Goal: Task Accomplishment & Management: Manage account settings

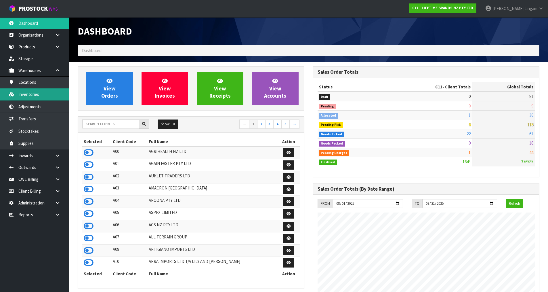
scroll to position [436, 235]
click at [95, 126] on input "text" at bounding box center [110, 123] width 57 height 9
click at [125, 126] on input "text" at bounding box center [110, 123] width 57 height 9
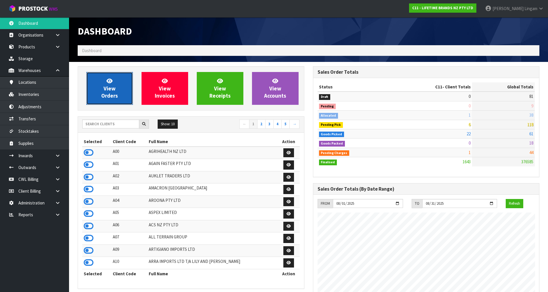
click at [120, 99] on link "View Orders" at bounding box center [109, 88] width 47 height 33
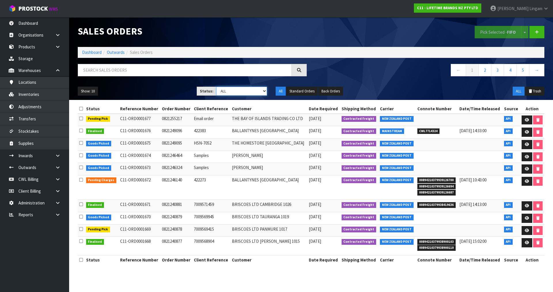
click at [253, 89] on select "Draft Pending Allocated Pending Pick Goods Picked Goods Packed Pending Charges …" at bounding box center [241, 91] width 51 height 9
select select "string:2"
click at [216, 87] on select "Draft Pending Allocated Pending Pick Goods Picked Goods Packed Pending Charges …" at bounding box center [241, 91] width 51 height 9
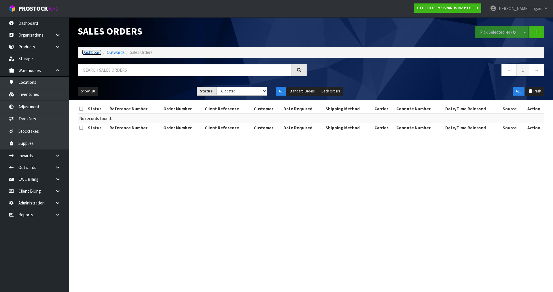
click at [83, 52] on link "Dashboard" at bounding box center [92, 52] width 20 height 5
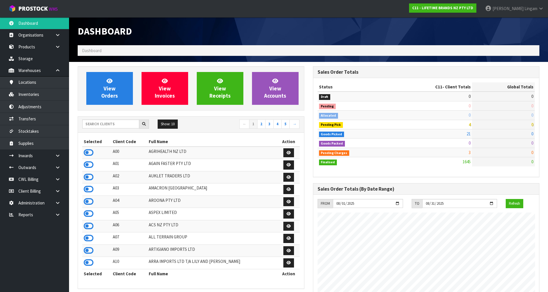
scroll to position [436, 235]
click at [103, 86] on link "View Orders" at bounding box center [109, 88] width 47 height 33
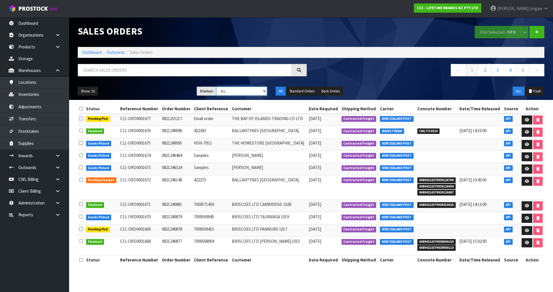
click at [258, 92] on select "Draft Pending Allocated Pending Pick Goods Picked Goods Packed Pending Charges …" at bounding box center [241, 91] width 51 height 9
select select "string:6"
click at [216, 87] on select "Draft Pending Allocated Pending Pick Goods Picked Goods Packed Pending Charges …" at bounding box center [241, 91] width 51 height 9
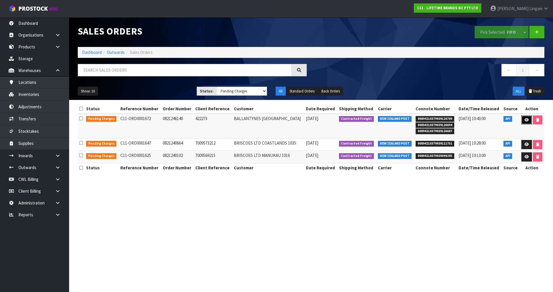
click at [524, 120] on icon at bounding box center [526, 120] width 4 height 4
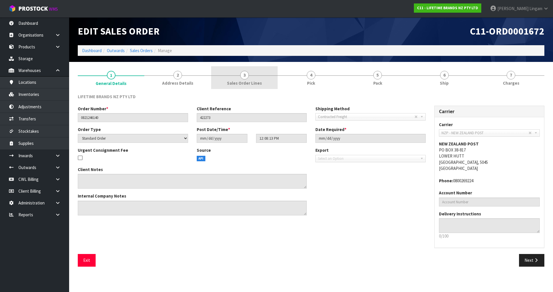
click at [262, 83] on link "3 Sales Order Lines" at bounding box center [244, 77] width 67 height 23
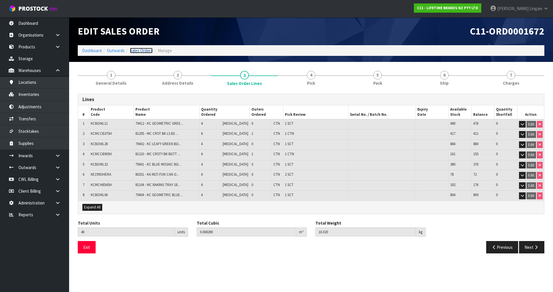
click at [140, 52] on link "Sales Orders" at bounding box center [141, 50] width 23 height 5
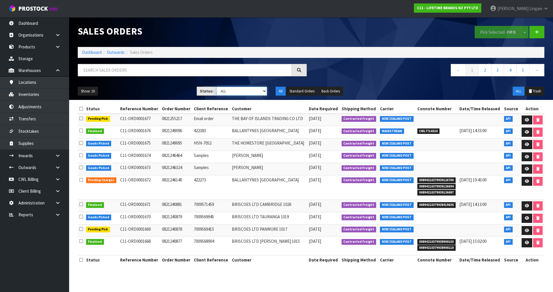
click at [245, 90] on select "Draft Pending Allocated Pending Pick Goods Picked Goods Packed Pending Charges …" at bounding box center [241, 91] width 51 height 9
select select "string:6"
click at [216, 87] on select "Draft Pending Allocated Pending Pick Goods Picked Goods Packed Pending Charges …" at bounding box center [241, 91] width 51 height 9
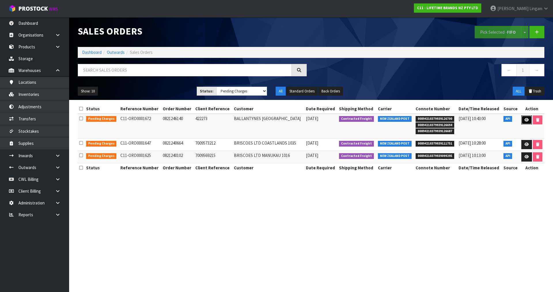
click at [525, 122] on link at bounding box center [526, 119] width 11 height 9
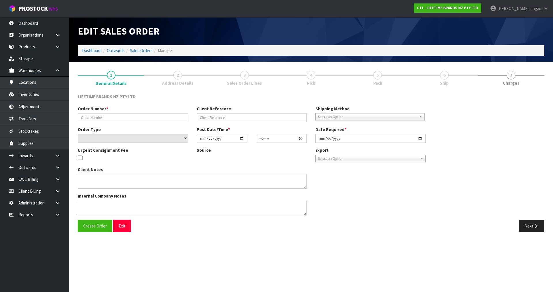
type input "0821246140"
type input "422273"
select select "number:0"
type input "[DATE]"
type input "12:08:13.000"
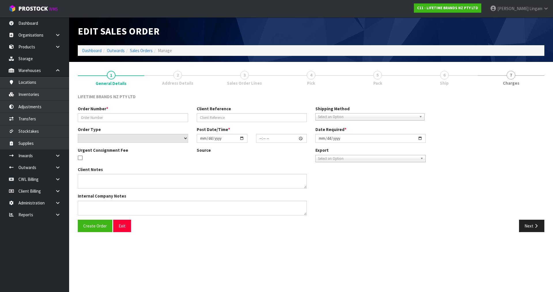
type input "[DATE]"
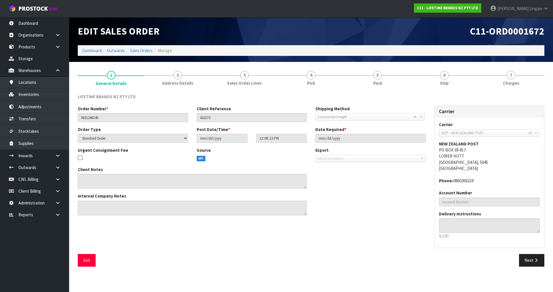
click at [372, 189] on div "Client Notes Internal Company Notes" at bounding box center [251, 192] width 356 height 53
click at [91, 50] on link "Dashboard" at bounding box center [92, 50] width 20 height 5
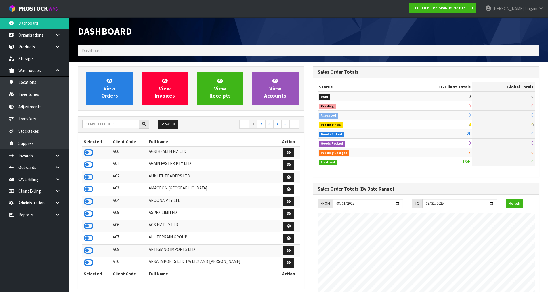
scroll to position [436, 235]
click at [104, 125] on input "text" at bounding box center [110, 123] width 57 height 9
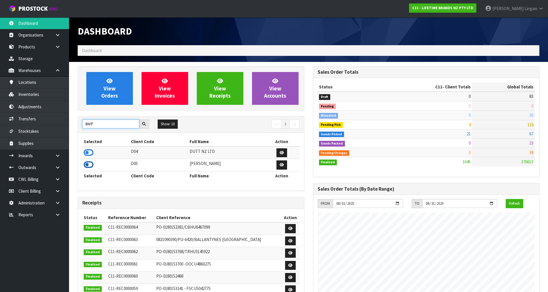
type input "DUT"
click at [87, 166] on icon at bounding box center [89, 164] width 10 height 9
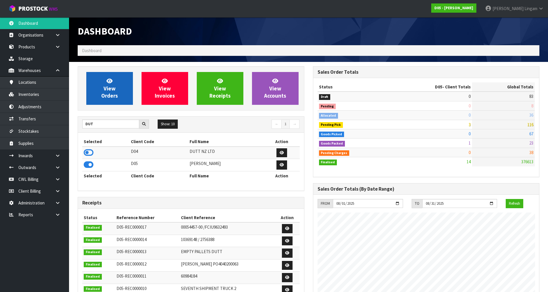
scroll to position [504, 235]
click at [108, 95] on span "View Orders" at bounding box center [109, 88] width 17 height 22
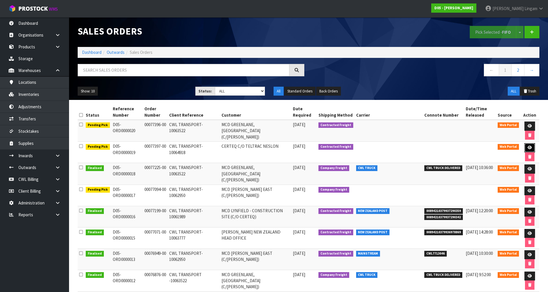
click at [527, 146] on link at bounding box center [530, 147] width 11 height 9
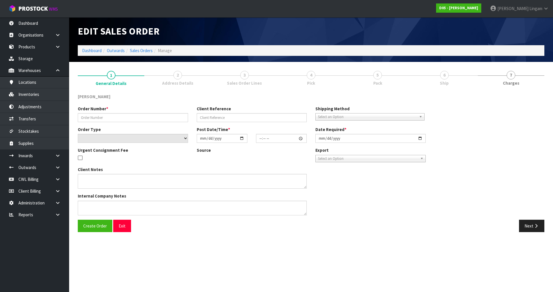
type input "00077397-00"
type input "CWL TRANSPORT-10064918"
select select "number:0"
type input "[DATE]"
type input "17:57:00.000"
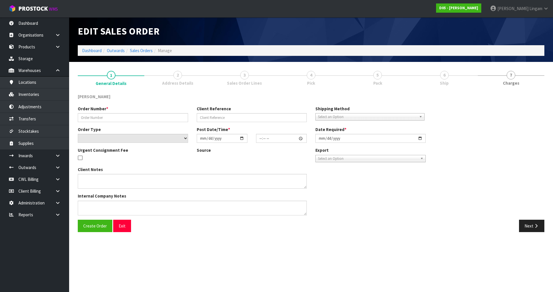
type input "[DATE]"
type textarea "PLEASE SHIP TO SITE ASAP"
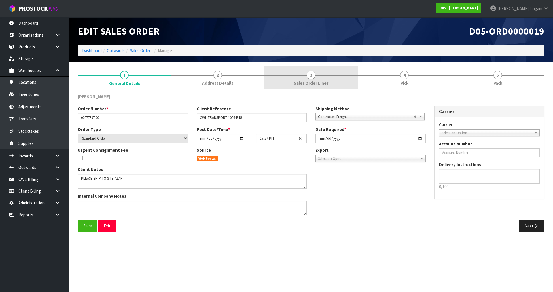
click at [305, 75] on link "3 Sales Order Lines" at bounding box center [310, 77] width 93 height 23
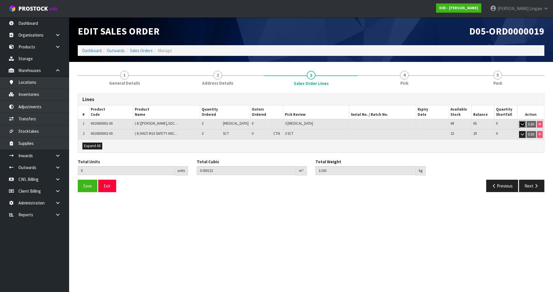
click at [521, 124] on icon "button" at bounding box center [522, 124] width 3 height 4
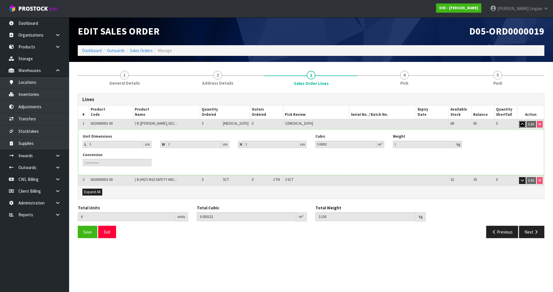
click at [521, 124] on icon "button" at bounding box center [522, 124] width 3 height 4
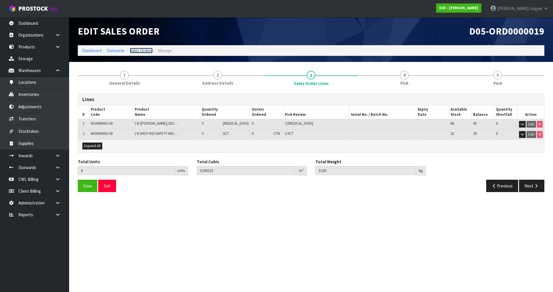
click at [144, 52] on link "Sales Orders" at bounding box center [141, 50] width 23 height 5
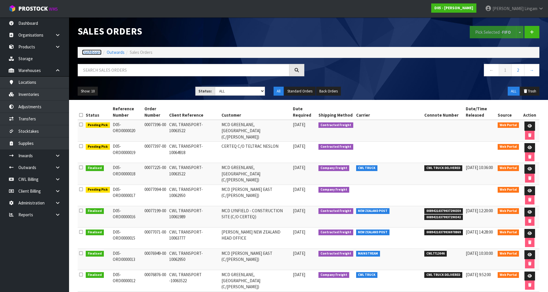
click at [90, 51] on link "Dashboard" at bounding box center [92, 52] width 20 height 5
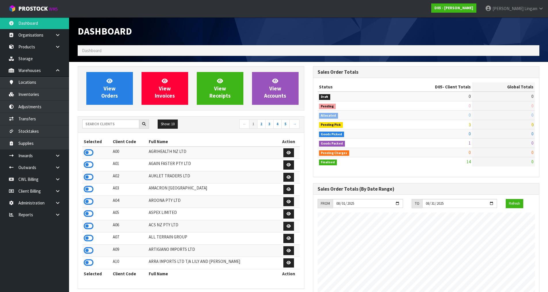
scroll to position [467, 235]
click at [129, 126] on input "text" at bounding box center [110, 123] width 57 height 9
click at [118, 125] on input "text" at bounding box center [110, 123] width 57 height 9
click at [112, 123] on input "text" at bounding box center [110, 123] width 57 height 9
click at [116, 124] on input "text" at bounding box center [110, 123] width 57 height 9
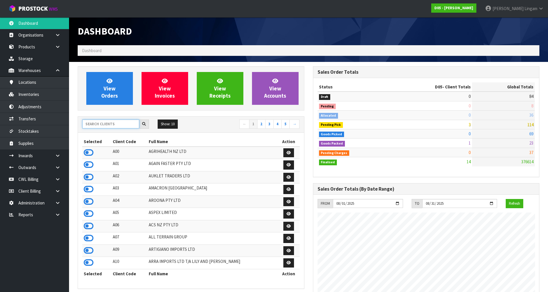
click at [105, 124] on input "text" at bounding box center [110, 123] width 57 height 9
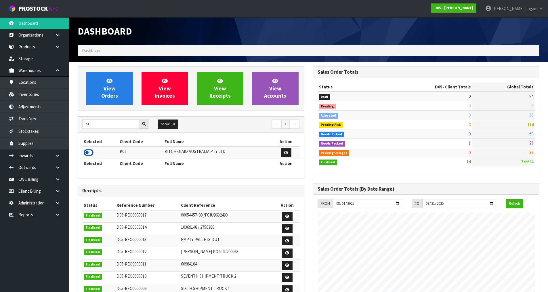
click at [87, 150] on icon at bounding box center [89, 152] width 10 height 9
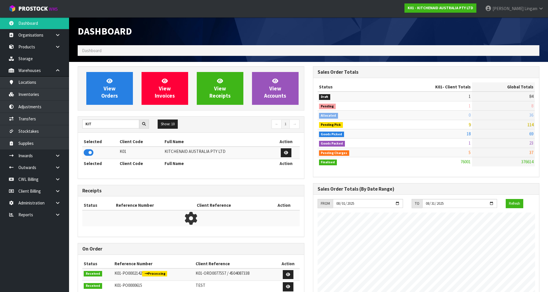
scroll to position [436, 235]
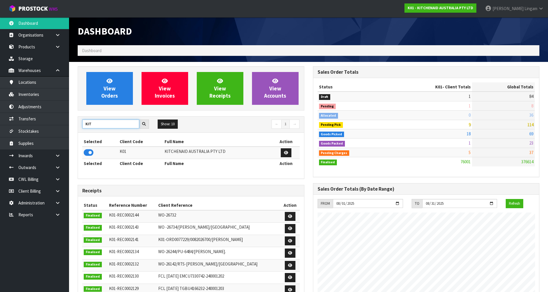
click at [100, 125] on input "KIT" at bounding box center [110, 123] width 57 height 9
type input "K"
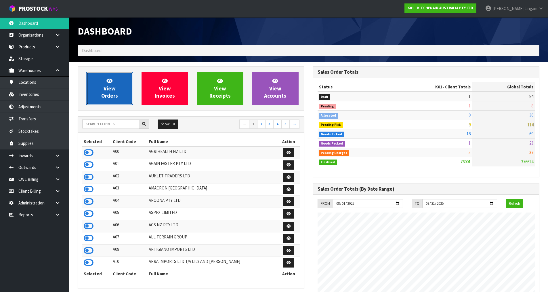
click at [117, 92] on link "View Orders" at bounding box center [109, 88] width 47 height 33
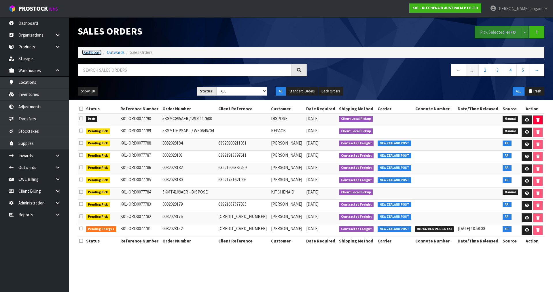
click at [92, 50] on link "Dashboard" at bounding box center [92, 52] width 20 height 5
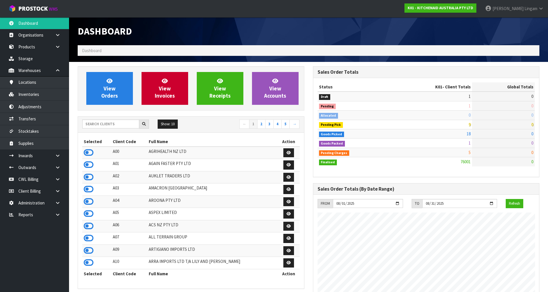
scroll to position [436, 235]
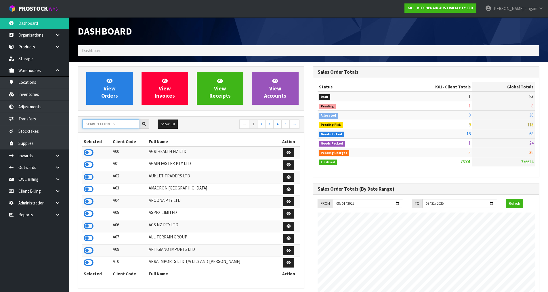
click at [120, 127] on input "text" at bounding box center [110, 123] width 57 height 9
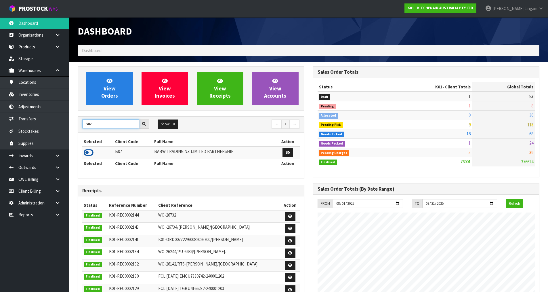
type input "B07"
click at [88, 153] on icon at bounding box center [89, 152] width 10 height 9
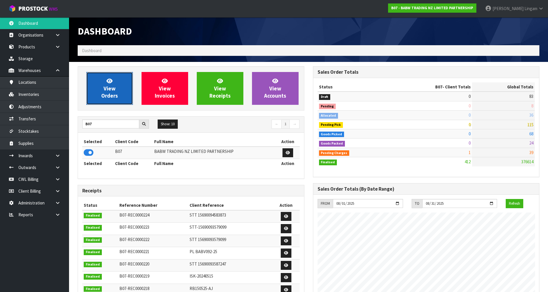
click at [111, 94] on span "View Orders" at bounding box center [109, 88] width 17 height 22
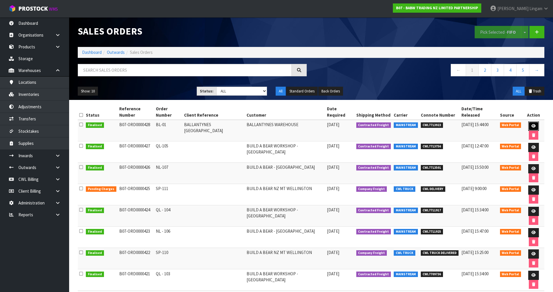
click at [531, 124] on icon at bounding box center [533, 126] width 4 height 4
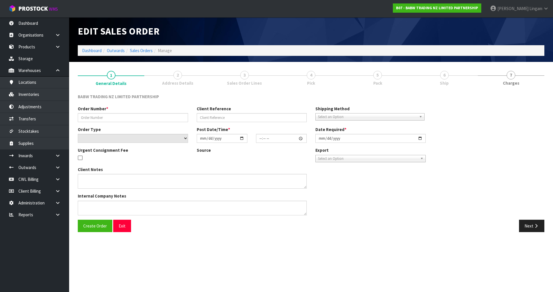
type input "BL-01"
type input "BALLANTYNES [GEOGRAPHIC_DATA]"
select select "number:0"
type input "[DATE]"
type input "14:25:00.000"
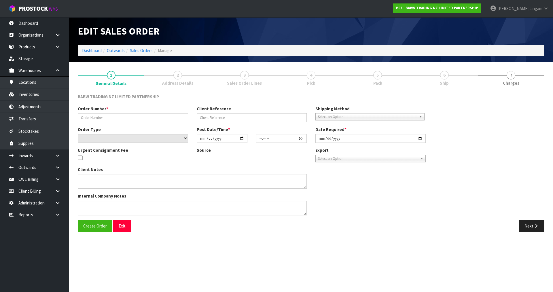
type input "[DATE]"
type textarea "PLEASE PROCEED WITH THE ORDER WITHOUT TATTY TEDDY FOR NOW 1. ALL CARTONS DELIVE…"
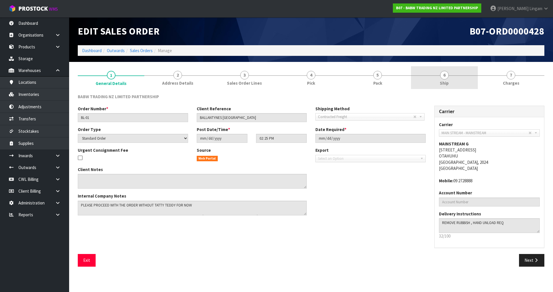
click at [443, 82] on span "Ship" at bounding box center [444, 83] width 9 height 6
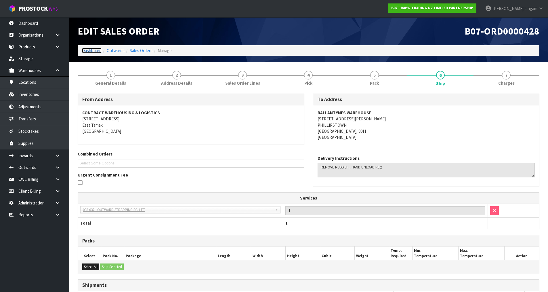
click at [84, 50] on link "Dashboard" at bounding box center [92, 50] width 20 height 5
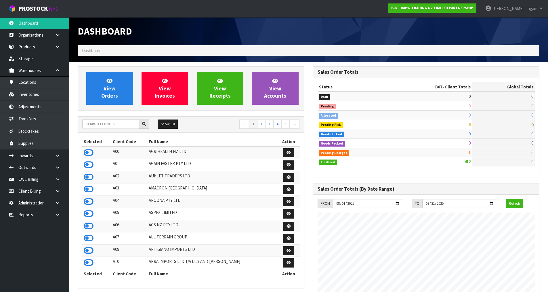
scroll to position [436, 235]
click at [114, 91] on span "View Orders" at bounding box center [109, 88] width 17 height 22
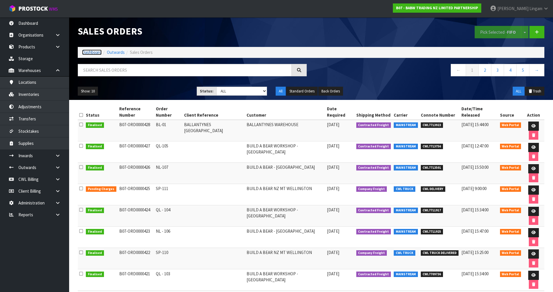
click at [90, 54] on link "Dashboard" at bounding box center [92, 52] width 20 height 5
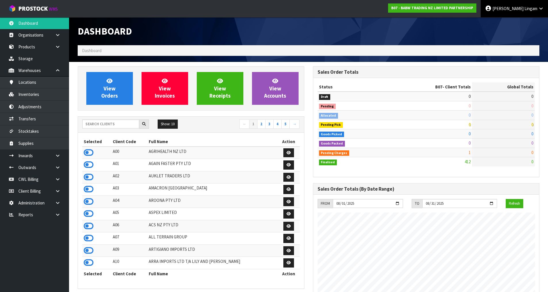
scroll to position [436, 235]
click at [125, 125] on input "text" at bounding box center [110, 123] width 57 height 9
click at [116, 122] on input "text" at bounding box center [110, 123] width 57 height 9
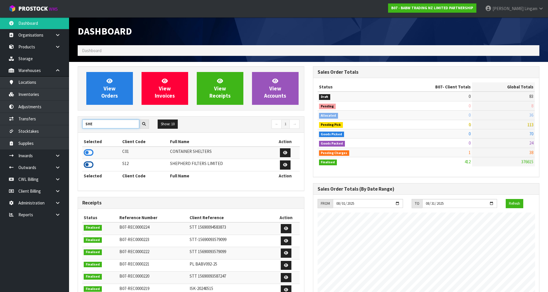
type input "SHE"
click at [90, 166] on icon at bounding box center [89, 164] width 10 height 9
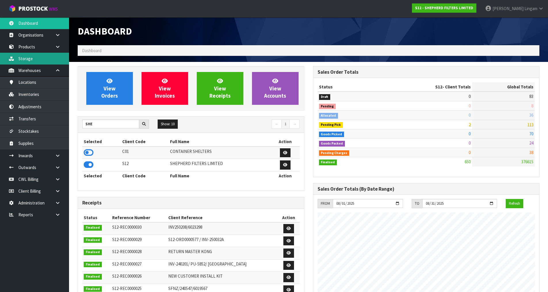
scroll to position [398, 235]
click at [30, 46] on link "Products" at bounding box center [34, 47] width 69 height 12
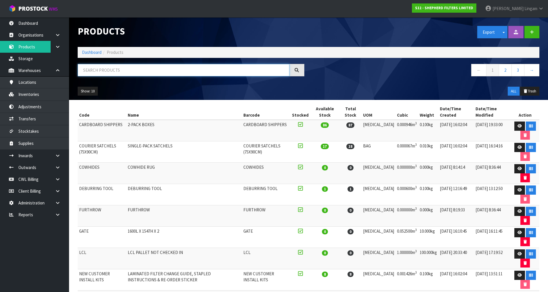
click at [118, 71] on input "text" at bounding box center [184, 70] width 212 height 12
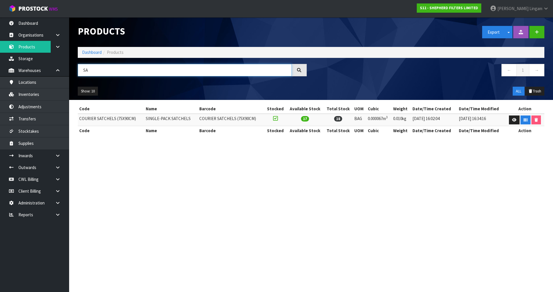
type input "SA"
click at [407, 222] on section "Products Export Split button! SOH Summary Measurements Dangerous Goods Import P…" at bounding box center [276, 146] width 553 height 292
click at [95, 53] on link "Dashboard" at bounding box center [92, 52] width 20 height 5
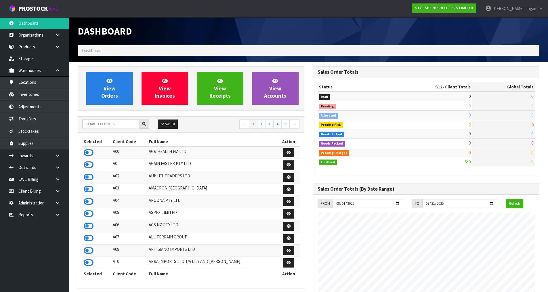
scroll to position [398, 235]
click at [100, 124] on input "text" at bounding box center [110, 123] width 57 height 9
click at [128, 123] on input "text" at bounding box center [110, 123] width 57 height 9
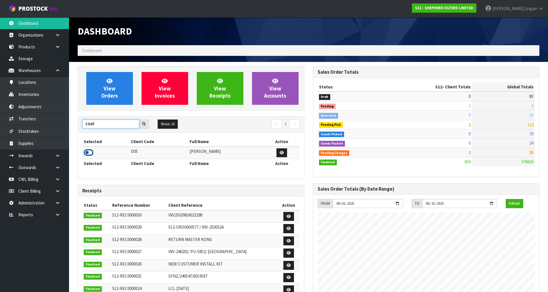
type input "COAT"
click at [89, 153] on icon at bounding box center [89, 152] width 10 height 9
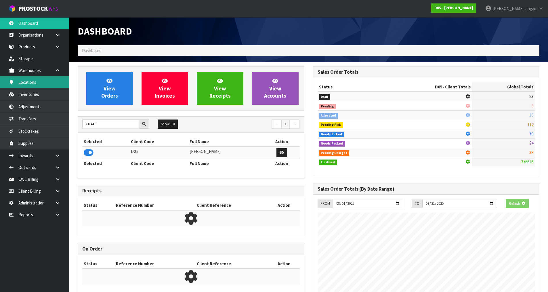
scroll to position [359, 235]
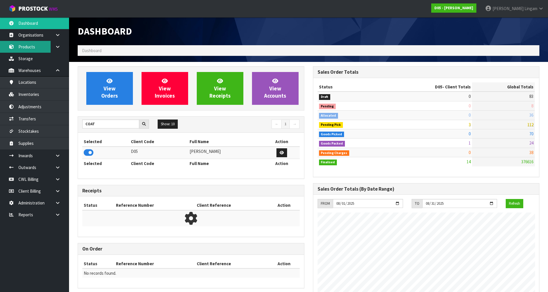
click at [31, 50] on link "Products" at bounding box center [34, 47] width 69 height 12
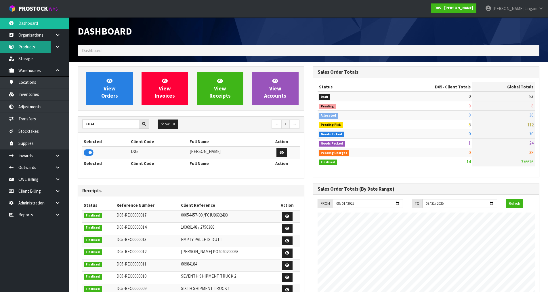
scroll to position [467, 235]
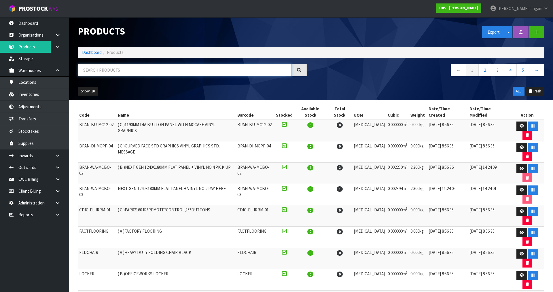
click at [140, 70] on input "text" at bounding box center [185, 70] width 214 height 12
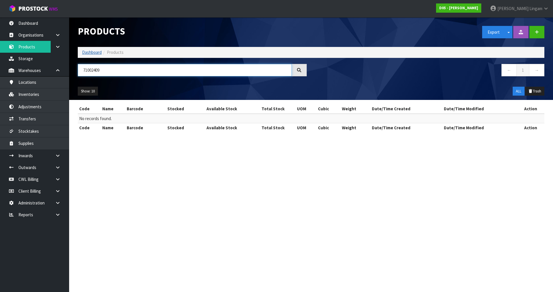
type input "71002409"
click at [92, 54] on link "Dashboard" at bounding box center [92, 52] width 20 height 5
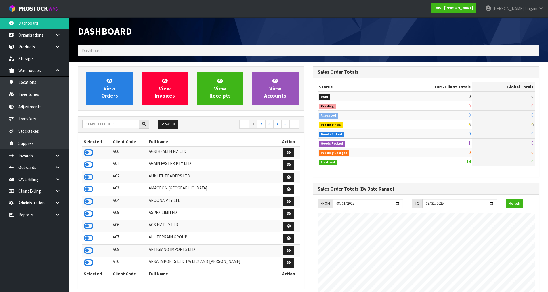
scroll to position [504, 235]
click at [104, 126] on input "text" at bounding box center [110, 123] width 57 height 9
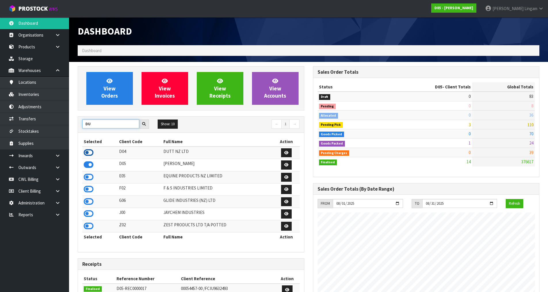
type input "DU"
click at [87, 151] on icon at bounding box center [89, 152] width 10 height 9
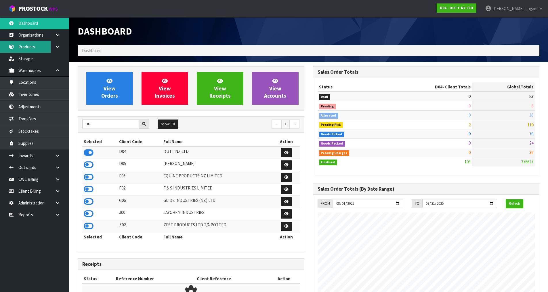
scroll to position [393, 235]
click at [32, 46] on link "Products" at bounding box center [34, 47] width 69 height 12
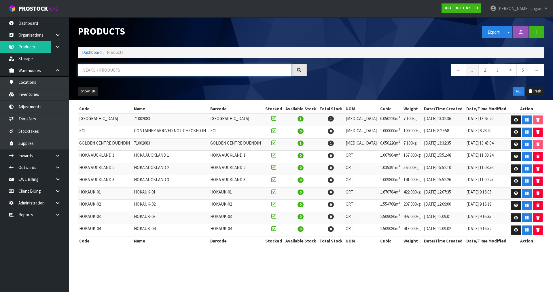
click at [169, 70] on input "text" at bounding box center [185, 70] width 214 height 12
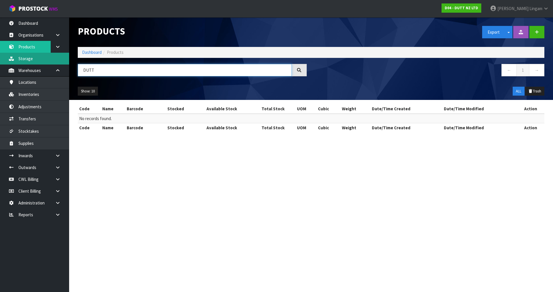
type input "DUTT"
click at [88, 53] on link "Dashboard" at bounding box center [92, 52] width 20 height 5
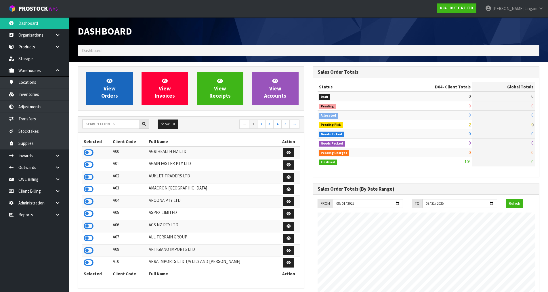
scroll to position [393, 235]
click at [102, 85] on link "View Orders" at bounding box center [109, 88] width 47 height 33
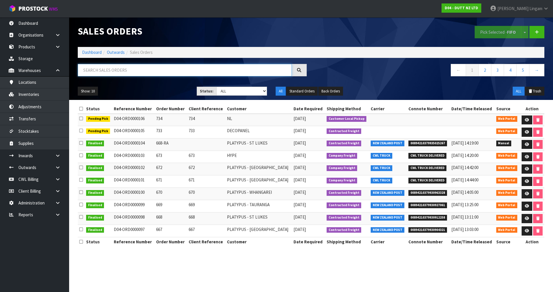
click at [132, 71] on input "text" at bounding box center [185, 70] width 214 height 12
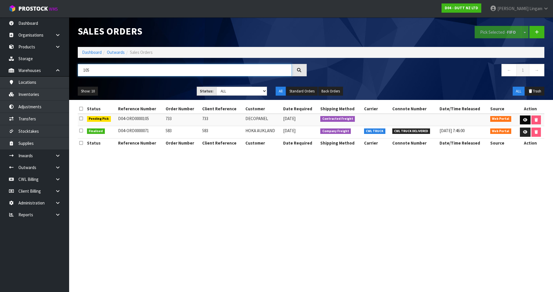
type input "105"
click at [523, 119] on icon at bounding box center [525, 120] width 4 height 4
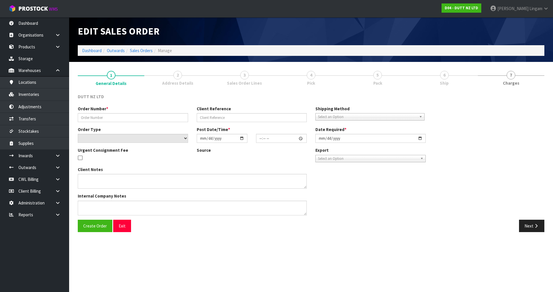
type input "733"
select select "number:0"
type input "[DATE]"
type input "12:07:00.000"
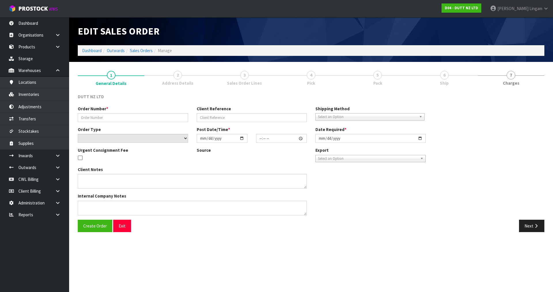
type input "[DATE]"
type textarea "DECOPANEL [STREET_ADDRESS][PERSON_NAME] SITE CONTACT - [PHONE_NUMBER] PLEASE DE…"
type textarea "HE FOLLOWING ORDER CAN ACCEPT ORDER TILL 3PM, CAN WE CONFIRM IF THAT’S ACHIEVAB…"
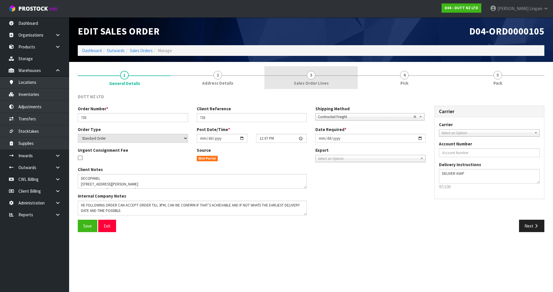
click at [318, 80] on span "Sales Order Lines" at bounding box center [311, 83] width 35 height 6
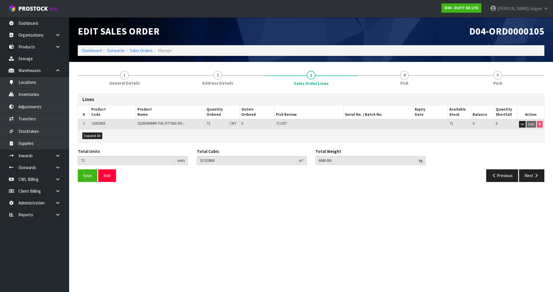
click at [377, 269] on section "Edit Sales Order D04-ORD0000105 Dashboard Outwards Sales Orders Manage 1 Genera…" at bounding box center [276, 146] width 553 height 292
click at [101, 121] on span "71002409" at bounding box center [98, 123] width 14 height 5
copy span "71002409"
click at [24, 48] on link "Products" at bounding box center [34, 47] width 69 height 12
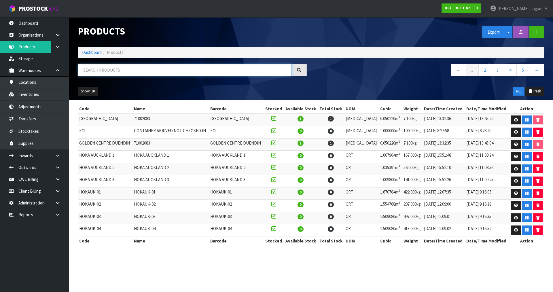
click at [179, 71] on input "text" at bounding box center [185, 70] width 214 height 12
paste input "71002409"
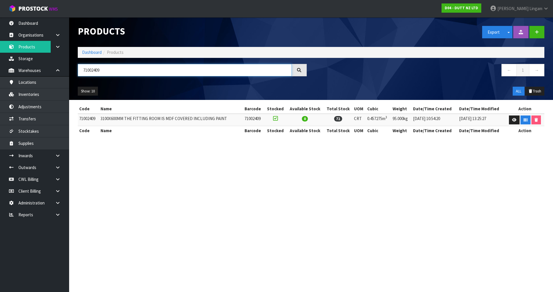
type input "71002409"
click at [229, 209] on section "Products Export Split button! SOH Summary Measurements Dangerous Goods Import P…" at bounding box center [276, 146] width 553 height 292
click at [285, 204] on section "Products Export Split button! SOH Summary Measurements Dangerous Goods Import P…" at bounding box center [276, 146] width 553 height 292
click at [92, 52] on link "Dashboard" at bounding box center [92, 52] width 20 height 5
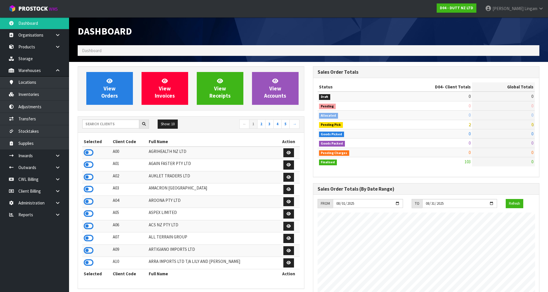
scroll to position [393, 235]
click at [108, 126] on input "text" at bounding box center [110, 123] width 57 height 9
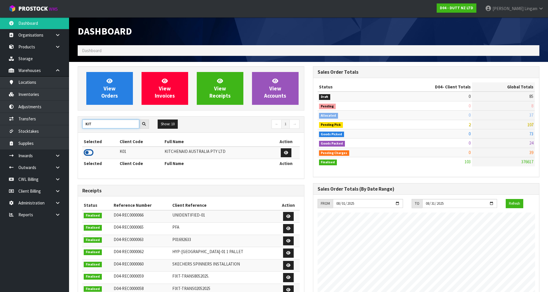
type input "KIT"
click at [92, 153] on icon at bounding box center [89, 152] width 10 height 9
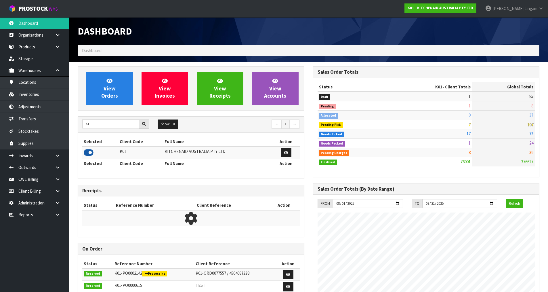
scroll to position [436, 235]
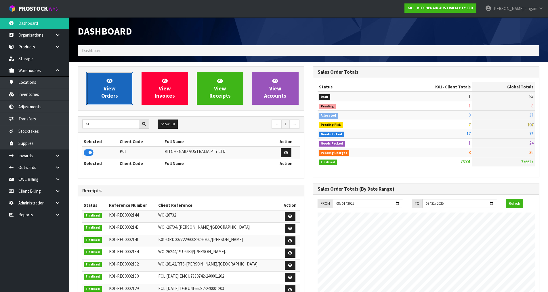
click at [119, 97] on link "View Orders" at bounding box center [109, 88] width 47 height 33
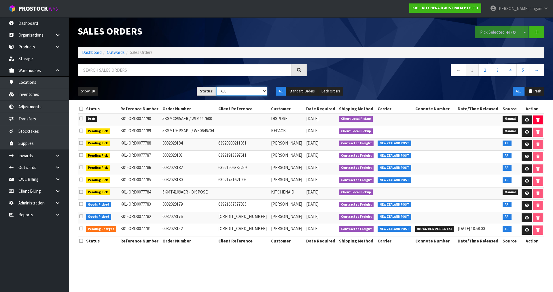
click at [251, 91] on select "Draft Pending Allocated Pending Pick Goods Picked Goods Packed Pending Charges …" at bounding box center [241, 91] width 51 height 9
select select "string:6"
click at [216, 87] on select "Draft Pending Allocated Pending Pick Goods Picked Goods Packed Pending Charges …" at bounding box center [241, 91] width 51 height 9
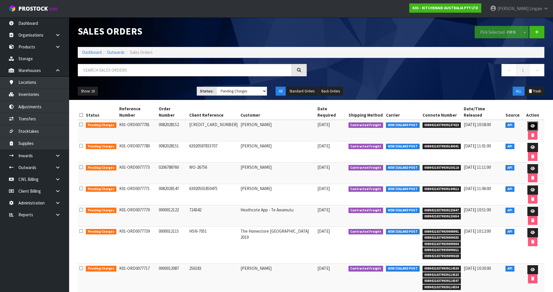
click at [530, 124] on icon at bounding box center [532, 126] width 4 height 4
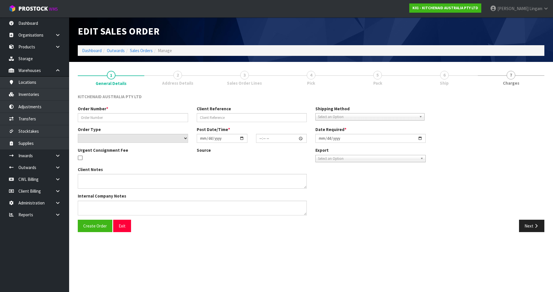
type input "0082028152"
type input "[CREDIT_CARD_NUMBER]"
select select "number:0"
type input "[DATE]"
type input "19:37:35.000"
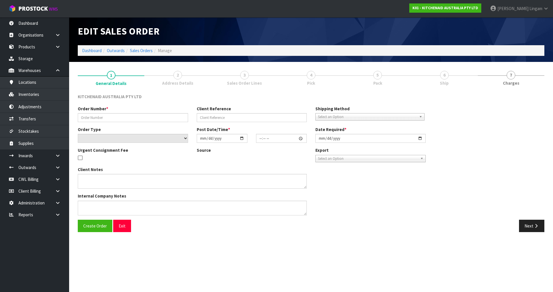
type input "[DATE]"
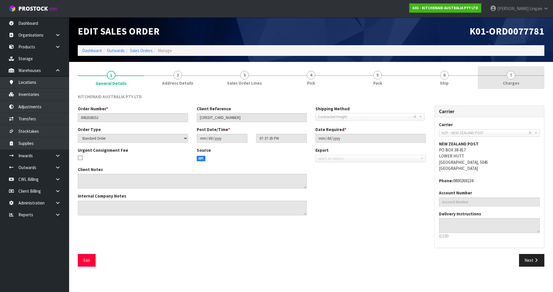
click at [516, 79] on link "7 [GEOGRAPHIC_DATA]" at bounding box center [511, 77] width 67 height 23
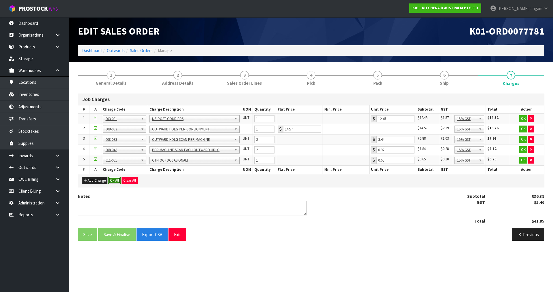
click at [115, 178] on button "Ok All" at bounding box center [114, 180] width 12 height 7
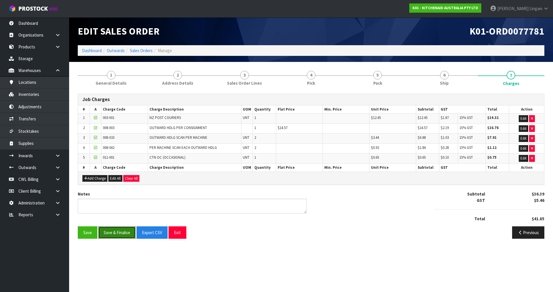
click at [119, 233] on button "Save & Finalise" at bounding box center [116, 232] width 37 height 12
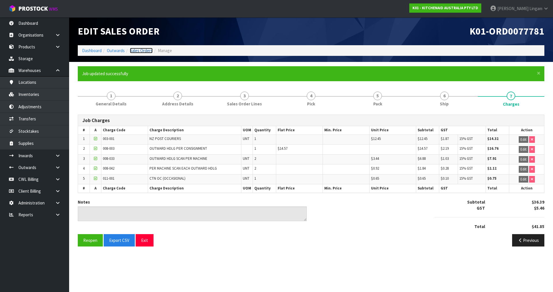
click at [147, 51] on link "Sales Orders" at bounding box center [141, 50] width 23 height 5
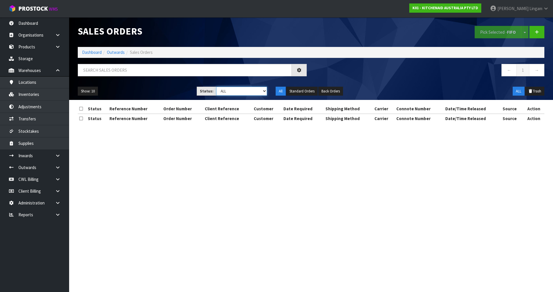
click at [255, 95] on select "Draft Pending Allocated Pending Pick Goods Picked Goods Packed Pending Charges …" at bounding box center [241, 91] width 51 height 9
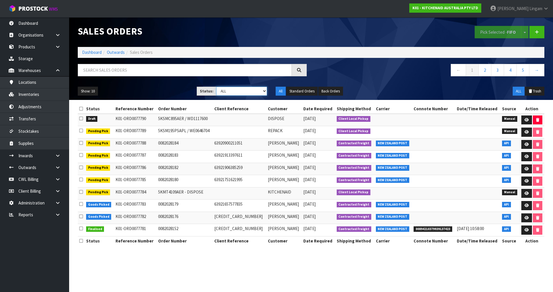
select select "string:6"
click at [216, 87] on select "Draft Pending Allocated Pending Pick Goods Picked Goods Packed Pending Charges …" at bounding box center [241, 91] width 51 height 9
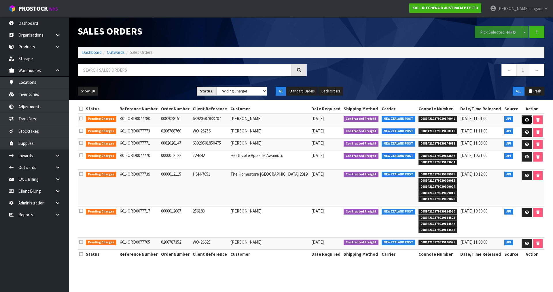
click at [524, 122] on link at bounding box center [526, 119] width 11 height 9
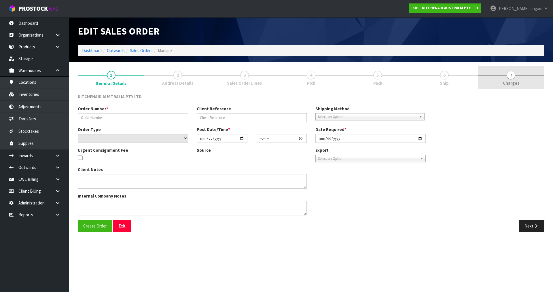
type input "0082028151"
type input "63920587833707"
select select "number:0"
type input "[DATE]"
type input "19:37:33.000"
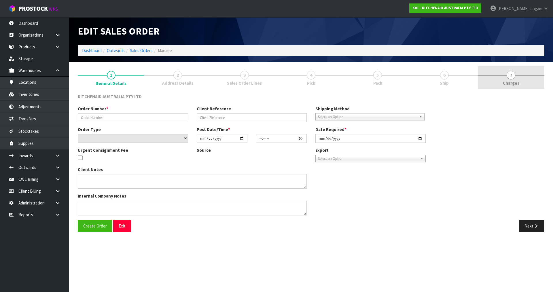
type input "[DATE]"
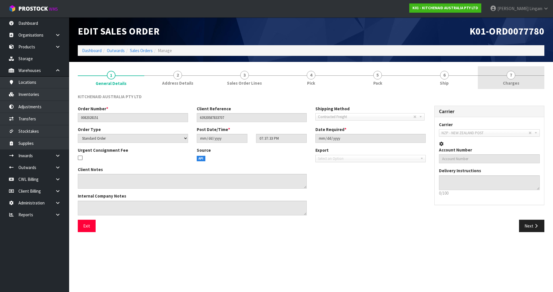
click at [525, 88] on link "7 [GEOGRAPHIC_DATA]" at bounding box center [511, 77] width 67 height 23
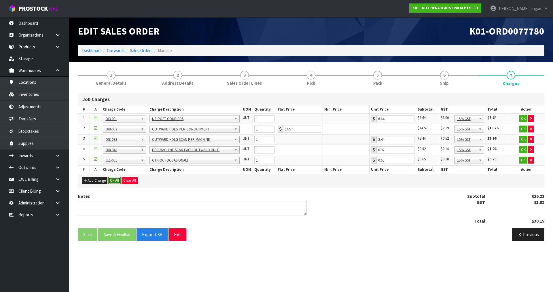
click at [115, 181] on button "Ok All" at bounding box center [114, 180] width 12 height 7
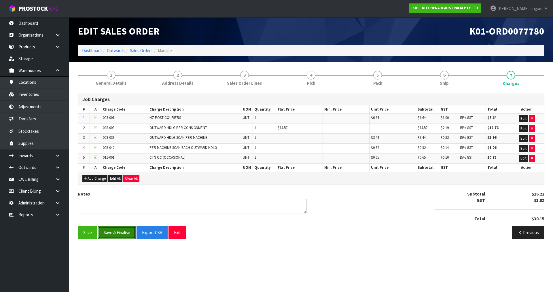
click at [114, 234] on button "Save & Finalise" at bounding box center [116, 232] width 37 height 12
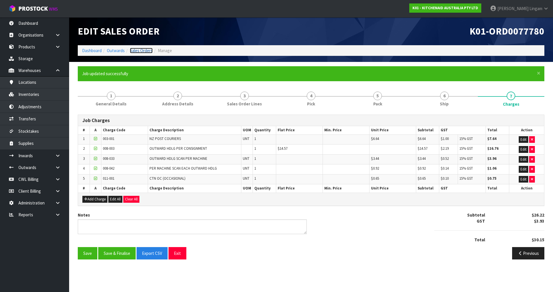
click at [143, 48] on link "Sales Orders" at bounding box center [141, 50] width 23 height 5
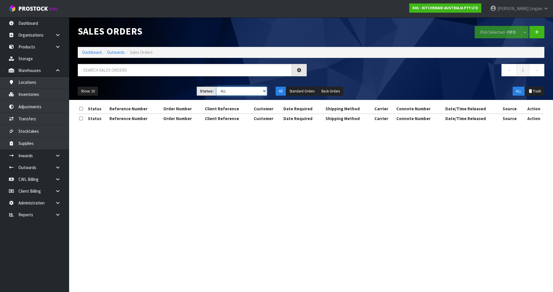
click at [259, 90] on select "Draft Pending Allocated Pending Pick Goods Picked Goods Packed Pending Charges …" at bounding box center [241, 91] width 51 height 9
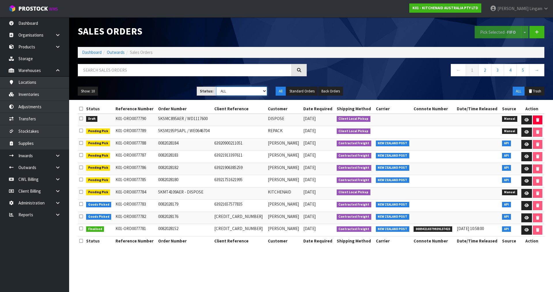
select select "string:6"
click at [216, 87] on select "Draft Pending Allocated Pending Pick Goods Picked Goods Packed Pending Charges …" at bounding box center [241, 91] width 51 height 9
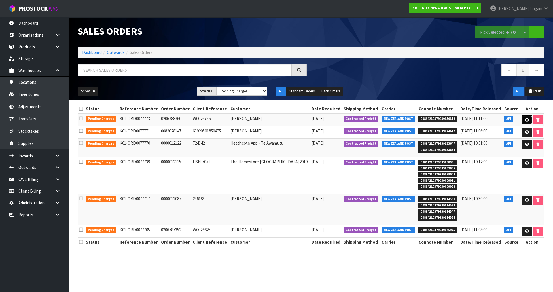
click at [525, 121] on icon at bounding box center [527, 120] width 4 height 4
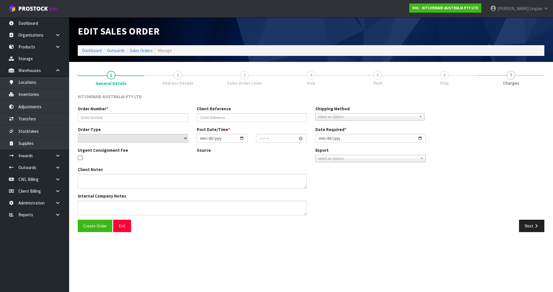
type input "0206788760"
type input "WO-26756"
select select "number:0"
type input "[DATE]"
type input "17:38:40.000"
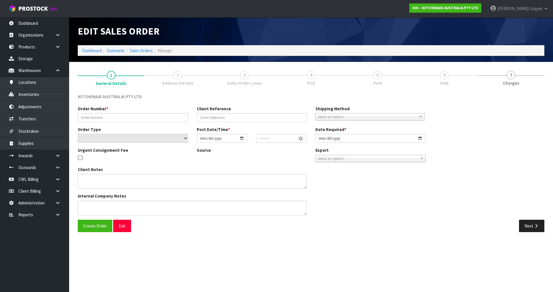
type input "[DATE]"
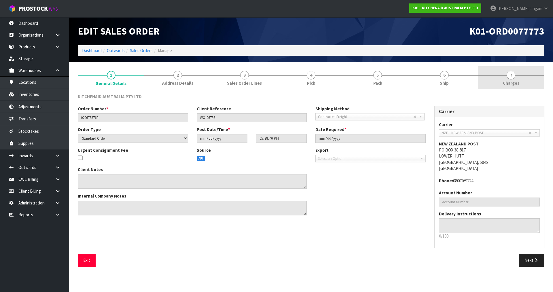
click at [534, 83] on link "7 [GEOGRAPHIC_DATA]" at bounding box center [511, 77] width 67 height 23
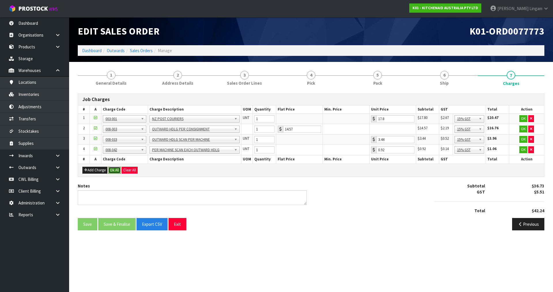
click at [115, 169] on button "Ok All" at bounding box center [114, 170] width 12 height 7
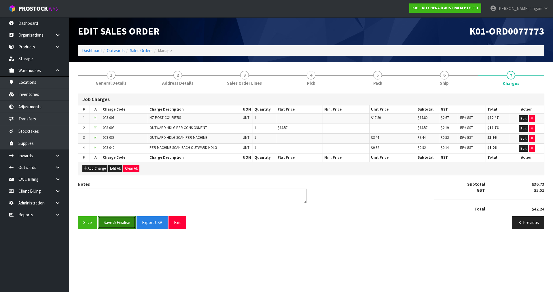
click at [115, 223] on button "Save & Finalise" at bounding box center [116, 222] width 37 height 12
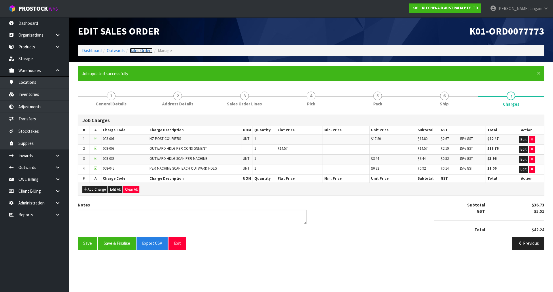
click at [139, 48] on link "Sales Orders" at bounding box center [141, 50] width 23 height 5
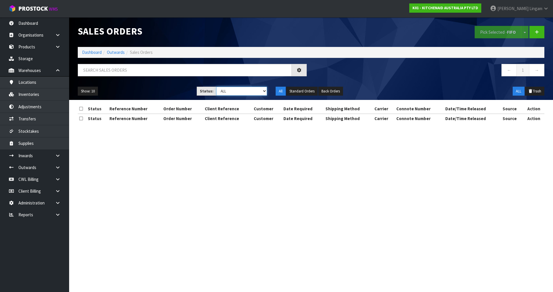
click at [257, 91] on select "Draft Pending Allocated Pending Pick Goods Picked Goods Packed Pending Charges …" at bounding box center [241, 91] width 51 height 9
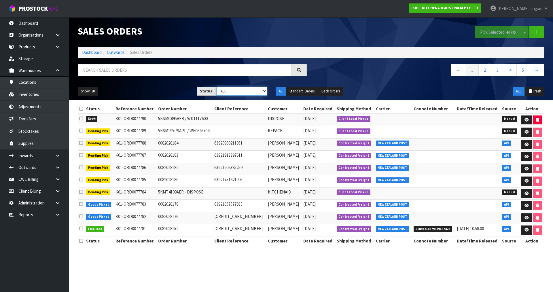
select select "string:6"
click at [216, 87] on select "Draft Pending Allocated Pending Pick Goods Picked Goods Packed Pending Charges …" at bounding box center [241, 91] width 51 height 9
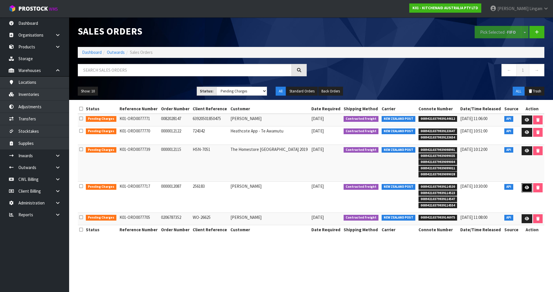
click at [522, 188] on link at bounding box center [526, 187] width 11 height 9
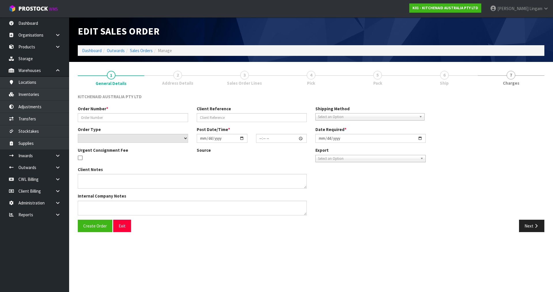
type input "0000012087"
type input "256183"
select select "number:0"
type input "[DATE]"
type input "13:32:09.000"
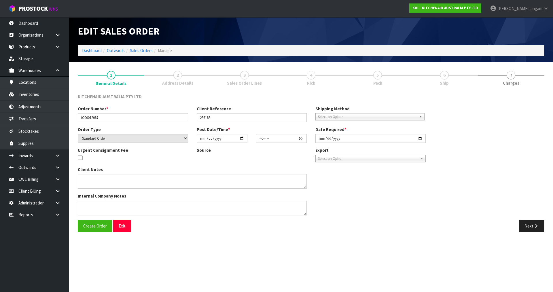
type input "[DATE]"
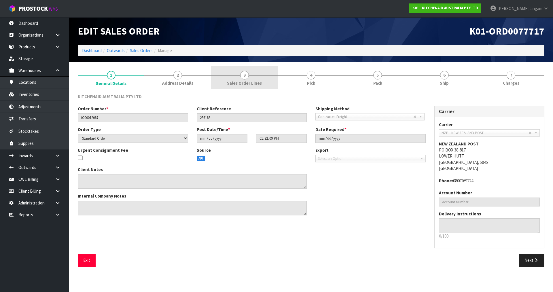
click at [257, 85] on span "Sales Order Lines" at bounding box center [244, 83] width 35 height 6
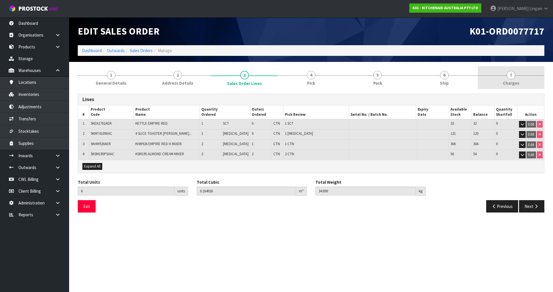
click at [516, 79] on link "7 [GEOGRAPHIC_DATA]" at bounding box center [511, 77] width 67 height 23
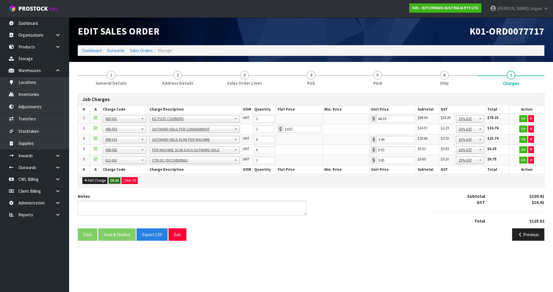
click at [113, 181] on button "Ok All" at bounding box center [114, 180] width 12 height 7
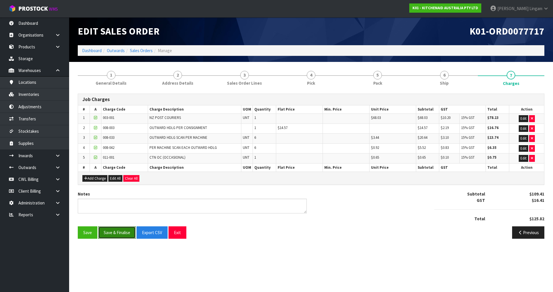
click at [121, 229] on button "Save & Finalise" at bounding box center [116, 232] width 37 height 12
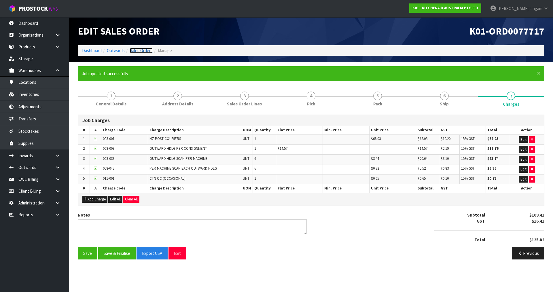
click at [149, 50] on link "Sales Orders" at bounding box center [141, 50] width 23 height 5
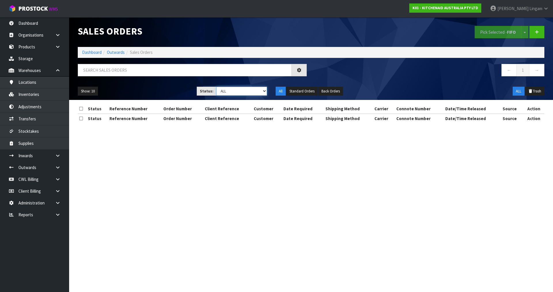
click at [258, 88] on select "Draft Pending Allocated Pending Pick Goods Picked Goods Packed Pending Charges …" at bounding box center [241, 91] width 51 height 9
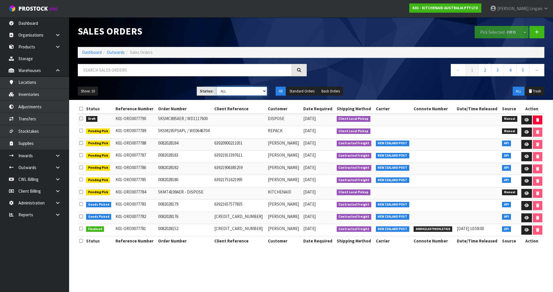
select select "string:6"
click at [216, 87] on select "Draft Pending Allocated Pending Pick Goods Picked Goods Packed Pending Charges …" at bounding box center [241, 91] width 51 height 9
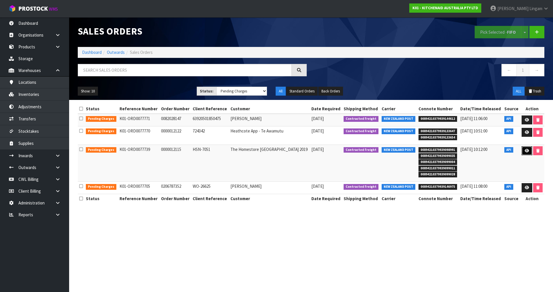
click at [525, 151] on icon at bounding box center [527, 151] width 4 height 4
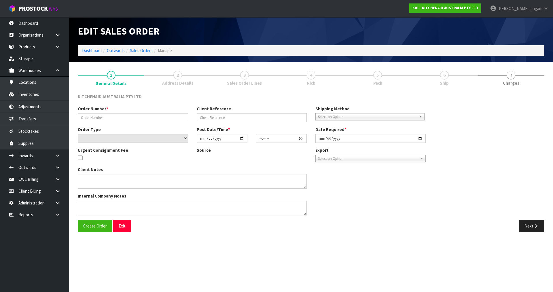
type input "0000012115"
type input "HSN-7051"
select select "number:0"
type input "[DATE]"
type input "15:32:20.000"
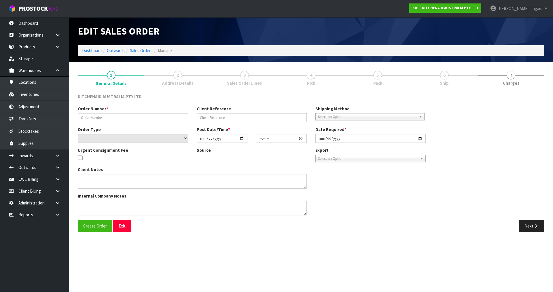
type input "[DATE]"
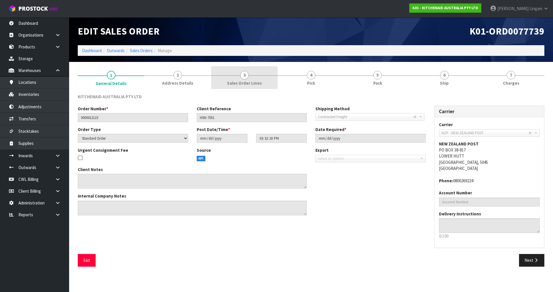
click at [258, 80] on span "Sales Order Lines" at bounding box center [244, 83] width 35 height 6
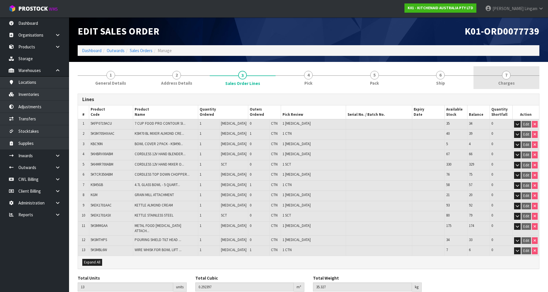
click at [515, 72] on link "7 [GEOGRAPHIC_DATA]" at bounding box center [507, 77] width 66 height 23
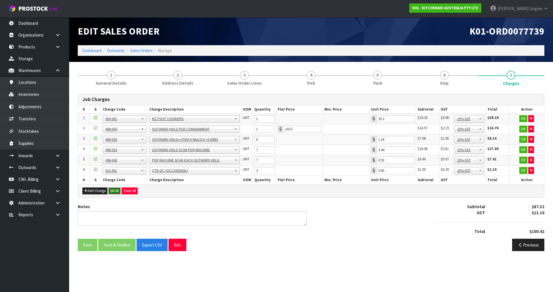
click at [116, 188] on button "Ok All" at bounding box center [114, 190] width 12 height 7
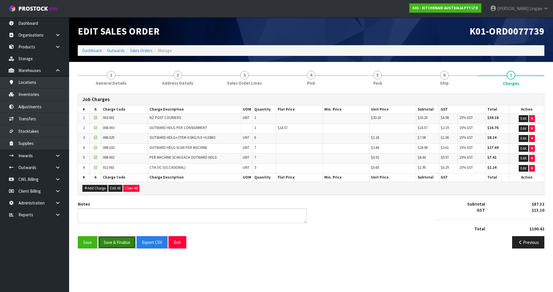
click at [116, 245] on button "Save & Finalise" at bounding box center [116, 242] width 37 height 12
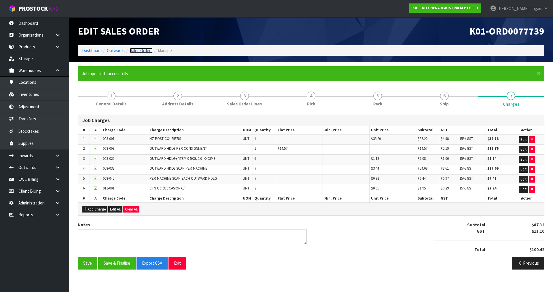
click at [144, 49] on link "Sales Orders" at bounding box center [141, 50] width 23 height 5
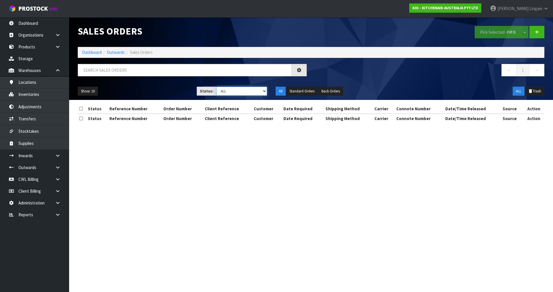
click at [257, 90] on select "Draft Pending Allocated Pending Pick Goods Picked Goods Packed Pending Charges …" at bounding box center [241, 91] width 51 height 9
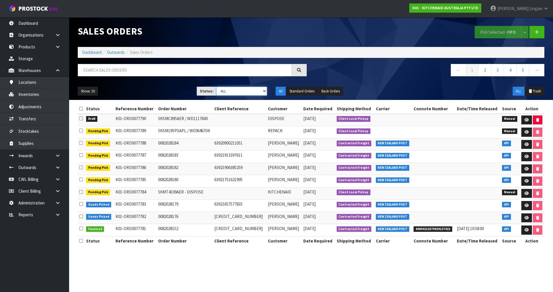
select select "string:6"
click at [216, 87] on select "Draft Pending Allocated Pending Pick Goods Picked Goods Packed Pending Charges …" at bounding box center [241, 91] width 51 height 9
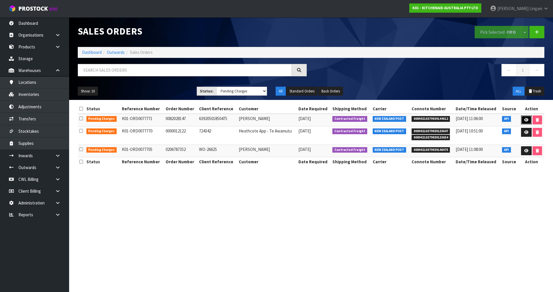
click at [525, 119] on icon at bounding box center [526, 120] width 4 height 4
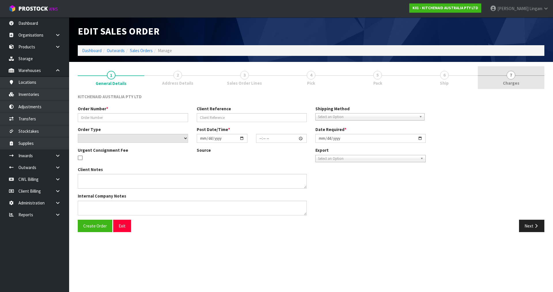
type input "0082028147"
type input "63920501850475"
select select "number:0"
type input "[DATE]"
type input "17:37:26.000"
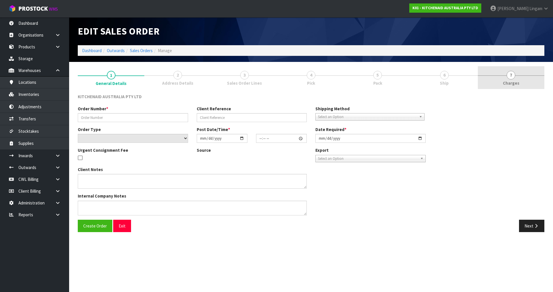
type input "[DATE]"
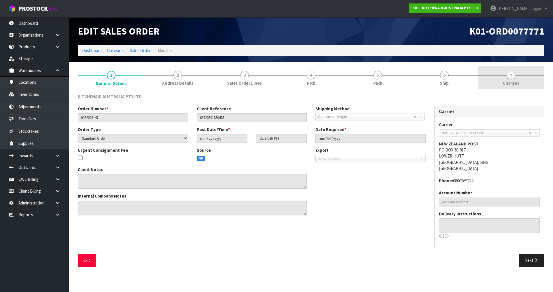
click at [520, 81] on link "7 [GEOGRAPHIC_DATA]" at bounding box center [511, 77] width 67 height 23
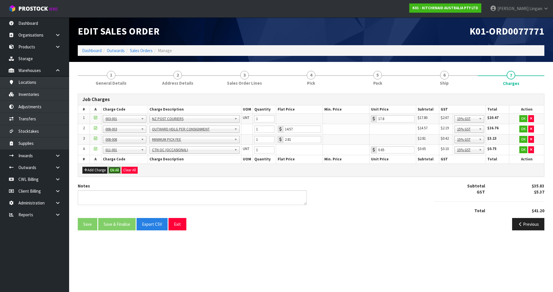
click at [113, 170] on button "Ok All" at bounding box center [114, 170] width 12 height 7
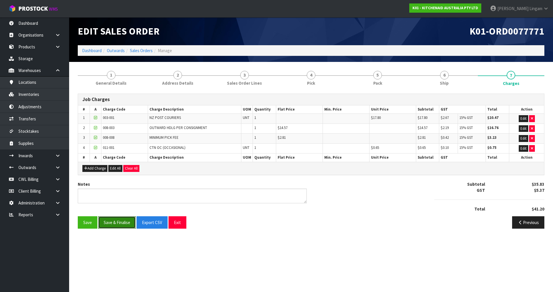
click at [119, 223] on button "Save & Finalise" at bounding box center [116, 222] width 37 height 12
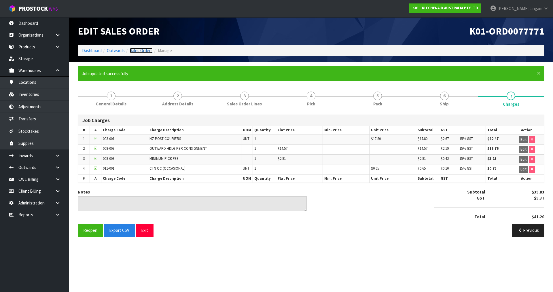
click at [145, 49] on link "Sales Orders" at bounding box center [141, 50] width 23 height 5
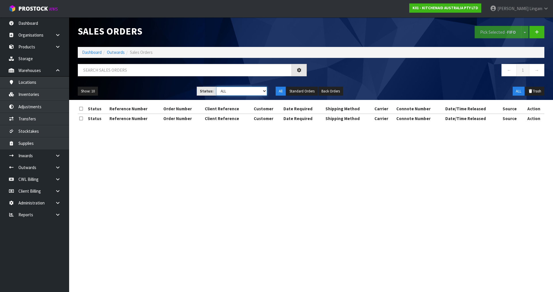
click at [255, 91] on select "Draft Pending Allocated Pending Pick Goods Picked Goods Packed Pending Charges …" at bounding box center [241, 91] width 51 height 9
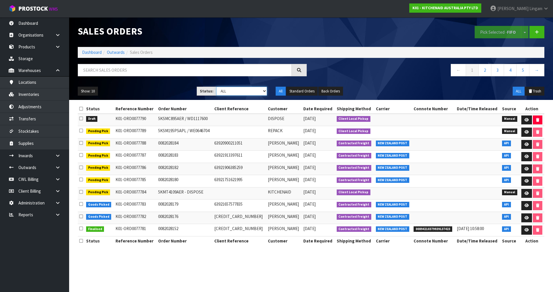
select select "string:6"
click at [216, 87] on select "Draft Pending Allocated Pending Pick Goods Picked Goods Packed Pending Charges …" at bounding box center [241, 91] width 51 height 9
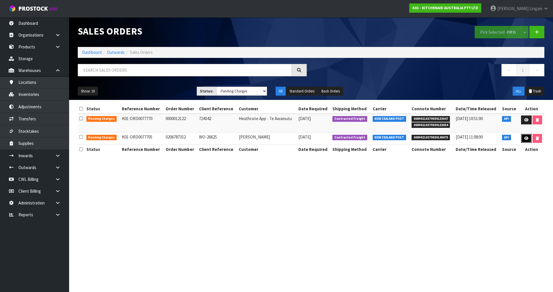
click at [523, 140] on link at bounding box center [526, 138] width 11 height 9
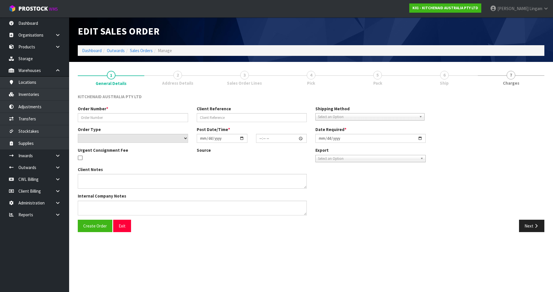
type input "0206787352"
type input "WO-26625"
select select "number:0"
type input "[DATE]"
type input "17:37:33.000"
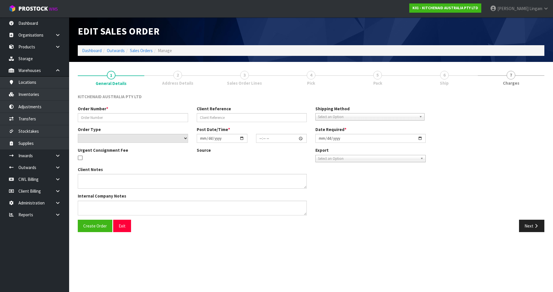
type input "[DATE]"
type textarea "WE HAVE REACHED OUT TO THE CUSTOMER AND SHE ADVISED SHE WANTED IT REPLACED TO 5…"
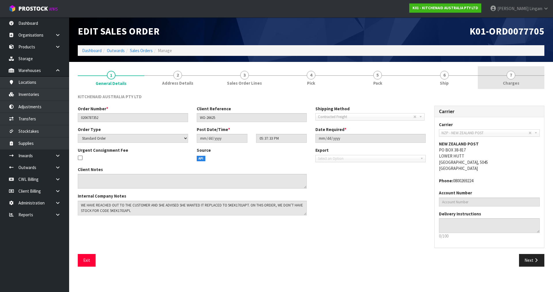
click at [526, 72] on link "7 [GEOGRAPHIC_DATA]" at bounding box center [511, 77] width 67 height 23
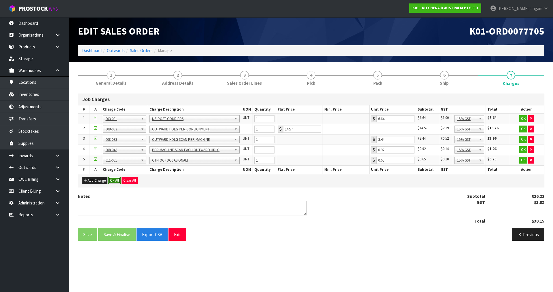
click at [117, 180] on button "Ok All" at bounding box center [114, 180] width 12 height 7
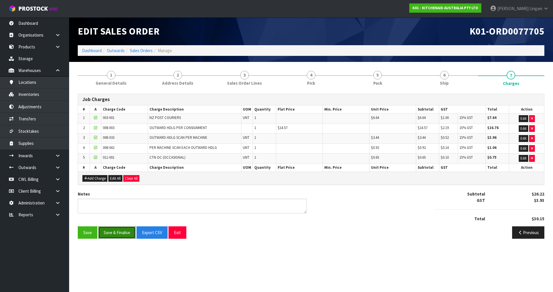
click at [116, 232] on button "Save & Finalise" at bounding box center [116, 232] width 37 height 12
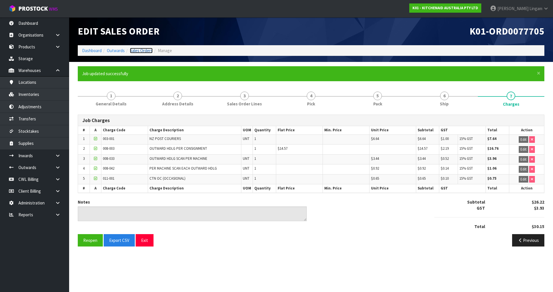
click at [147, 50] on link "Sales Orders" at bounding box center [141, 50] width 23 height 5
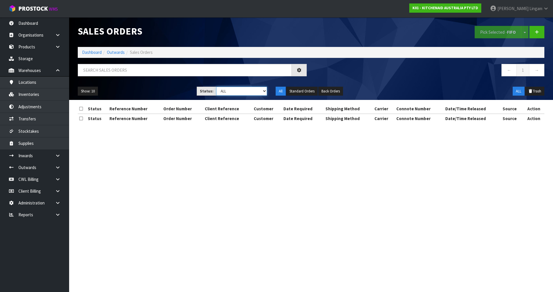
click at [255, 93] on select "Draft Pending Allocated Pending Pick Goods Picked Goods Packed Pending Charges …" at bounding box center [241, 91] width 51 height 9
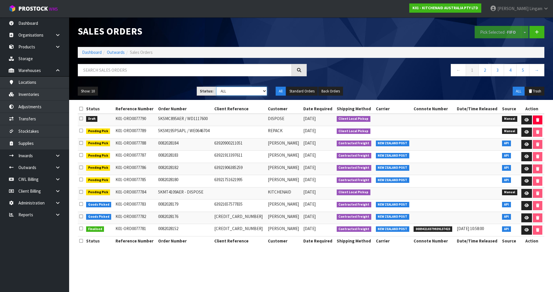
select select "string:6"
click at [216, 87] on select "Draft Pending Allocated Pending Pick Goods Picked Goods Packed Pending Charges …" at bounding box center [241, 91] width 51 height 9
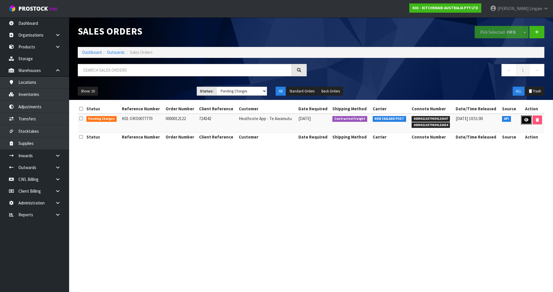
click at [526, 120] on icon at bounding box center [526, 120] width 4 height 4
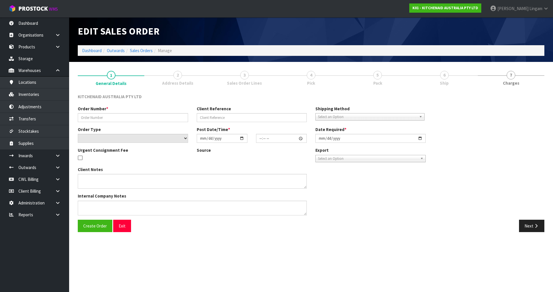
type input "0000012122"
type input "724342"
select select "number:0"
type input "[DATE]"
type input "17:32:18.000"
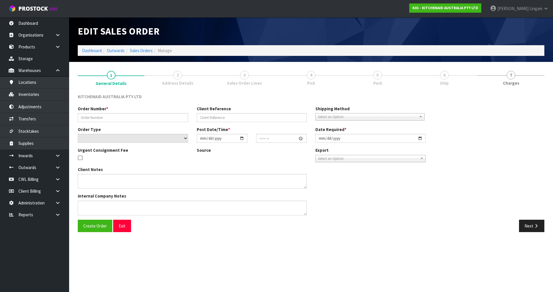
type input "[DATE]"
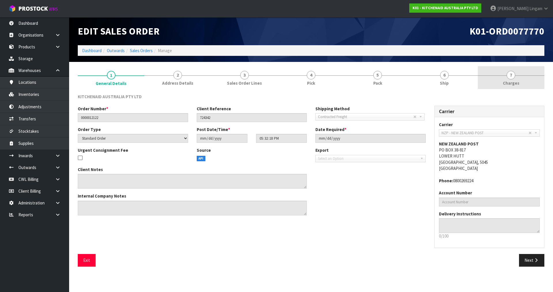
click at [528, 84] on link "7 [GEOGRAPHIC_DATA]" at bounding box center [511, 77] width 67 height 23
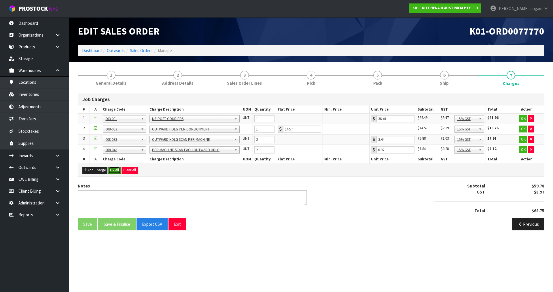
click at [117, 170] on button "Ok All" at bounding box center [114, 170] width 12 height 7
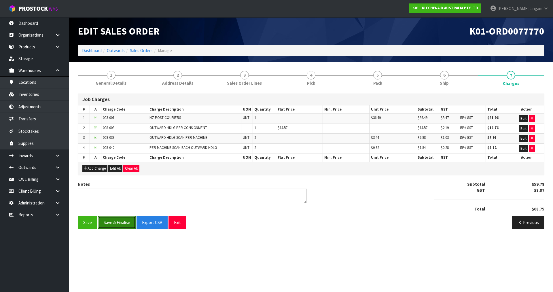
click at [117, 223] on button "Save & Finalise" at bounding box center [116, 222] width 37 height 12
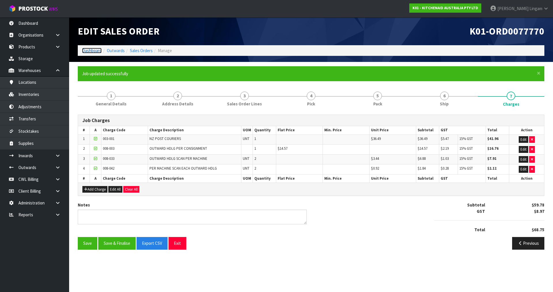
click at [91, 50] on link "Dashboard" at bounding box center [92, 50] width 20 height 5
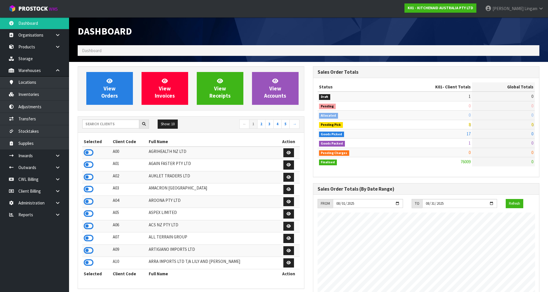
scroll to position [436, 235]
click at [100, 126] on input "text" at bounding box center [110, 123] width 57 height 9
click at [118, 125] on input "text" at bounding box center [110, 123] width 57 height 9
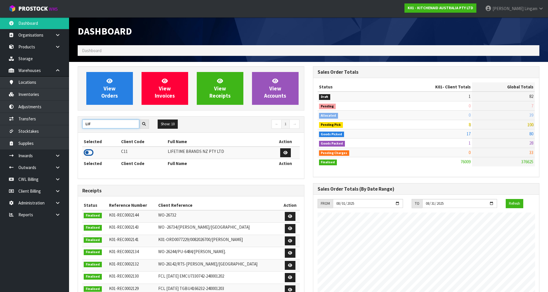
type input "LIF"
click at [88, 153] on icon at bounding box center [89, 152] width 10 height 9
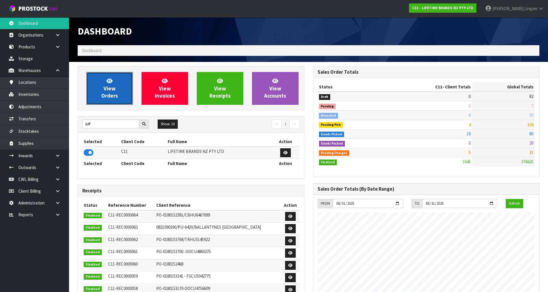
click at [114, 93] on span "View Orders" at bounding box center [109, 88] width 17 height 22
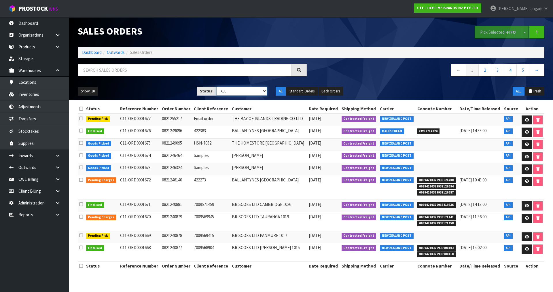
click at [260, 90] on select "Draft Pending Allocated Pending Pick Goods Picked Goods Packed Pending Charges …" at bounding box center [241, 91] width 51 height 9
select select "string:6"
click at [216, 87] on select "Draft Pending Allocated Pending Pick Goods Picked Goods Packed Pending Charges …" at bounding box center [241, 91] width 51 height 9
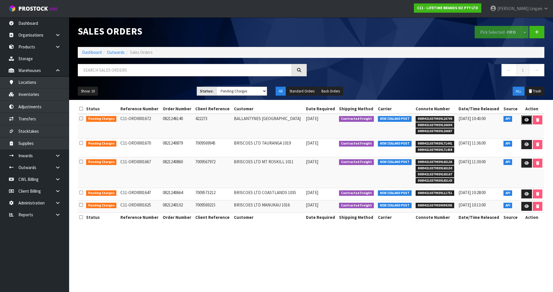
click at [526, 120] on icon at bounding box center [526, 120] width 4 height 4
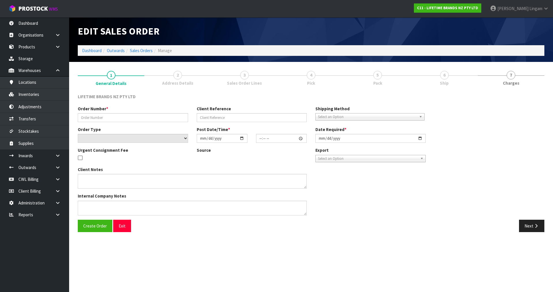
type input "0821246140"
type input "422273"
select select "number:0"
type input "[DATE]"
type input "12:08:13.000"
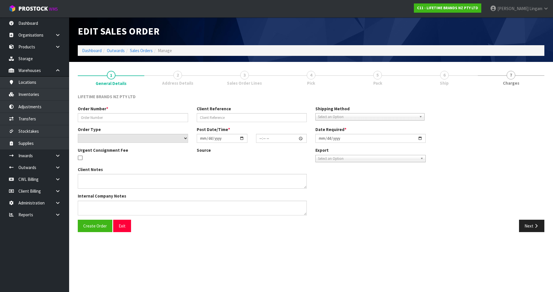
type input "[DATE]"
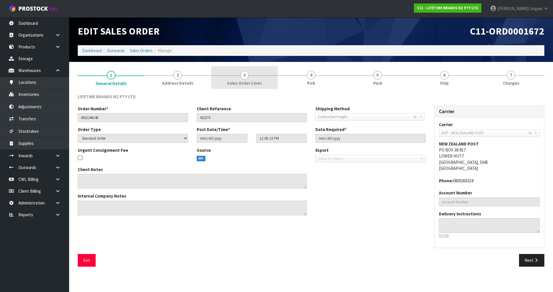
click at [240, 78] on link "3 Sales Order Lines" at bounding box center [244, 77] width 67 height 23
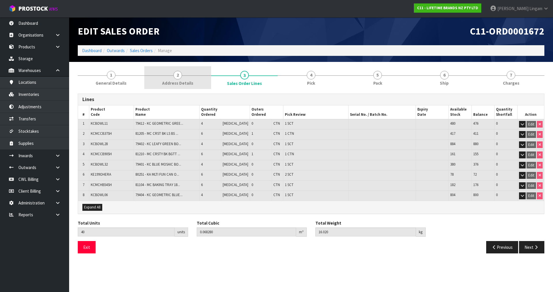
click at [185, 79] on link "2 Address Details" at bounding box center [177, 77] width 67 height 23
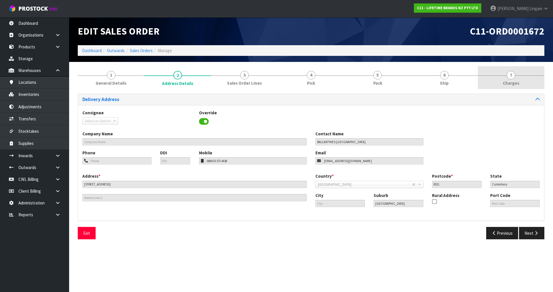
click at [509, 81] on span "Charges" at bounding box center [511, 83] width 16 height 6
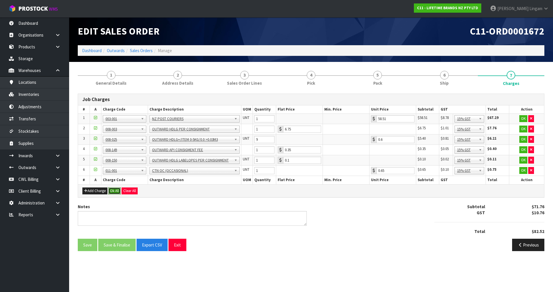
click at [115, 191] on button "Ok All" at bounding box center [114, 190] width 12 height 7
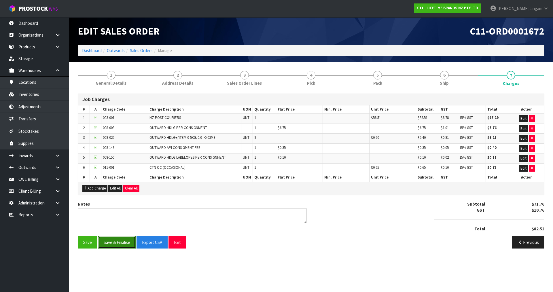
click at [117, 242] on button "Save & Finalise" at bounding box center [116, 242] width 37 height 12
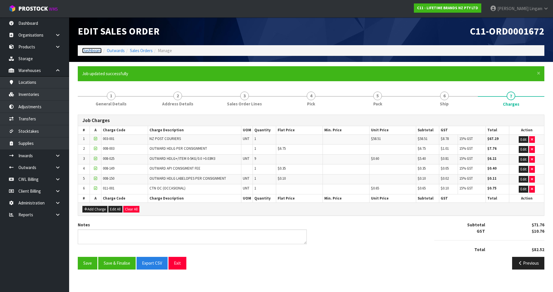
click at [95, 51] on link "Dashboard" at bounding box center [92, 50] width 20 height 5
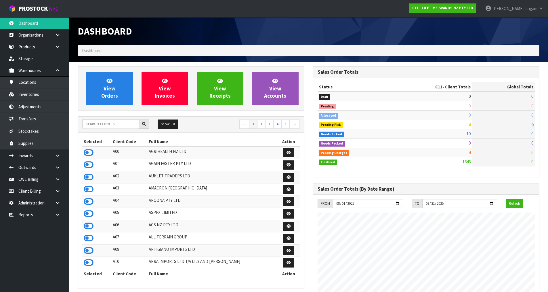
scroll to position [436, 235]
click at [116, 126] on input "text" at bounding box center [110, 123] width 57 height 9
click at [122, 124] on input "text" at bounding box center [110, 123] width 57 height 9
click at [113, 92] on span "View Orders" at bounding box center [109, 88] width 17 height 22
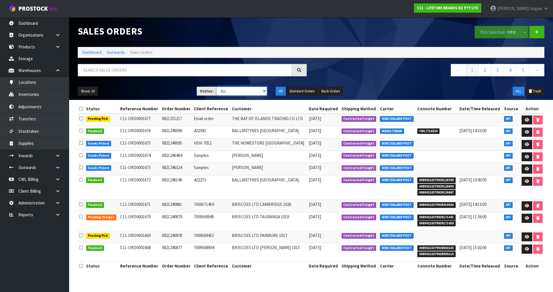
click at [244, 88] on select "Draft Pending Allocated Pending Pick Goods Picked Goods Packed Pending Charges …" at bounding box center [241, 91] width 51 height 9
select select "string:6"
click at [216, 87] on select "Draft Pending Allocated Pending Pick Goods Picked Goods Packed Pending Charges …" at bounding box center [241, 91] width 51 height 9
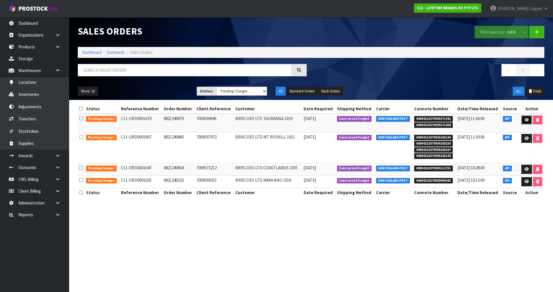
click at [524, 121] on icon at bounding box center [526, 120] width 4 height 4
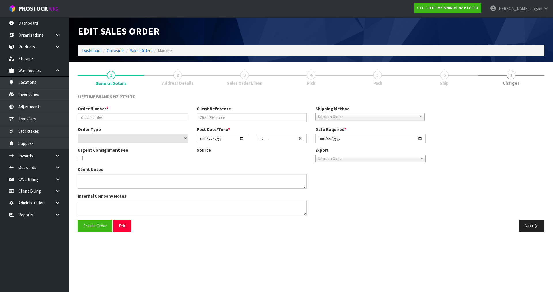
type input "0821240879"
type input "7009569945"
select select "number:0"
type input "[DATE]"
type input "16:48:12.000"
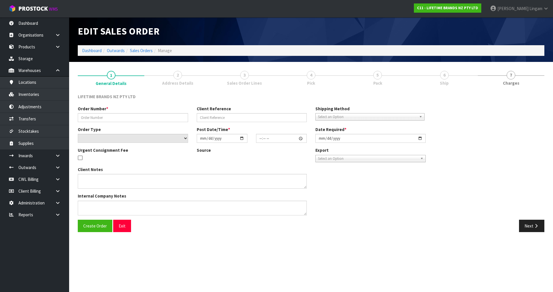
type input "[DATE]"
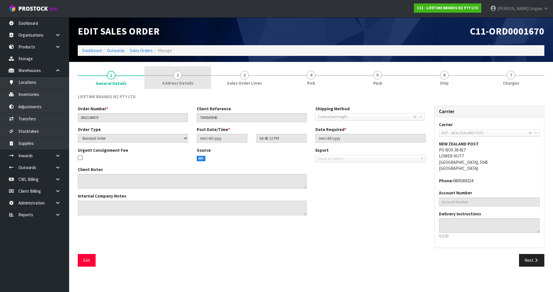
click at [198, 84] on link "2 Address Details" at bounding box center [177, 77] width 67 height 23
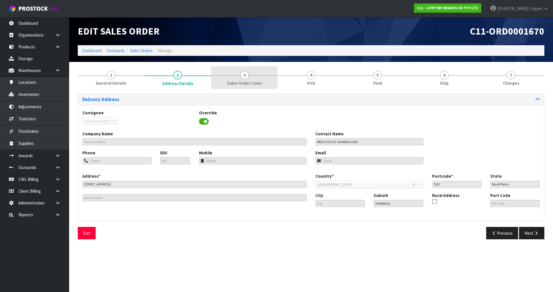
click at [260, 84] on span "Sales Order Lines" at bounding box center [244, 83] width 35 height 6
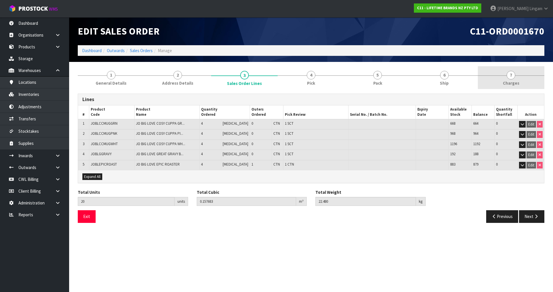
click at [513, 79] on span "7" at bounding box center [510, 75] width 9 height 9
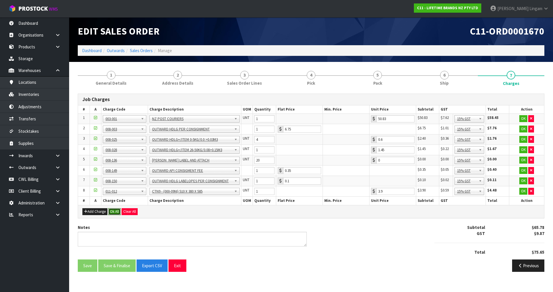
click at [114, 212] on button "Ok All" at bounding box center [114, 211] width 12 height 7
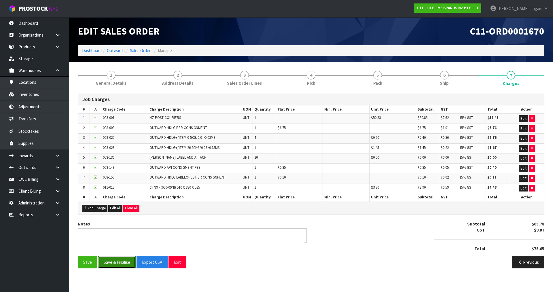
click at [123, 261] on button "Save & Finalise" at bounding box center [116, 262] width 37 height 12
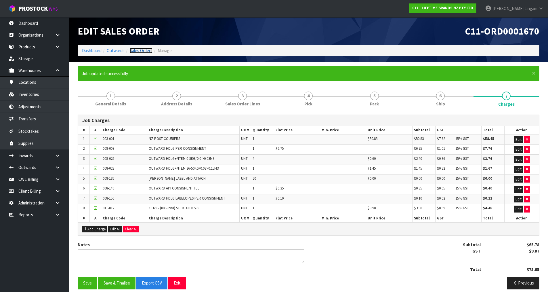
click at [147, 51] on link "Sales Orders" at bounding box center [141, 50] width 23 height 5
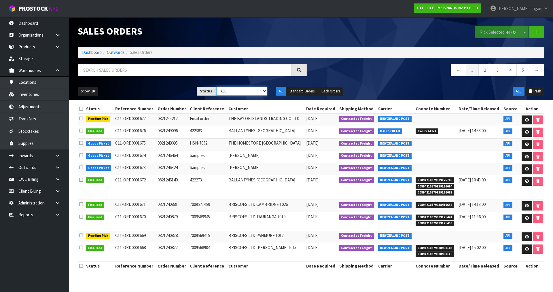
click at [257, 89] on select "Draft Pending Allocated Pending Pick Goods Picked Goods Packed Pending Charges …" at bounding box center [241, 91] width 51 height 9
select select "string:6"
click at [216, 87] on select "Draft Pending Allocated Pending Pick Goods Picked Goods Packed Pending Charges …" at bounding box center [241, 91] width 51 height 9
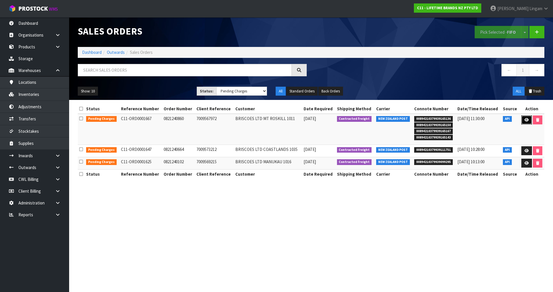
click at [524, 120] on icon at bounding box center [526, 120] width 4 height 4
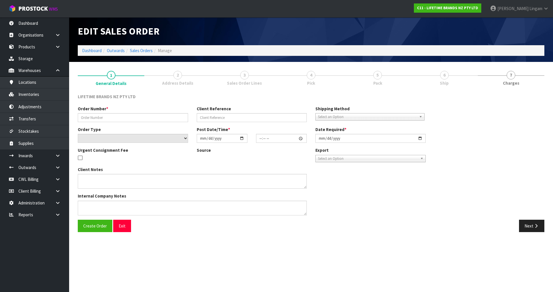
type input "0821240860"
type input "7009567972"
select select "number:0"
type input "[DATE]"
type input "16:33:16.000"
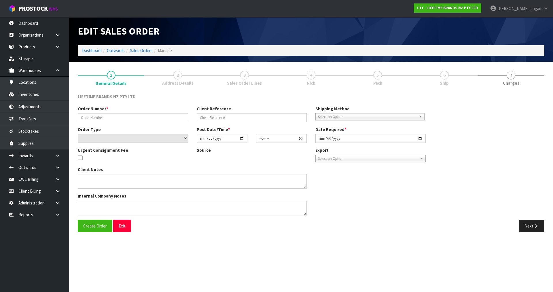
type input "[DATE]"
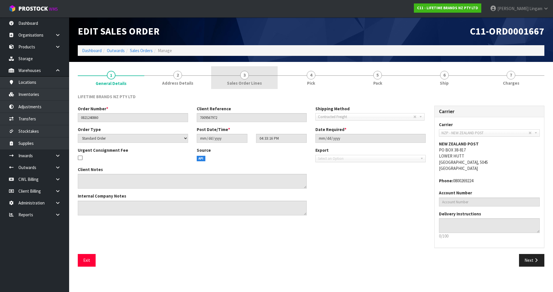
click at [249, 80] on span "Sales Order Lines" at bounding box center [244, 83] width 35 height 6
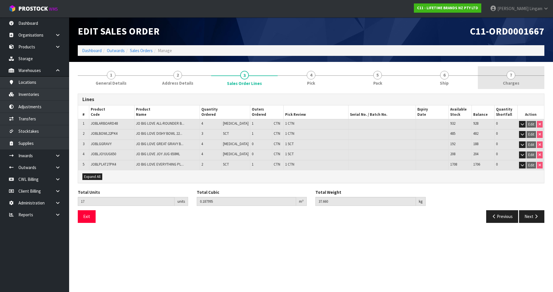
click at [518, 81] on span "Charges" at bounding box center [511, 83] width 16 height 6
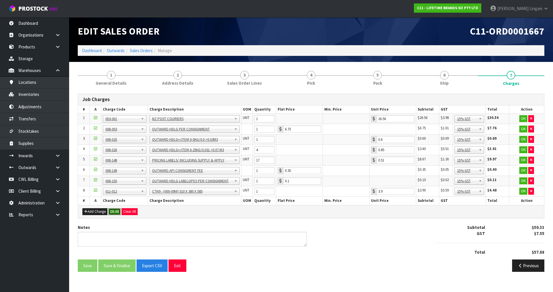
click at [114, 211] on button "Ok All" at bounding box center [114, 211] width 12 height 7
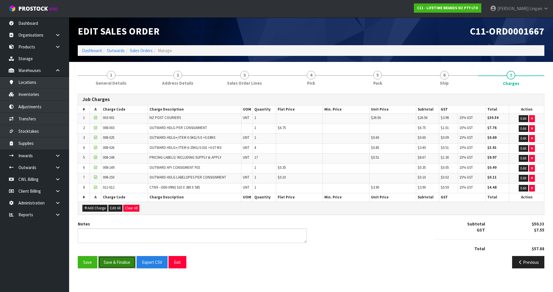
click at [113, 261] on button "Save & Finalise" at bounding box center [116, 262] width 37 height 12
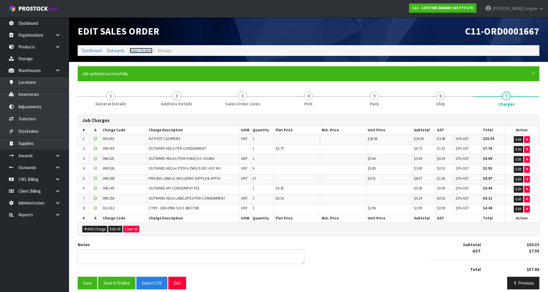
click at [147, 52] on link "Sales Orders" at bounding box center [141, 50] width 23 height 5
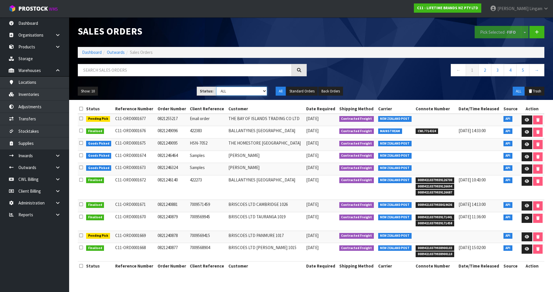
click at [259, 92] on select "Draft Pending Allocated Pending Pick Goods Picked Goods Packed Pending Charges …" at bounding box center [241, 91] width 51 height 9
select select "string:6"
click at [216, 87] on select "Draft Pending Allocated Pending Pick Goods Picked Goods Packed Pending Charges …" at bounding box center [241, 91] width 51 height 9
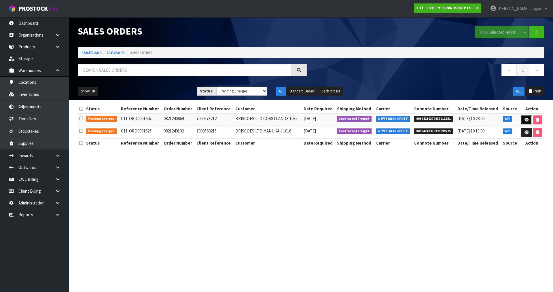
click at [528, 121] on icon at bounding box center [526, 120] width 4 height 4
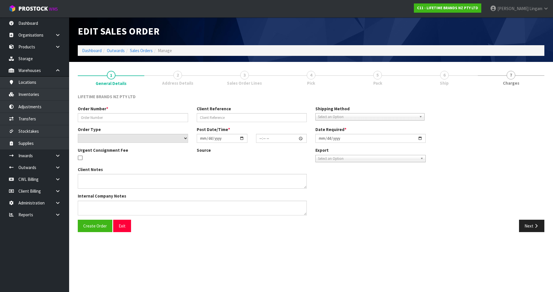
type input "0821240664"
type input "7009573212"
select select "number:0"
type input "[DATE]"
type input "15:13:15.000"
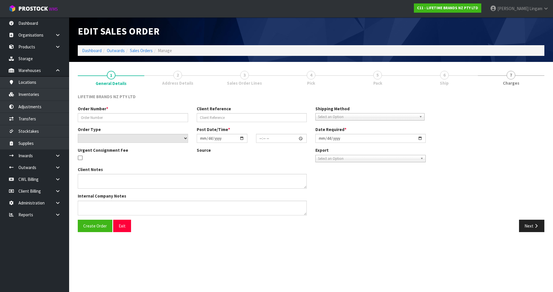
type input "[DATE]"
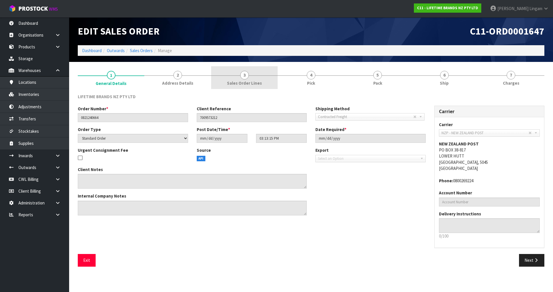
click at [266, 80] on link "3 Sales Order Lines" at bounding box center [244, 77] width 67 height 23
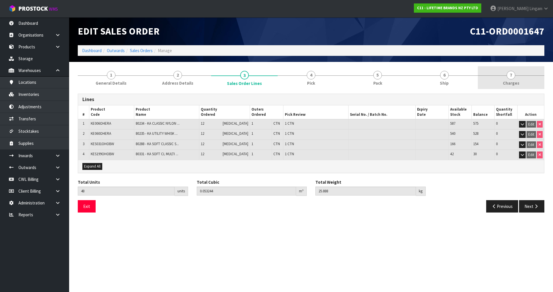
click at [516, 79] on link "7 [GEOGRAPHIC_DATA]" at bounding box center [511, 77] width 67 height 23
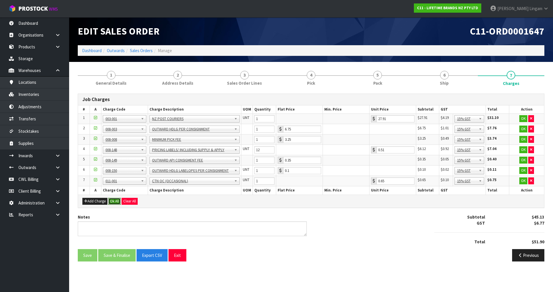
click at [112, 202] on button "Ok All" at bounding box center [114, 201] width 12 height 7
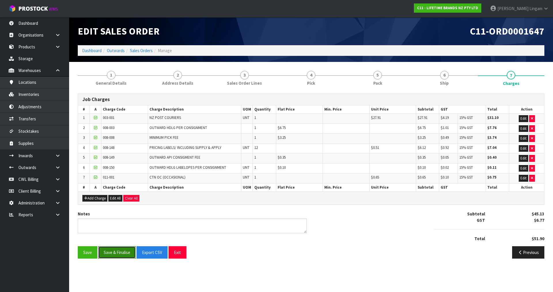
click at [117, 255] on button "Save & Finalise" at bounding box center [116, 252] width 37 height 12
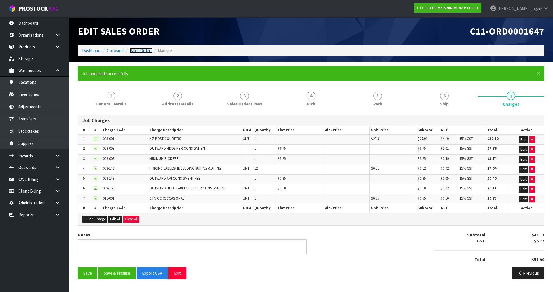
click at [145, 50] on link "Sales Orders" at bounding box center [141, 50] width 23 height 5
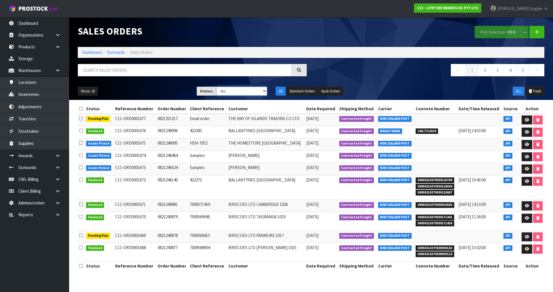
click at [253, 88] on select "Draft Pending Allocated Pending Pick Goods Picked Goods Packed Pending Charges …" at bounding box center [241, 91] width 51 height 9
select select "string:6"
click at [216, 87] on select "Draft Pending Allocated Pending Pick Goods Picked Goods Packed Pending Charges …" at bounding box center [241, 91] width 51 height 9
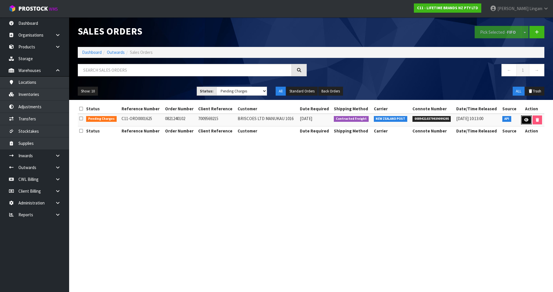
click at [524, 119] on icon at bounding box center [526, 120] width 4 height 4
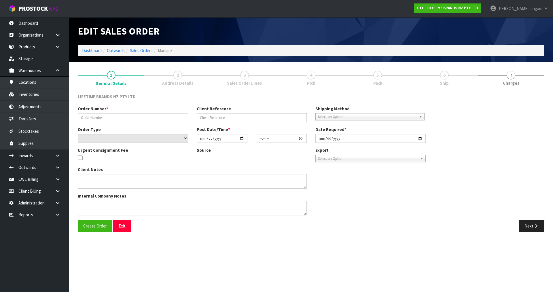
type input "0821240102"
type input "7009569215"
select select "number:0"
type input "[DATE]"
type input "13:23:21.000"
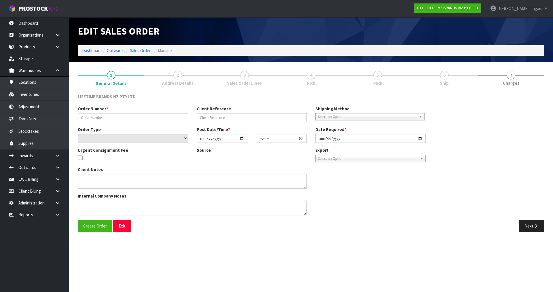
type input "[DATE]"
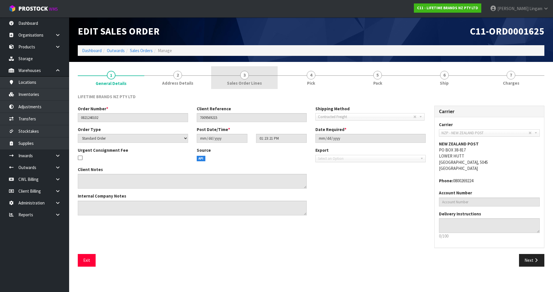
click at [262, 84] on link "3 Sales Order Lines" at bounding box center [244, 77] width 67 height 23
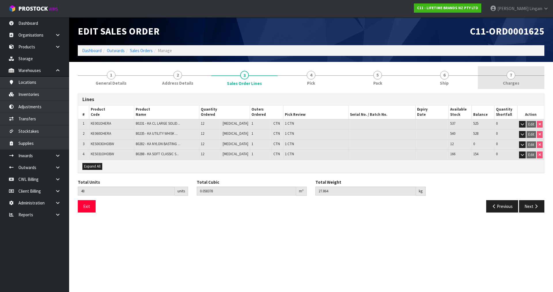
click at [518, 81] on link "7 [GEOGRAPHIC_DATA]" at bounding box center [511, 77] width 67 height 23
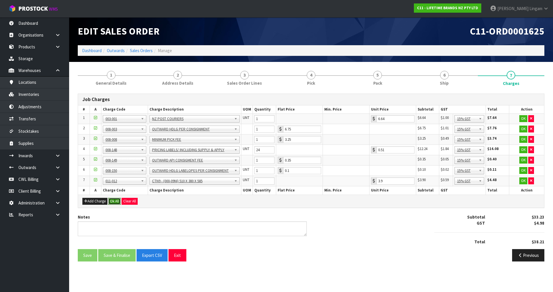
click at [115, 202] on button "Ok All" at bounding box center [114, 201] width 12 height 7
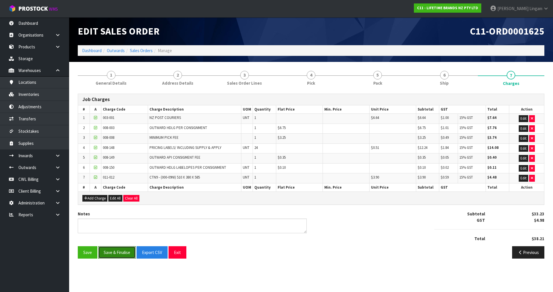
click at [120, 252] on button "Save & Finalise" at bounding box center [116, 252] width 37 height 12
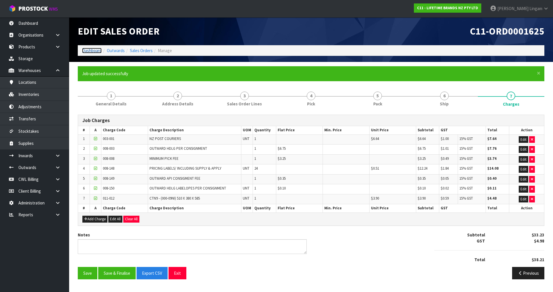
click at [93, 50] on link "Dashboard" at bounding box center [92, 50] width 20 height 5
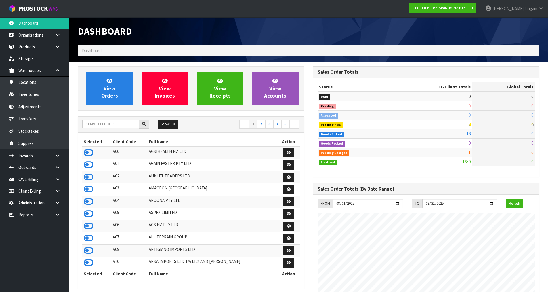
scroll to position [436, 235]
click at [88, 153] on icon at bounding box center [89, 152] width 10 height 9
click at [90, 164] on icon at bounding box center [89, 164] width 10 height 9
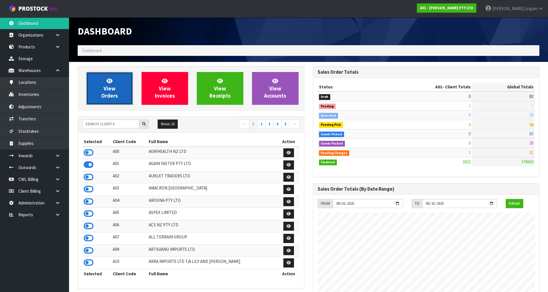
scroll to position [417, 235]
click at [109, 87] on span "View Orders" at bounding box center [109, 88] width 17 height 22
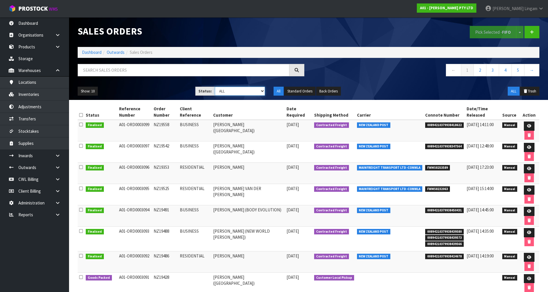
click at [249, 91] on select "Draft Pending Allocated Pending Pick Goods Picked Goods Packed Pending Charges …" at bounding box center [240, 91] width 50 height 9
select select "string:6"
click at [215, 87] on select "Draft Pending Allocated Pending Pick Goods Picked Goods Packed Pending Charges …" at bounding box center [240, 91] width 50 height 9
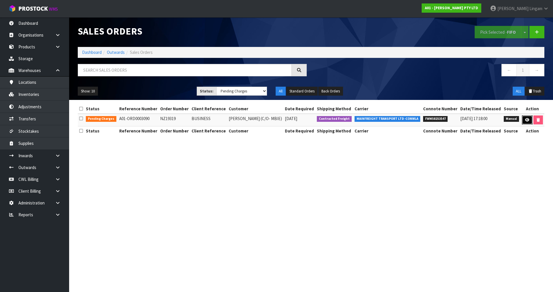
click at [525, 119] on icon at bounding box center [527, 120] width 4 height 4
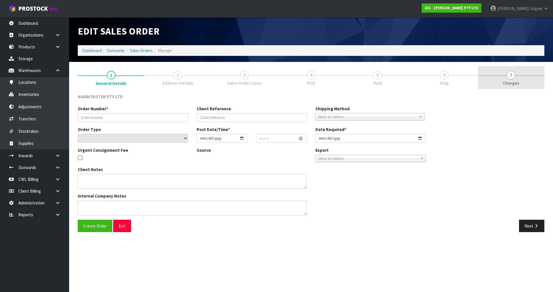
type input "NZ19319"
type input "BUSINESS"
select select "number:0"
type input "[DATE]"
type input "16:11:00.000"
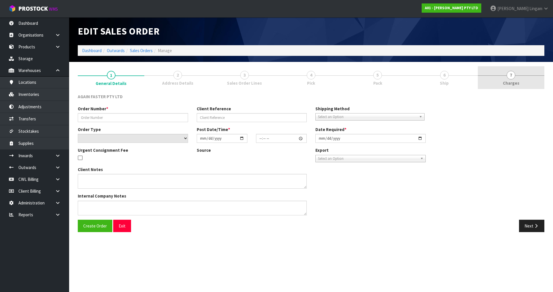
type input "[DATE]"
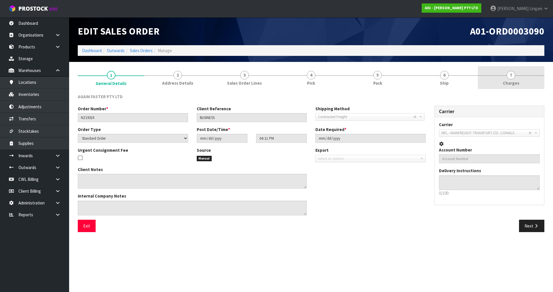
click at [527, 81] on link "7 [GEOGRAPHIC_DATA]" at bounding box center [511, 77] width 67 height 23
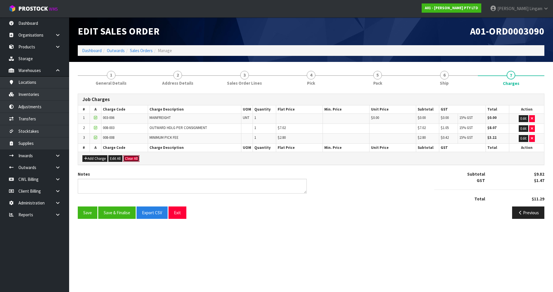
click at [132, 160] on button "Clear All" at bounding box center [131, 158] width 16 height 7
click at [132, 160] on span "Confirm" at bounding box center [131, 158] width 13 height 5
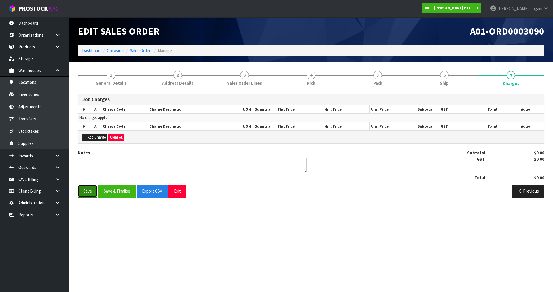
click at [92, 194] on button "Save" at bounding box center [88, 191] width 20 height 12
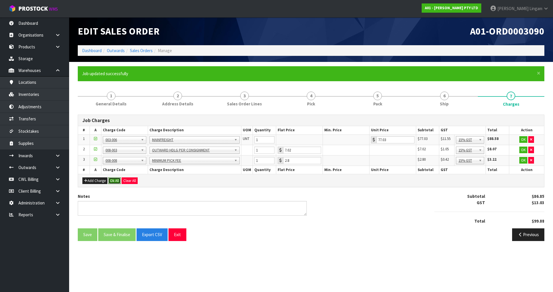
click at [113, 177] on button "Ok All" at bounding box center [114, 180] width 12 height 7
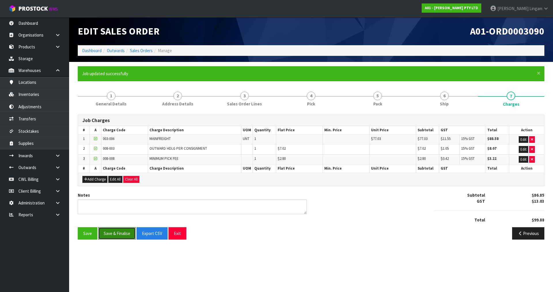
click at [111, 233] on button "Save & Finalise" at bounding box center [116, 233] width 37 height 12
click at [92, 51] on link "Dashboard" at bounding box center [92, 50] width 20 height 5
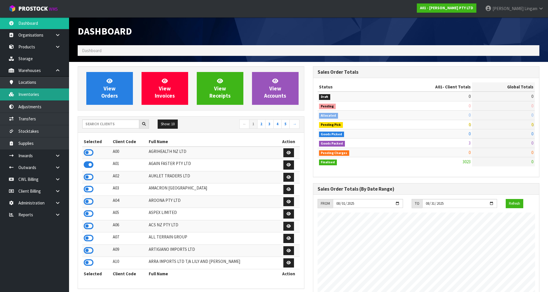
scroll to position [417, 235]
click at [105, 123] on input "text" at bounding box center [110, 123] width 57 height 9
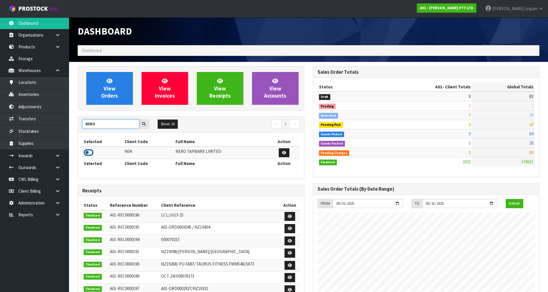
type input "NERO"
click at [91, 152] on icon at bounding box center [89, 152] width 10 height 9
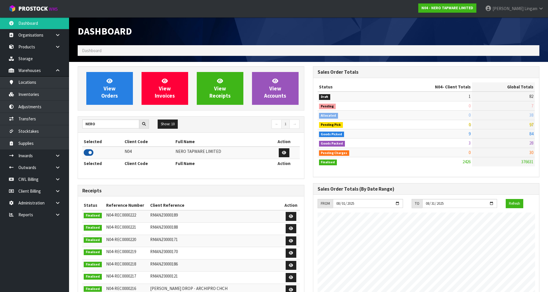
scroll to position [461, 235]
click at [107, 91] on span "View Orders" at bounding box center [109, 88] width 17 height 22
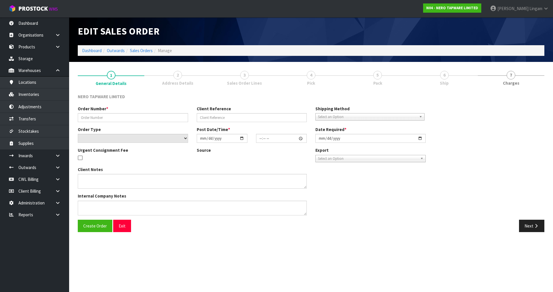
type input "SONZ0003060"
type input "showroom display"
select select "number:0"
type input "[DATE]"
type input "18:00:07.000"
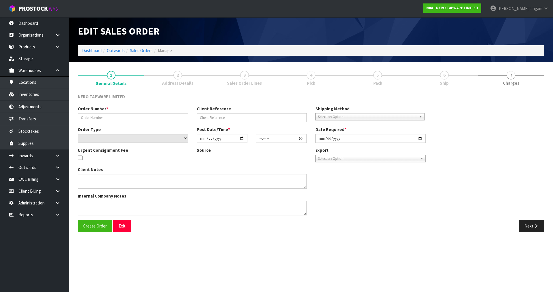
type input "[DATE]"
type textarea "WE RECEIVED ATTACHED 4 CRATES, - I HAVE CREATED A SALES ORDER SONZ0003060 FOR R…"
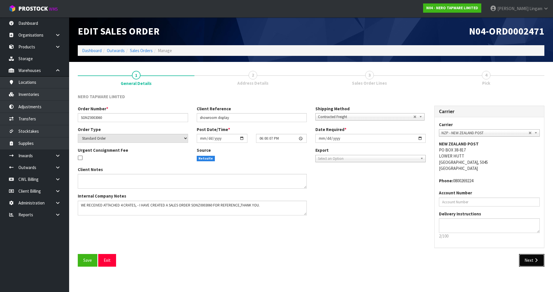
click at [533, 261] on button "Next" at bounding box center [531, 260] width 25 height 12
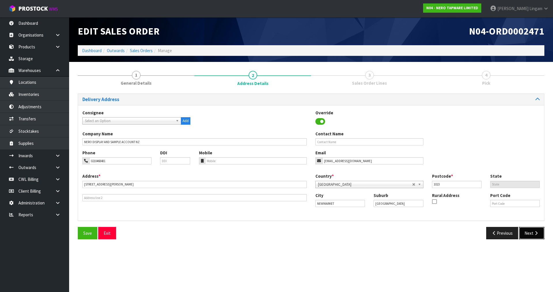
click at [535, 232] on icon "button" at bounding box center [535, 233] width 5 height 4
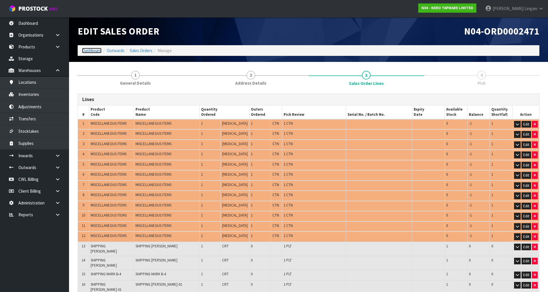
click at [93, 51] on link "Dashboard" at bounding box center [92, 50] width 20 height 5
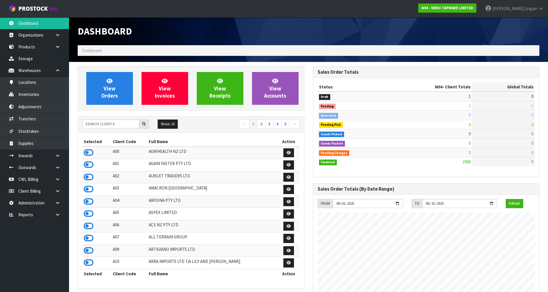
scroll to position [461, 235]
click at [103, 125] on input "text" at bounding box center [110, 123] width 57 height 9
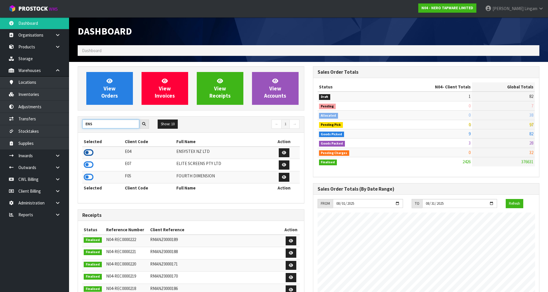
type input "ENS"
click at [90, 151] on icon at bounding box center [89, 152] width 10 height 9
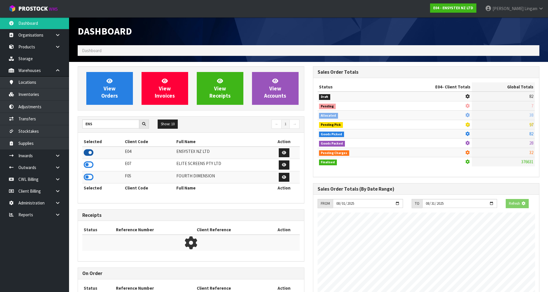
scroll to position [359, 235]
click at [117, 93] on span "View Orders" at bounding box center [109, 88] width 17 height 22
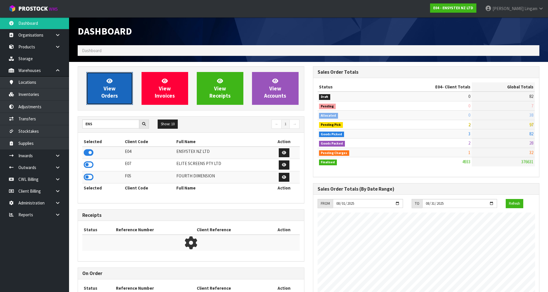
scroll to position [436, 235]
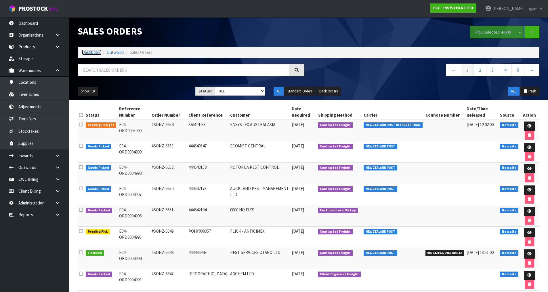
click at [86, 51] on link "Dashboard" at bounding box center [92, 52] width 20 height 5
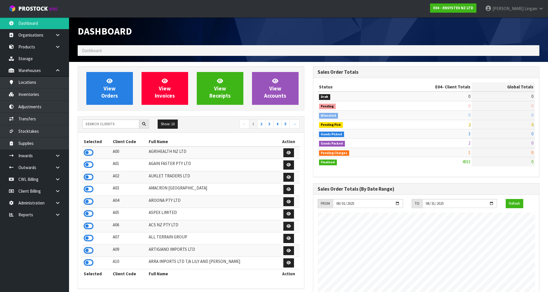
scroll to position [436, 235]
click at [117, 128] on input "text" at bounding box center [110, 123] width 57 height 9
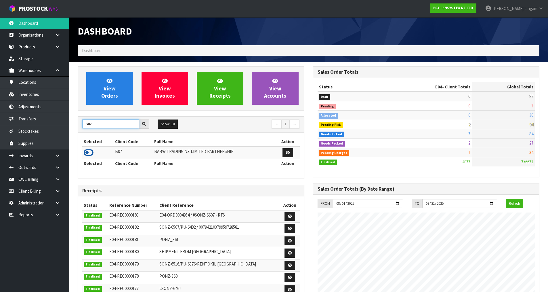
type input "B07"
click at [87, 153] on icon at bounding box center [89, 152] width 10 height 9
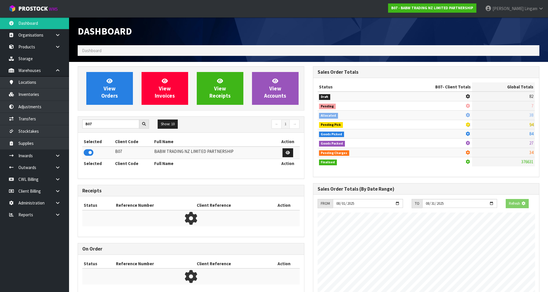
scroll to position [359, 235]
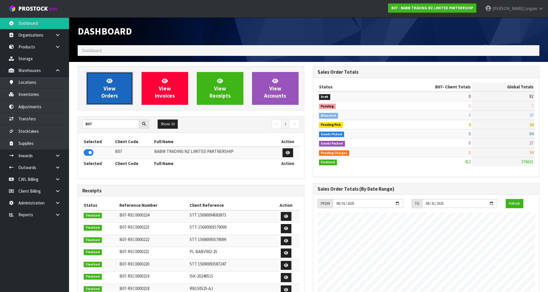
click at [107, 88] on span "View Orders" at bounding box center [109, 88] width 17 height 22
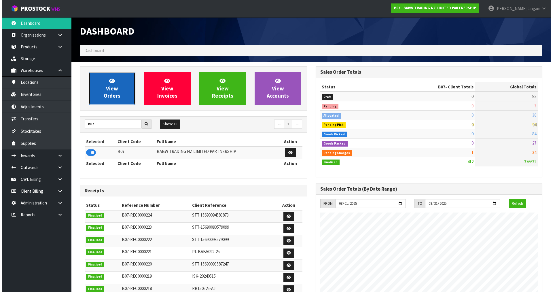
scroll to position [436, 235]
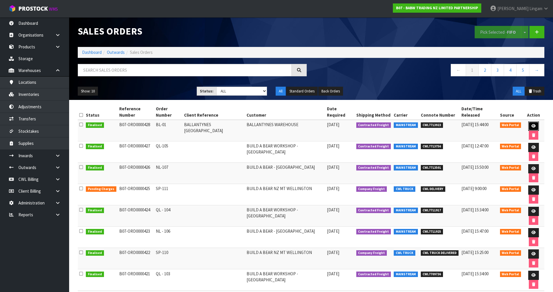
click at [528, 121] on link at bounding box center [533, 125] width 11 height 9
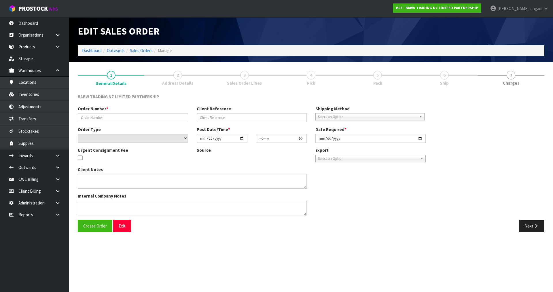
type input "BL-01"
type input "BALLANTYNES [GEOGRAPHIC_DATA]"
select select "number:0"
type input "[DATE]"
type input "14:25:00.000"
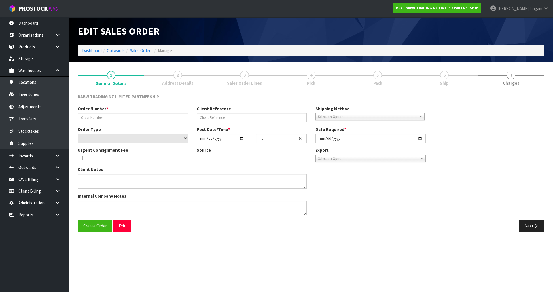
type input "[DATE]"
type textarea "PLEASE PROCEED WITH THE ORDER WITHOUT TATTY TEDDY FOR NOW 1. ALL CARTONS DELIVE…"
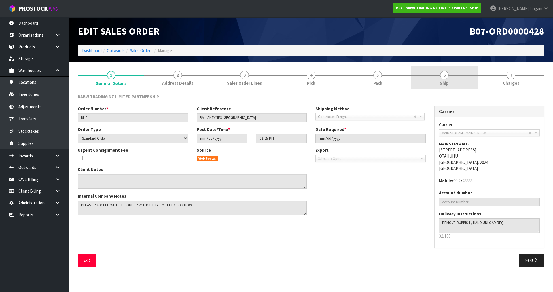
click at [466, 80] on link "6 Ship" at bounding box center [444, 77] width 67 height 23
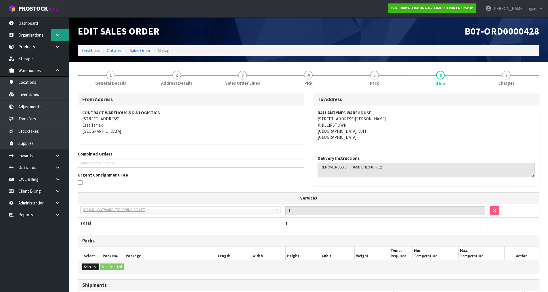
click at [57, 36] on icon at bounding box center [57, 35] width 5 height 4
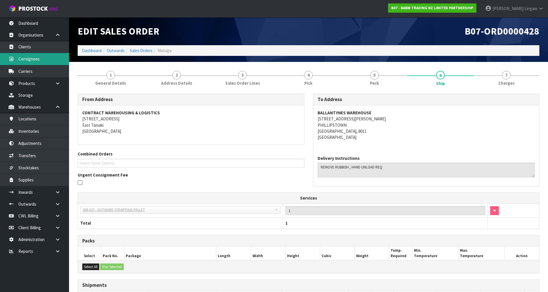
click at [32, 59] on link "Consignees" at bounding box center [34, 59] width 69 height 12
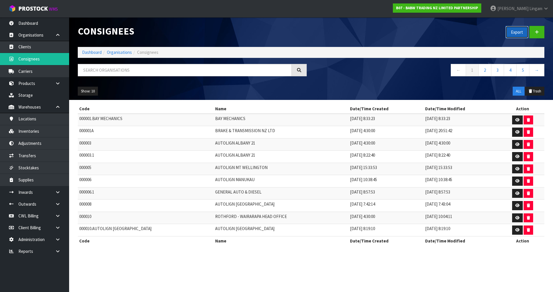
click at [518, 30] on button "Export" at bounding box center [516, 32] width 23 height 12
click at [537, 32] on icon at bounding box center [537, 32] width 4 height 4
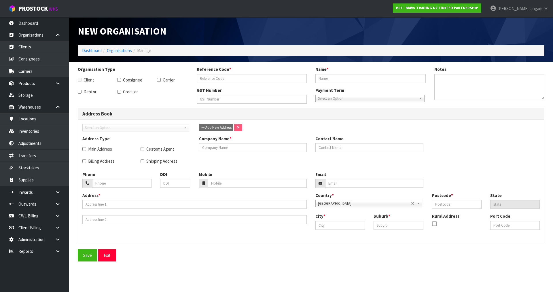
click at [133, 79] on label "Consignee" at bounding box center [129, 80] width 25 height 6
click at [121, 79] on input "Consignee" at bounding box center [119, 80] width 4 height 4
checkbox input "true"
click at [95, 149] on label "Main Address" at bounding box center [97, 149] width 30 height 6
click at [86, 149] on input "Main Address" at bounding box center [84, 149] width 4 height 4
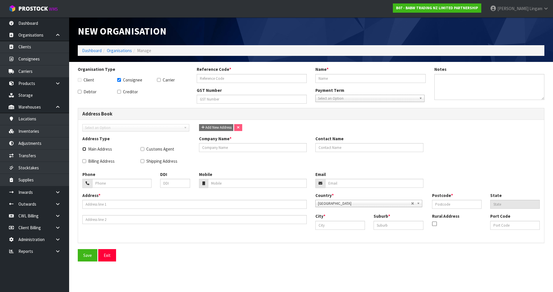
checkbox input "true"
click at [157, 162] on label "Shipping Address" at bounding box center [158, 161] width 37 height 6
click at [144, 162] on input "Shipping Address" at bounding box center [142, 161] width 4 height 4
checkbox input "true"
click at [222, 73] on div "Reference Code *" at bounding box center [251, 74] width 119 height 16
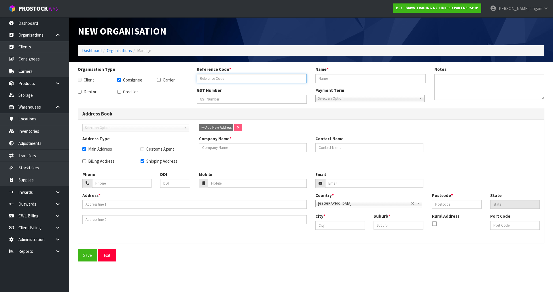
click at [220, 77] on input "text" at bounding box center [252, 78] width 110 height 9
type input "BALINWCHC"
click at [328, 78] on input "text" at bounding box center [370, 78] width 110 height 9
click at [362, 77] on input "text" at bounding box center [370, 78] width 110 height 9
paste input "BALLANTYNES"
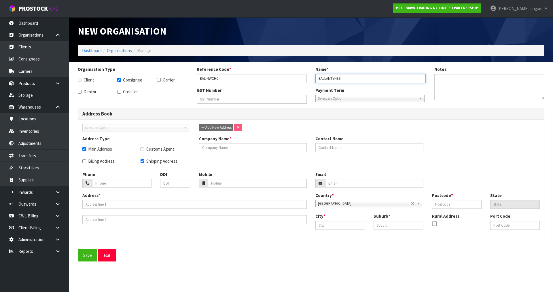
type input "BALLANTYNES"
click at [95, 222] on input "text" at bounding box center [194, 219] width 224 height 9
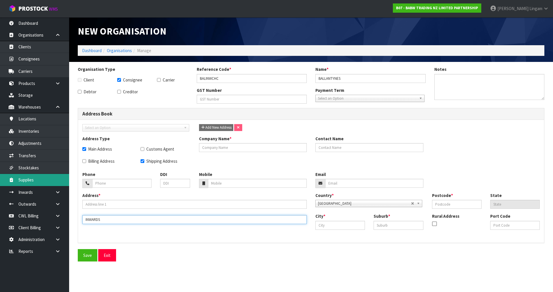
type input "INWARDS"
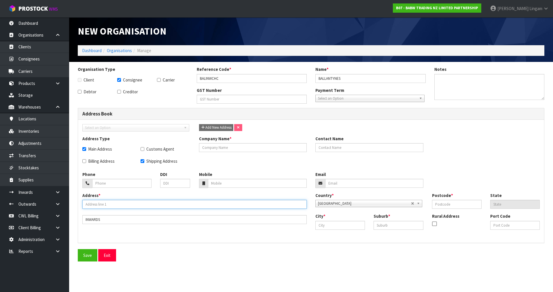
click at [95, 205] on input "text" at bounding box center [194, 204] width 224 height 9
paste input "[STREET_ADDRESS]"
type input "[STREET_ADDRESS]"
click at [391, 225] on input "text" at bounding box center [398, 225] width 50 height 9
paste input "[GEOGRAPHIC_DATA]"
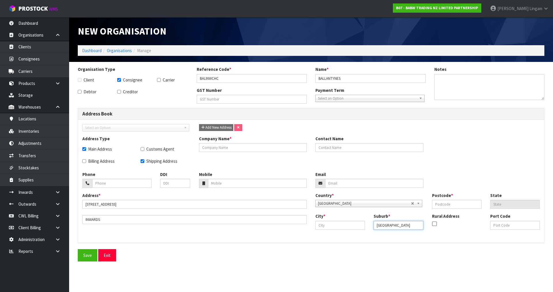
scroll to position [0, 5]
type input "[GEOGRAPHIC_DATA]"
click at [389, 238] on div "Address * [STREET_ADDRESS] Country * [GEOGRAPHIC_DATA] [GEOGRAPHIC_DATA] [GEOGR…" at bounding box center [311, 215] width 466 height 46
click at [386, 223] on input "[GEOGRAPHIC_DATA]" at bounding box center [398, 225] width 50 height 9
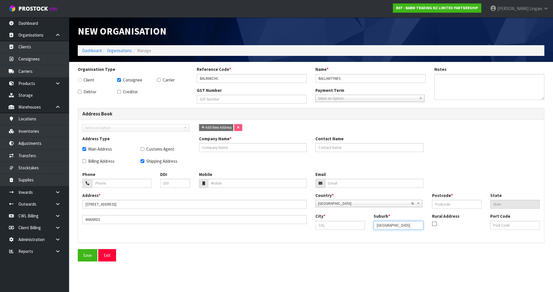
click at [386, 223] on input "[GEOGRAPHIC_DATA]" at bounding box center [398, 225] width 50 height 9
click at [336, 223] on input "text" at bounding box center [340, 225] width 50 height 9
paste input "[GEOGRAPHIC_DATA]"
type input "[GEOGRAPHIC_DATA]"
click at [297, 257] on div "Save Exit" at bounding box center [310, 255] width 475 height 12
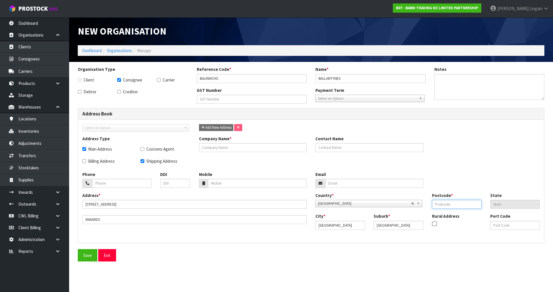
click at [440, 203] on input "text" at bounding box center [457, 204] width 50 height 9
type input "8011"
click at [335, 148] on input "text" at bounding box center [369, 147] width 108 height 9
paste input "REN GE"
type input "REN GE"
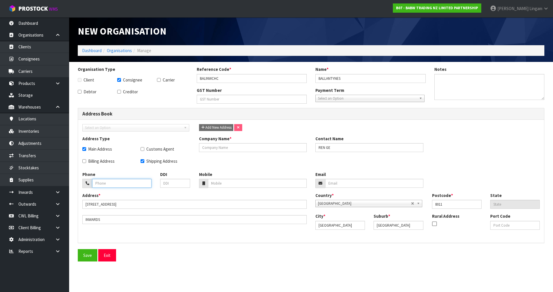
click at [120, 184] on input "tel" at bounding box center [121, 183] width 59 height 9
paste input "64 3 379 7400"
type input "64 3 379 7400"
click at [174, 185] on input "tel" at bounding box center [175, 183] width 30 height 9
paste input "03 353 9063"
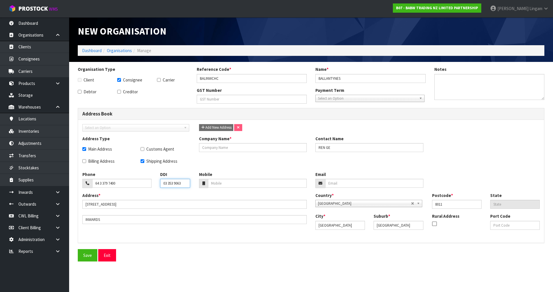
type input "03 353 9063"
drag, startPoint x: 353, startPoint y: 79, endPoint x: 318, endPoint y: 83, distance: 35.6
click at [318, 83] on div "Reference Code * BALINWCHC Name * BALLANTYNES" at bounding box center [311, 76] width 238 height 21
click at [238, 151] on input "text" at bounding box center [253, 147] width 108 height 9
paste input "BALLANTYNES"
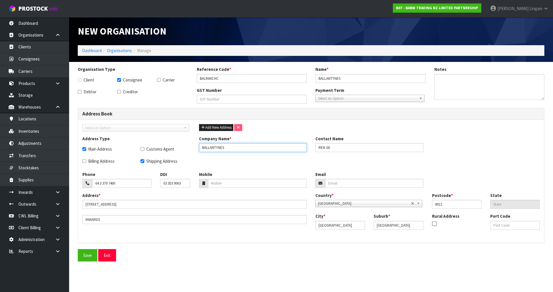
click at [244, 149] on input "BALLANTYNES" at bounding box center [253, 147] width 108 height 9
drag, startPoint x: 266, startPoint y: 149, endPoint x: 202, endPoint y: 152, distance: 64.0
click at [202, 151] on input "BALLANTYNES DEPARTMENT STORE" at bounding box center [253, 147] width 108 height 9
type input "BALLANTYNES DEPARTMENT STORE"
drag, startPoint x: 349, startPoint y: 79, endPoint x: 309, endPoint y: 82, distance: 39.5
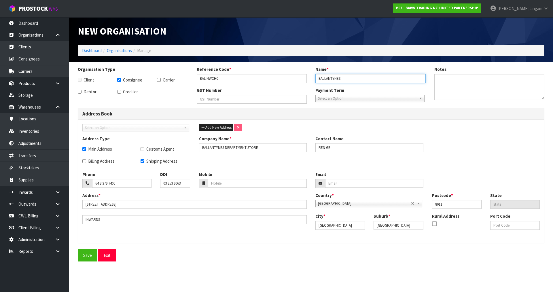
click at [309, 82] on div "Reference Code * BALINWCHC Name * BALLANTYNES" at bounding box center [311, 76] width 238 height 21
paste input "DEPARTMENT STORE"
type input "BALLANTYNES DEPARTMENT STORE"
click at [210, 127] on span "Add New Address" at bounding box center [216, 127] width 31 height 5
checkbox input "false"
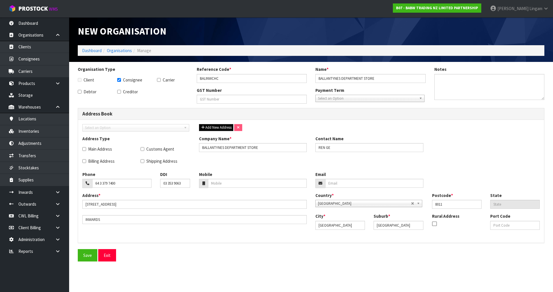
checkbox input "false"
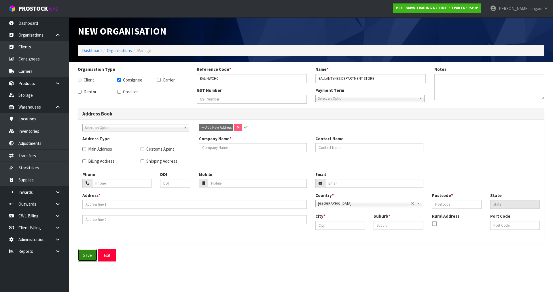
click at [90, 257] on button "Save" at bounding box center [88, 255] width 20 height 12
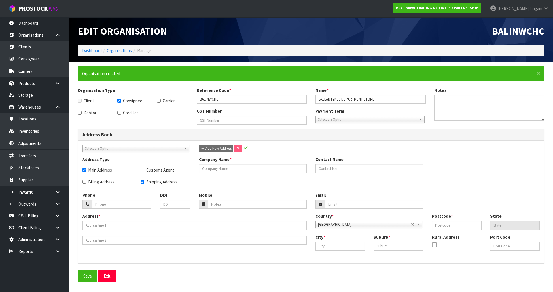
checkbox input "true"
type input "BALLANTYNES DEPARTMENT STORE"
type input "REN GE"
type input "64 3 379 7400"
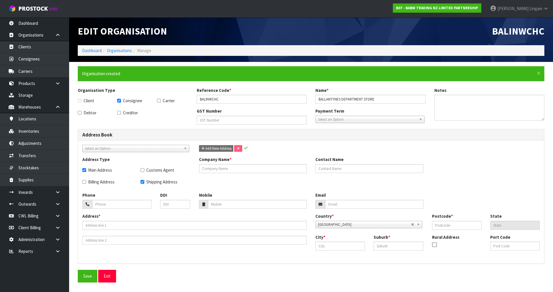
type input "03 353 9063"
type input "[STREET_ADDRESS]"
type input "INWARDS"
type input "8011"
type input "[GEOGRAPHIC_DATA]"
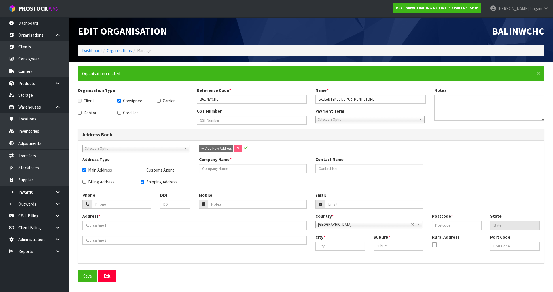
type input "[GEOGRAPHIC_DATA]"
click at [208, 149] on span "Update" at bounding box center [206, 148] width 11 height 5
checkbox input "false"
click at [86, 275] on button "Save" at bounding box center [88, 276] width 20 height 12
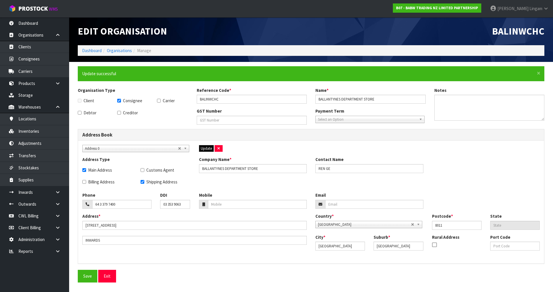
click at [187, 258] on div "Address * [STREET_ADDRESS] Country * [GEOGRAPHIC_DATA] [GEOGRAPHIC_DATA] [GEOGR…" at bounding box center [311, 236] width 466 height 46
click at [35, 60] on link "Consignees" at bounding box center [34, 59] width 69 height 12
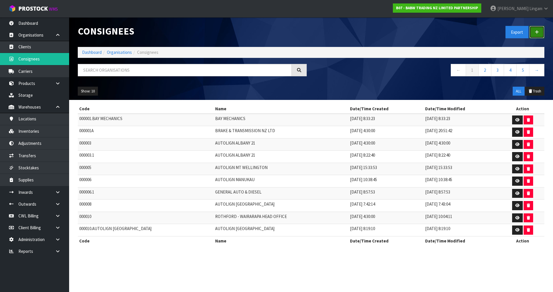
click at [538, 33] on icon at bounding box center [537, 32] width 4 height 4
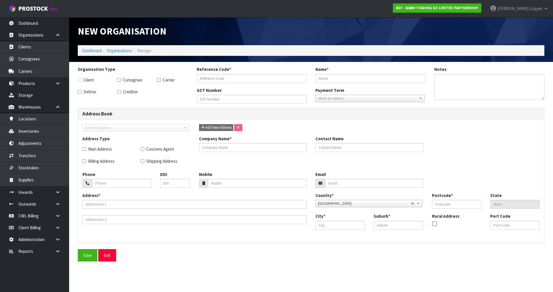
click at [124, 80] on label "Consignee" at bounding box center [129, 80] width 25 height 6
click at [121, 80] on input "Consignee" at bounding box center [119, 80] width 4 height 4
click at [100, 149] on label "Main Address" at bounding box center [97, 149] width 30 height 6
click at [86, 149] on input "Main Address" at bounding box center [84, 149] width 4 height 4
click at [151, 163] on label "Shipping Address" at bounding box center [158, 161] width 37 height 6
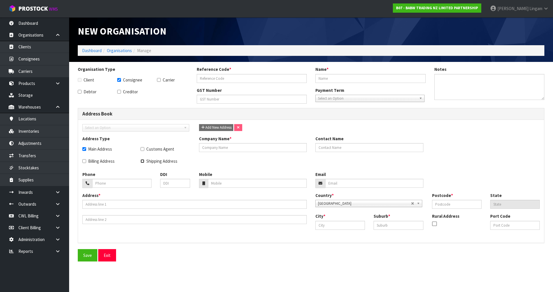
click at [144, 163] on input "Shipping Address" at bounding box center [142, 161] width 4 height 4
click at [215, 80] on input "text" at bounding box center [252, 78] width 110 height 9
click at [332, 77] on input "text" at bounding box center [370, 78] width 110 height 9
click at [339, 79] on input "text" at bounding box center [370, 78] width 110 height 9
paste input "BALLANTYNES - [GEOGRAPHIC_DATA]"
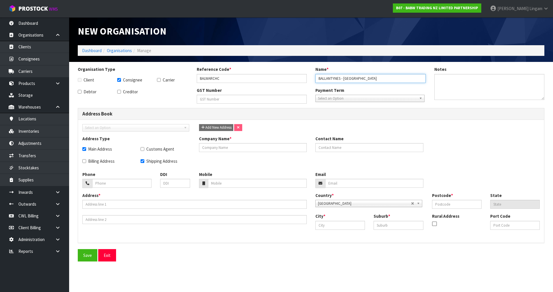
drag, startPoint x: 369, startPoint y: 78, endPoint x: 316, endPoint y: 85, distance: 54.1
click at [316, 85] on div "Reference Code * BALWARCHC Name * BALLANTYNES - [GEOGRAPHIC_DATA]" at bounding box center [311, 76] width 238 height 21
click at [243, 149] on input "text" at bounding box center [253, 147] width 108 height 9
paste input "BALLANTYNES - [GEOGRAPHIC_DATA]"
click at [91, 204] on input "text" at bounding box center [194, 204] width 224 height 9
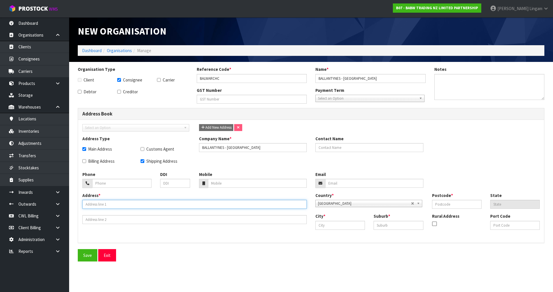
paste input "[STREET_ADDRESS]"
click at [384, 226] on input "text" at bounding box center [398, 225] width 50 height 9
click at [381, 228] on input "text" at bounding box center [398, 225] width 50 height 9
paste input "[GEOGRAPHIC_DATA]"
click at [317, 225] on input "text" at bounding box center [340, 225] width 50 height 9
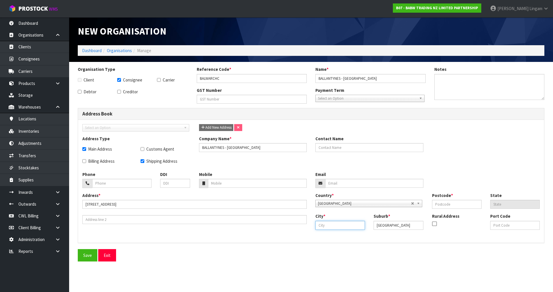
paste input "[GEOGRAPHIC_DATA]"
click at [463, 206] on input "text" at bounding box center [457, 204] width 50 height 9
click at [329, 148] on input "text" at bounding box center [369, 147] width 108 height 9
paste input "REN GE"
click at [125, 183] on input "tel" at bounding box center [121, 183] width 59 height 9
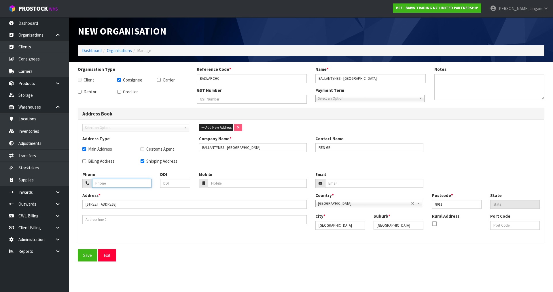
paste input "64 3 379 7400"
click at [175, 186] on input "tel" at bounding box center [175, 183] width 30 height 9
paste input "03 353 9063"
click at [95, 221] on input "text" at bounding box center [194, 219] width 224 height 9
click at [460, 85] on textarea at bounding box center [489, 87] width 110 height 26
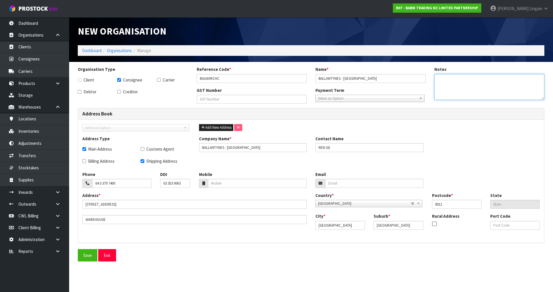
paste textarea "DISTRIBUTION CENTRE DELIVERIES MUST BE MADE BETWEEN 7.30AM AND 2PM [DATE] TO [D…"
click at [226, 126] on span "Add New Address" at bounding box center [216, 127] width 31 height 5
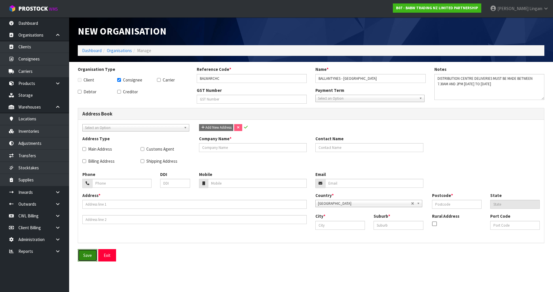
click at [88, 257] on button "Save" at bounding box center [88, 255] width 20 height 12
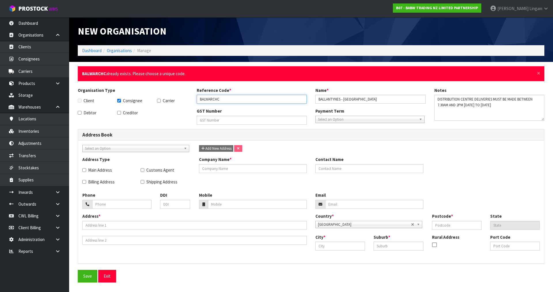
click at [222, 98] on input "BALWARCHC" at bounding box center [252, 99] width 110 height 9
click at [86, 278] on button "Save" at bounding box center [88, 276] width 20 height 12
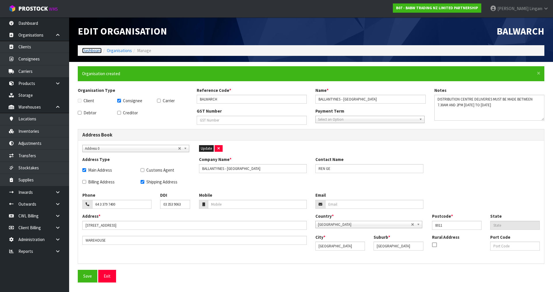
click at [87, 50] on link "Dashboard" at bounding box center [92, 50] width 20 height 5
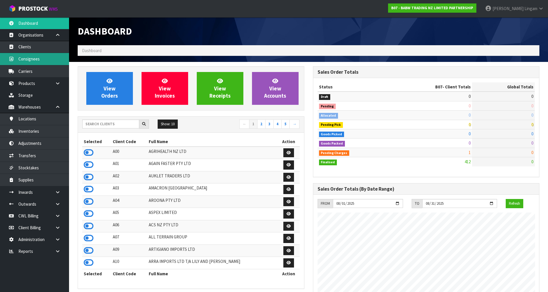
scroll to position [436, 235]
click at [35, 59] on link "Consignees" at bounding box center [34, 59] width 69 height 12
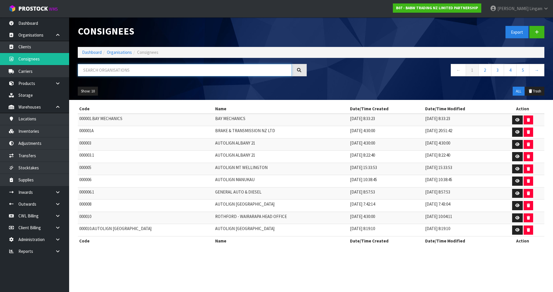
click at [126, 73] on input "text" at bounding box center [185, 70] width 214 height 12
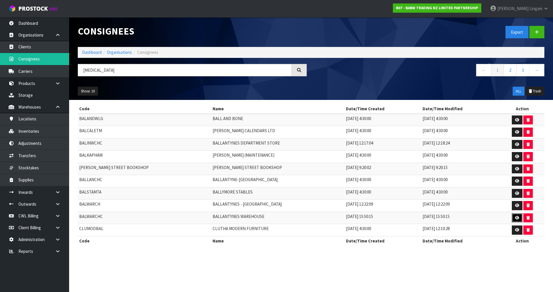
click at [515, 219] on icon at bounding box center [517, 218] width 4 height 4
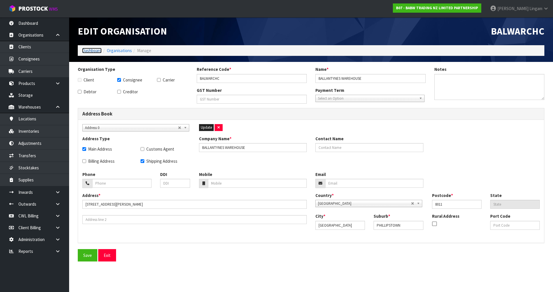
click at [88, 50] on link "Dashboard" at bounding box center [92, 50] width 20 height 5
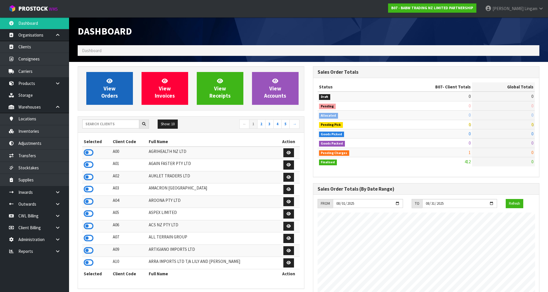
scroll to position [436, 235]
click at [114, 94] on span "View Orders" at bounding box center [109, 88] width 17 height 22
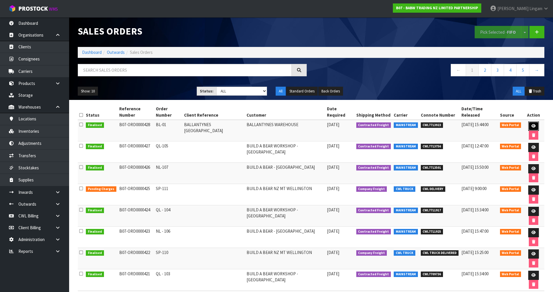
click at [531, 124] on icon at bounding box center [533, 126] width 4 height 4
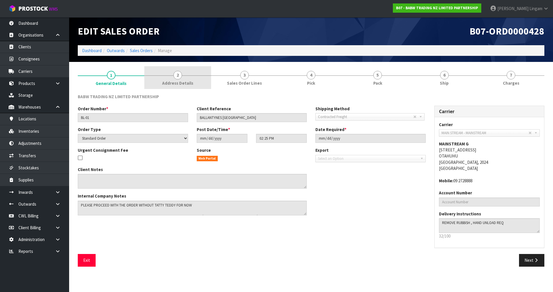
click at [187, 84] on span "Address Details" at bounding box center [177, 83] width 31 height 6
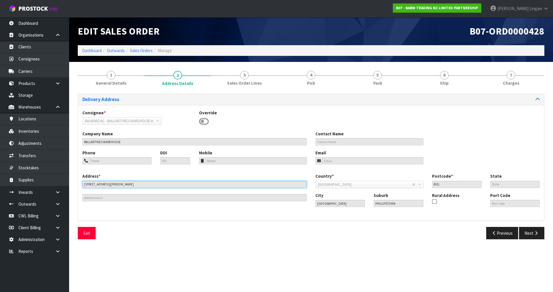
drag, startPoint x: 113, startPoint y: 184, endPoint x: 83, endPoint y: 185, distance: 30.2
click at [83, 185] on input "[STREET_ADDRESS][PERSON_NAME]" at bounding box center [194, 184] width 224 height 7
click at [205, 238] on div "Exit" at bounding box center [192, 233] width 238 height 12
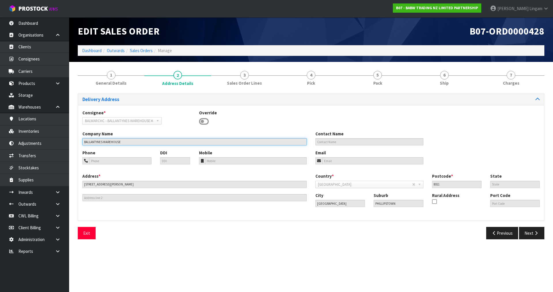
drag, startPoint x: 125, startPoint y: 142, endPoint x: 83, endPoint y: 143, distance: 42.0
click at [83, 143] on input "BALLANTYNES WAREHOUSE" at bounding box center [194, 141] width 224 height 7
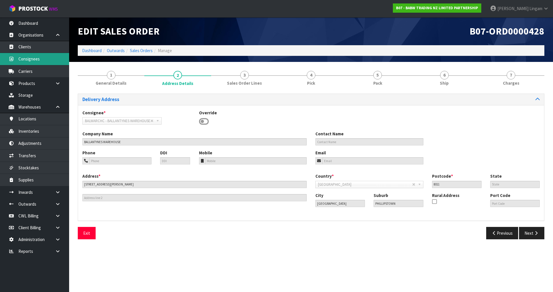
click at [35, 59] on link "Consignees" at bounding box center [34, 59] width 69 height 12
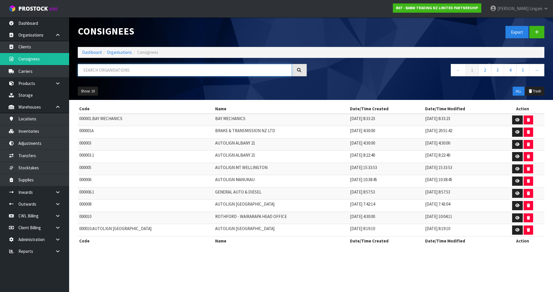
click at [178, 69] on input "text" at bounding box center [185, 70] width 214 height 12
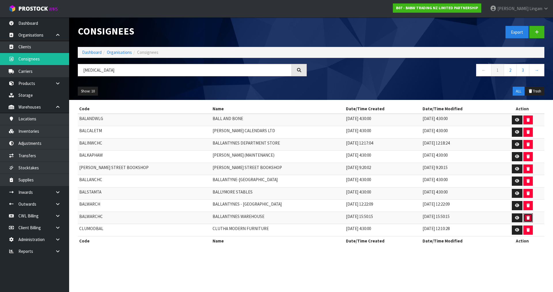
click at [526, 217] on icon "button" at bounding box center [527, 218] width 3 height 4
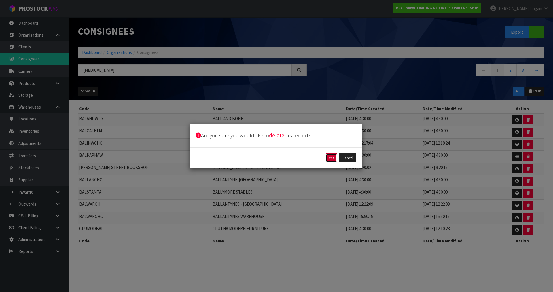
click at [333, 159] on button "Yes" at bounding box center [331, 157] width 11 height 9
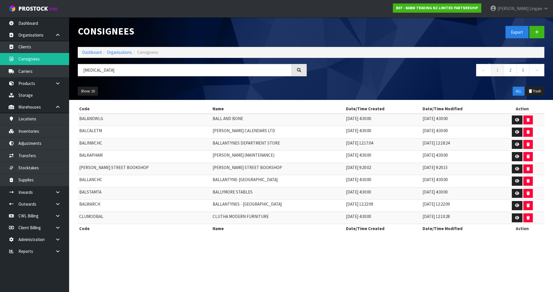
click at [217, 202] on td "BALLANTYNES - [GEOGRAPHIC_DATA]" at bounding box center [277, 206] width 133 height 12
copy td "BALLANTYNES"
drag, startPoint x: 100, startPoint y: 72, endPoint x: 77, endPoint y: 73, distance: 23.4
click at [77, 73] on div "[MEDICAL_DATA]" at bounding box center [192, 72] width 238 height 17
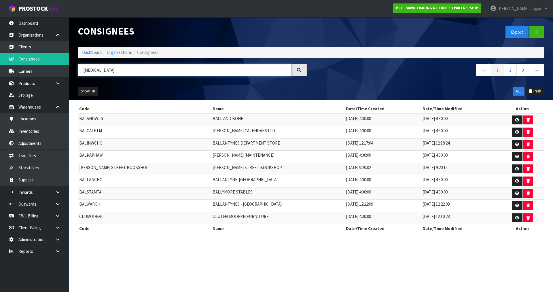
paste input "LANTYNES"
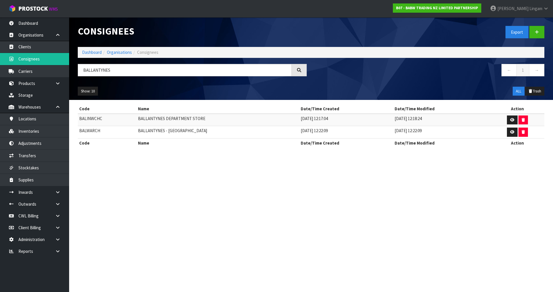
click at [231, 188] on section "Consignees Export Dashboard Organisations Consignees BALLANTYNES ← 1 → Show: 10…" at bounding box center [276, 146] width 553 height 292
click at [510, 130] on icon at bounding box center [512, 132] width 4 height 4
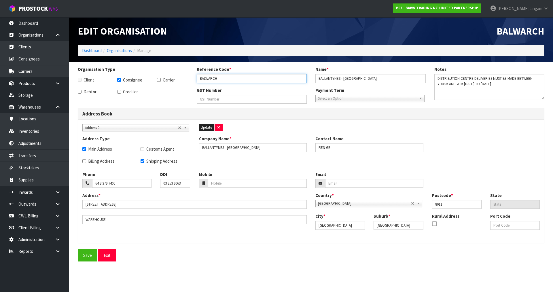
click at [230, 78] on input "BALWARCH" at bounding box center [252, 78] width 110 height 9
click at [204, 127] on span "Update" at bounding box center [206, 127] width 11 height 5
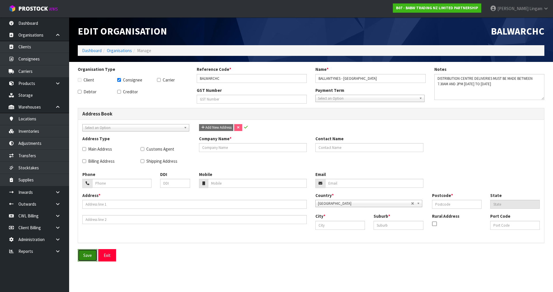
click at [85, 254] on button "Save" at bounding box center [88, 255] width 20 height 12
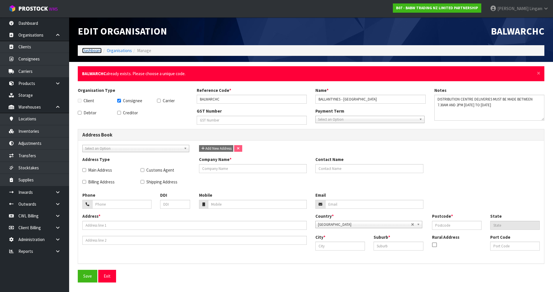
click at [89, 48] on link "Dashboard" at bounding box center [92, 50] width 20 height 5
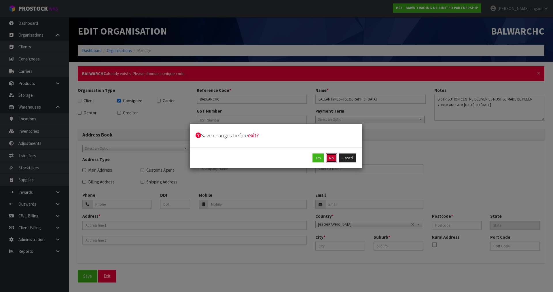
click at [328, 157] on button "No" at bounding box center [331, 157] width 11 height 9
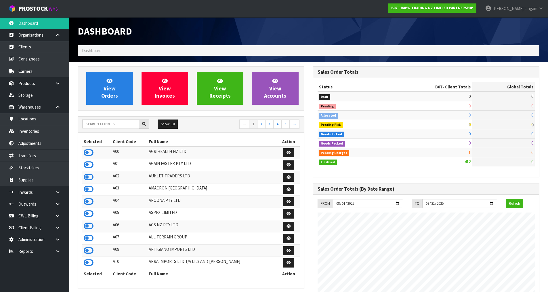
scroll to position [436, 235]
click at [33, 57] on link "Consignees" at bounding box center [34, 59] width 69 height 12
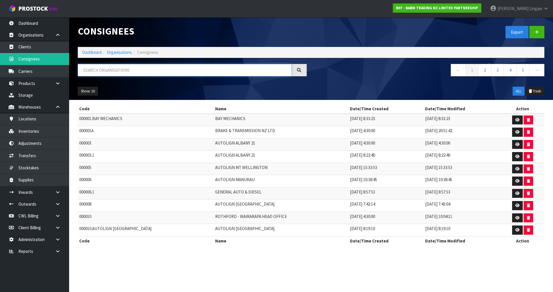
click at [169, 71] on input "text" at bounding box center [185, 70] width 214 height 12
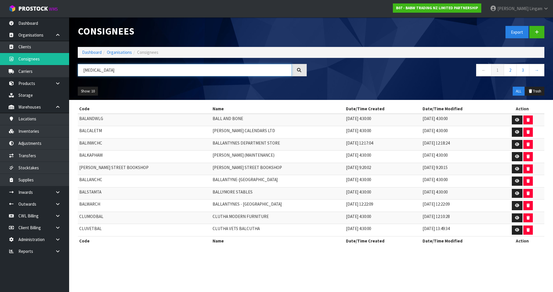
drag, startPoint x: 95, startPoint y: 69, endPoint x: 81, endPoint y: 71, distance: 14.0
click at [81, 71] on input "[MEDICAL_DATA]" at bounding box center [185, 70] width 214 height 12
paste input "LANTYNES"
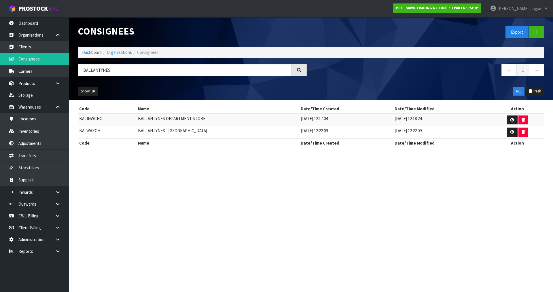
click at [226, 219] on section "Consignees Export Dashboard Organisations Consignees BALLANTYNES ← 1 → Show: 10…" at bounding box center [276, 146] width 553 height 292
click at [507, 131] on link at bounding box center [512, 132] width 11 height 9
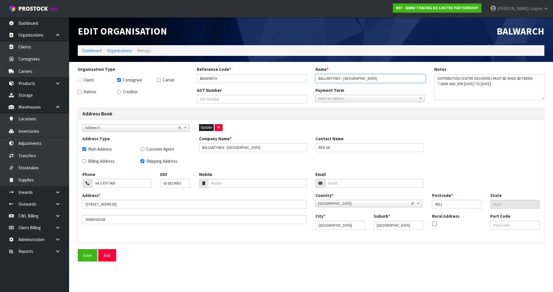
click at [379, 79] on input "BALLANTYNES - [GEOGRAPHIC_DATA]" at bounding box center [370, 78] width 110 height 9
click at [383, 78] on input "BALLANTYNES - [GEOGRAPHIC_DATA]" at bounding box center [370, 78] width 110 height 9
click at [383, 77] on input "BALLANTYNES - [GEOGRAPHIC_DATA]" at bounding box center [370, 78] width 110 height 9
click at [260, 146] on input "BALLANTYNES - [GEOGRAPHIC_DATA]" at bounding box center [253, 147] width 108 height 9
paste input "WAREHOUSE"
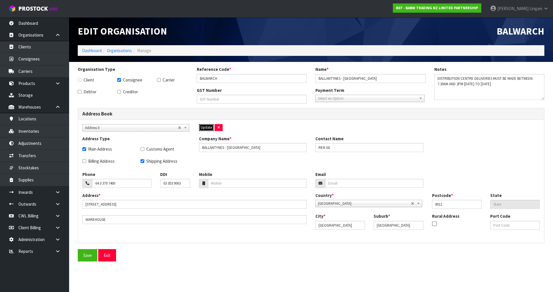
click at [202, 126] on span "Update" at bounding box center [206, 127] width 11 height 5
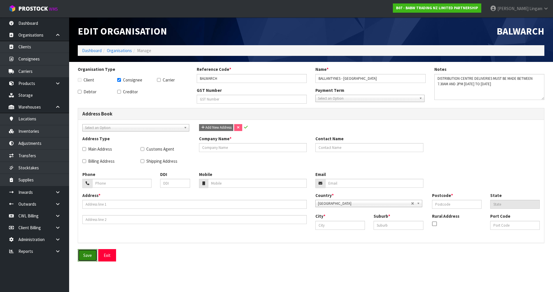
click at [82, 256] on button "Save" at bounding box center [88, 255] width 20 height 12
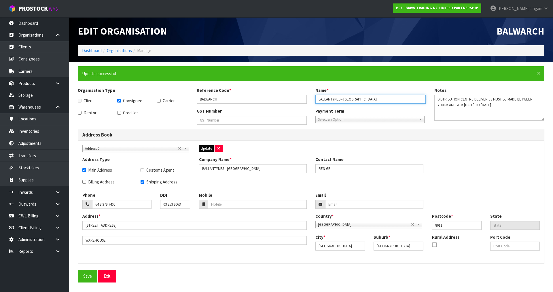
click at [333, 98] on input "BALLANTYNES - [GEOGRAPHIC_DATA]" at bounding box center [370, 99] width 110 height 9
click at [30, 61] on link "Consignees" at bounding box center [34, 59] width 69 height 12
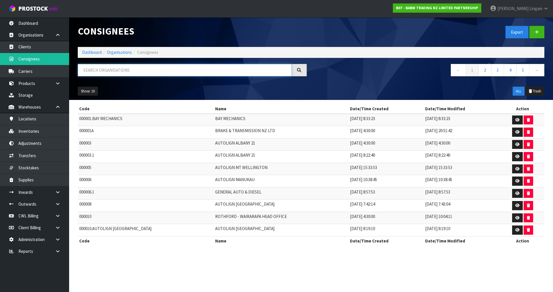
click at [157, 71] on input "text" at bounding box center [185, 70] width 214 height 12
paste input "BALLANTYNES"
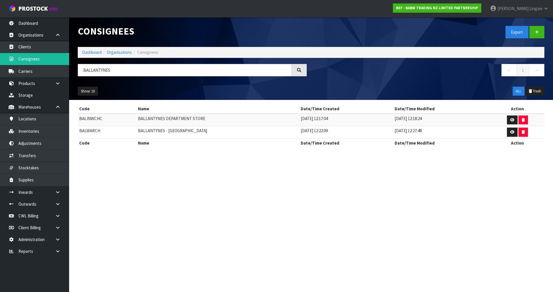
click at [206, 207] on section "Consignees Export Dashboard Organisations Consignees BALLANTYNES ← 1 → Show: 10…" at bounding box center [276, 146] width 553 height 292
click at [89, 53] on link "Dashboard" at bounding box center [92, 52] width 20 height 5
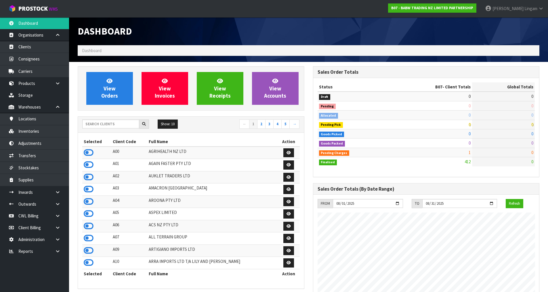
scroll to position [436, 235]
click at [104, 124] on input "text" at bounding box center [110, 123] width 57 height 9
click at [96, 123] on input "text" at bounding box center [110, 123] width 57 height 9
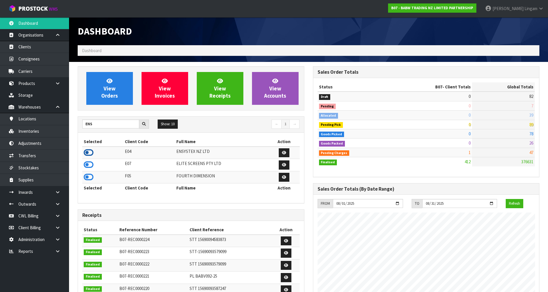
click at [86, 152] on icon at bounding box center [89, 152] width 10 height 9
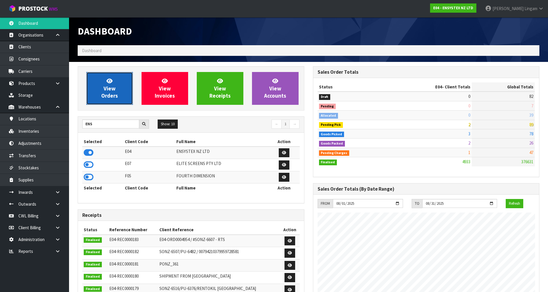
click at [102, 97] on span "View Orders" at bounding box center [109, 88] width 17 height 22
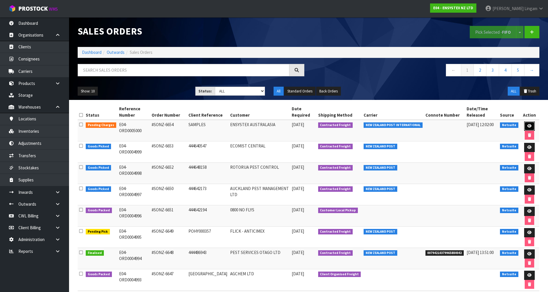
click at [530, 124] on icon at bounding box center [530, 126] width 4 height 4
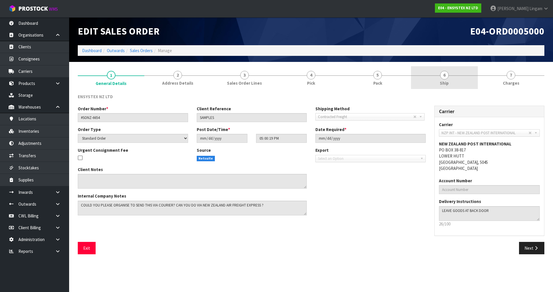
click at [450, 82] on link "6 Ship" at bounding box center [444, 77] width 67 height 23
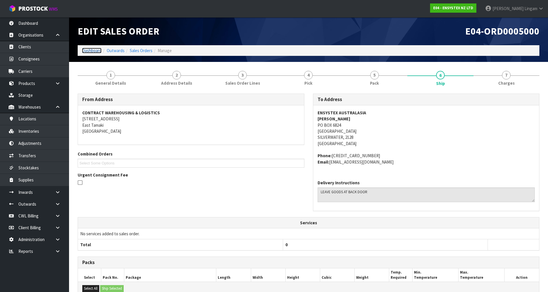
click at [96, 49] on link "Dashboard" at bounding box center [92, 50] width 20 height 5
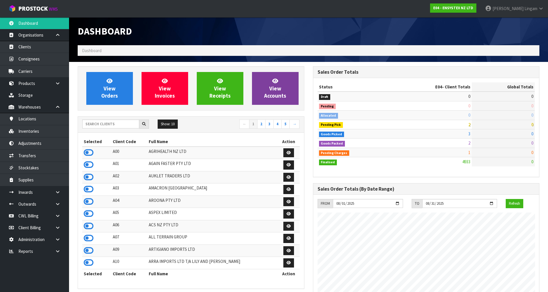
scroll to position [436, 235]
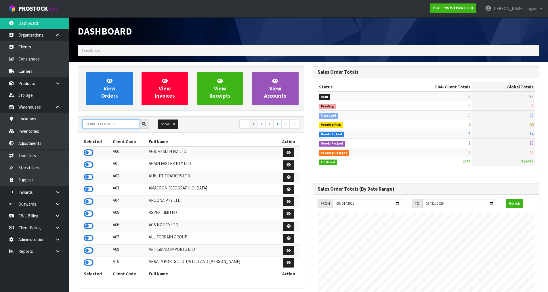
click at [125, 127] on input "text" at bounding box center [110, 123] width 57 height 9
click at [117, 125] on input "text" at bounding box center [110, 123] width 57 height 9
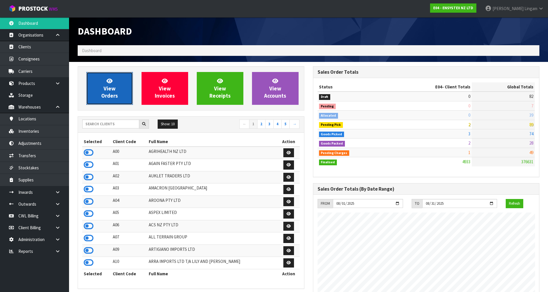
click at [107, 96] on span "View Orders" at bounding box center [109, 88] width 17 height 22
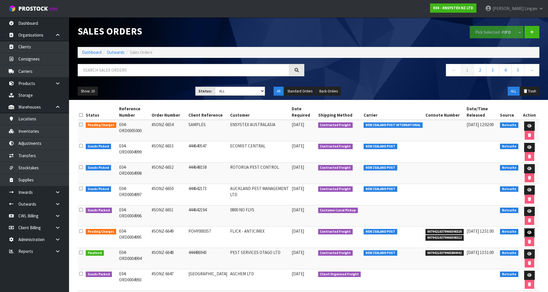
click at [529, 233] on icon at bounding box center [530, 233] width 4 height 4
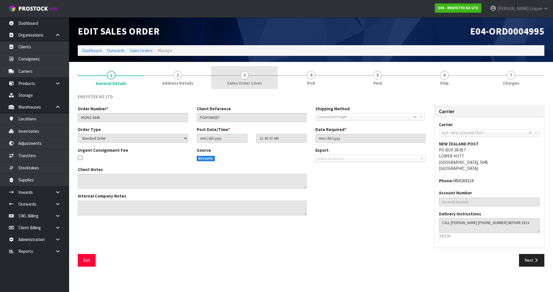
click at [249, 72] on link "3 Sales Order Lines" at bounding box center [244, 77] width 67 height 23
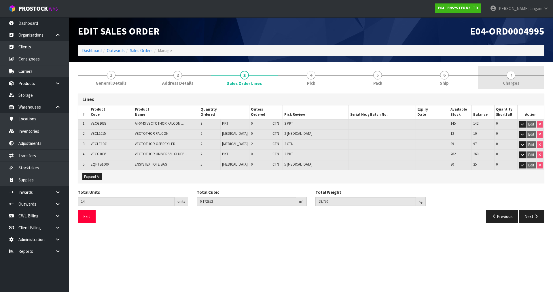
click at [529, 75] on div at bounding box center [511, 75] width 67 height 0
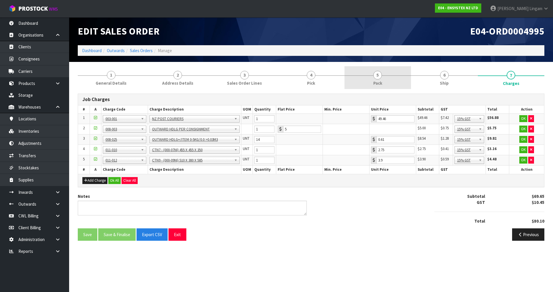
click at [392, 77] on link "5 Pack" at bounding box center [377, 77] width 67 height 23
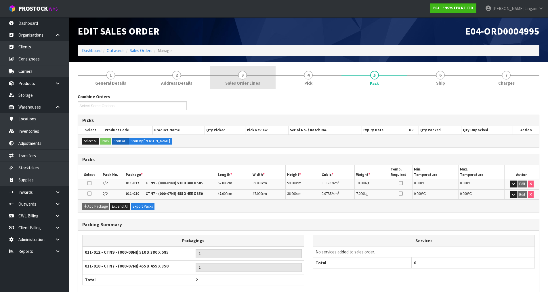
click at [241, 77] on span "3" at bounding box center [242, 75] width 9 height 9
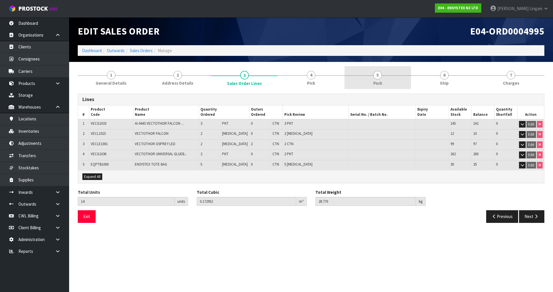
click at [386, 85] on link "5 Pack" at bounding box center [377, 77] width 67 height 23
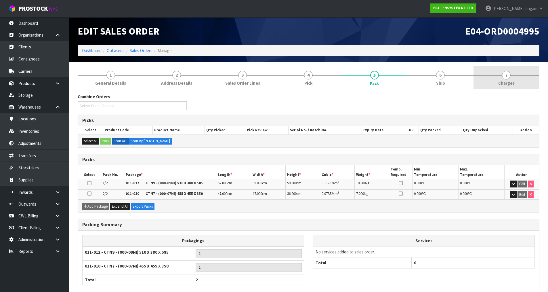
click at [510, 80] on span "Charges" at bounding box center [507, 83] width 16 height 6
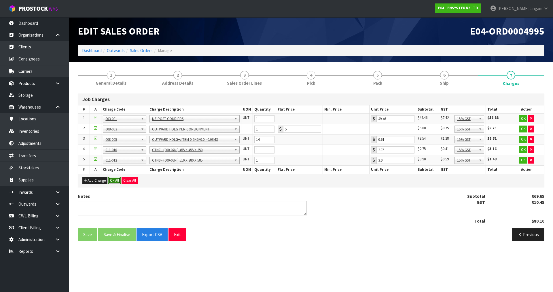
click at [115, 181] on button "Ok All" at bounding box center [114, 180] width 12 height 7
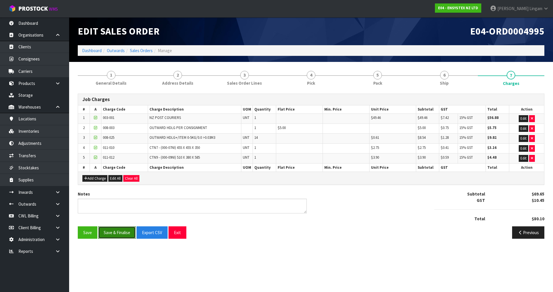
click at [117, 235] on button "Save & Finalise" at bounding box center [116, 232] width 37 height 12
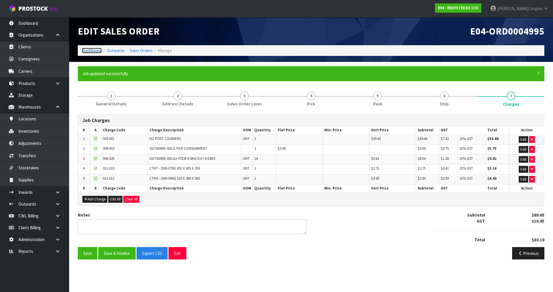
click at [93, 52] on link "Dashboard" at bounding box center [92, 50] width 20 height 5
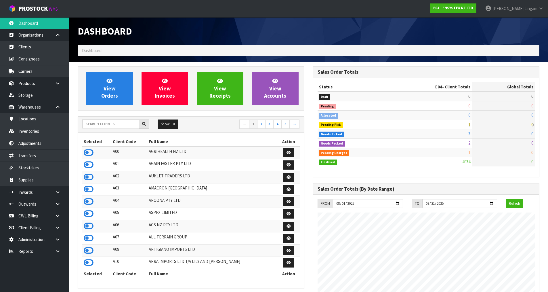
scroll to position [436, 235]
click at [127, 125] on input "text" at bounding box center [110, 123] width 57 height 9
click at [124, 123] on input "text" at bounding box center [110, 123] width 57 height 9
click at [108, 125] on input "text" at bounding box center [110, 123] width 57 height 9
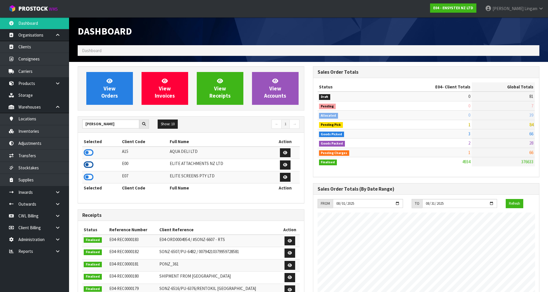
click at [87, 166] on icon at bounding box center [89, 164] width 10 height 9
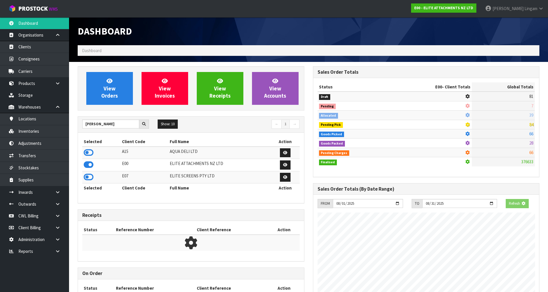
scroll to position [359, 235]
click at [108, 96] on span "View Orders" at bounding box center [109, 88] width 17 height 22
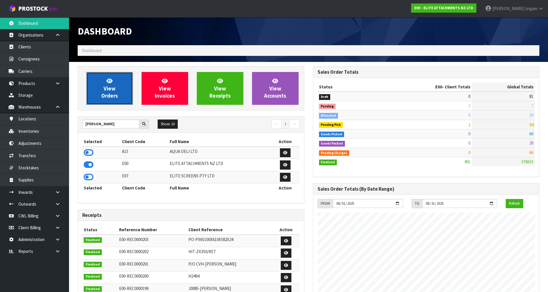
scroll to position [390, 235]
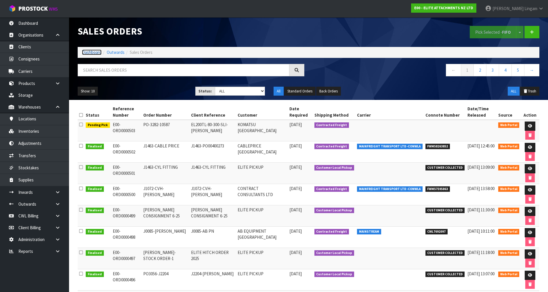
click at [88, 54] on link "Dashboard" at bounding box center [92, 52] width 20 height 5
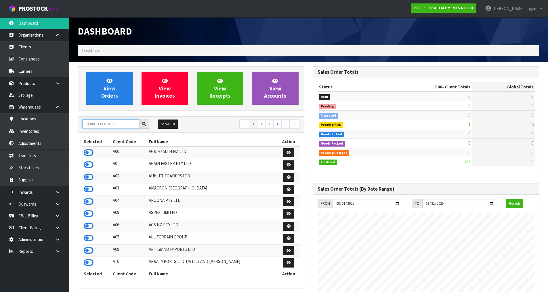
click at [94, 125] on input "text" at bounding box center [110, 123] width 57 height 9
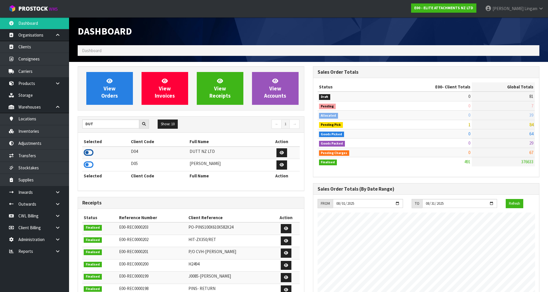
click at [88, 150] on icon at bounding box center [89, 152] width 10 height 9
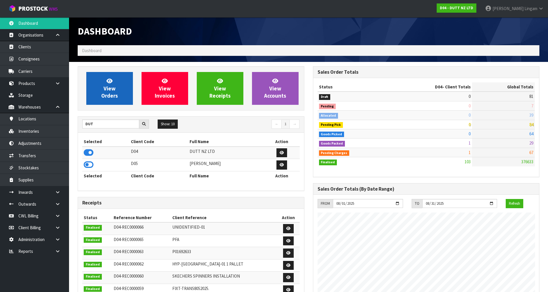
scroll to position [393, 235]
click at [105, 94] on span "View Orders" at bounding box center [109, 88] width 17 height 22
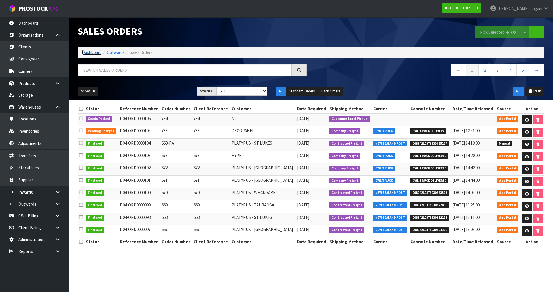
click at [99, 54] on link "Dashboard" at bounding box center [92, 52] width 20 height 5
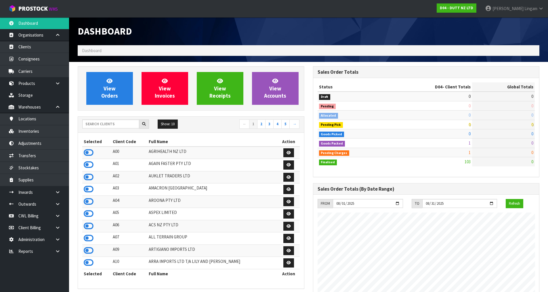
scroll to position [393, 235]
click at [121, 125] on input "text" at bounding box center [110, 123] width 57 height 9
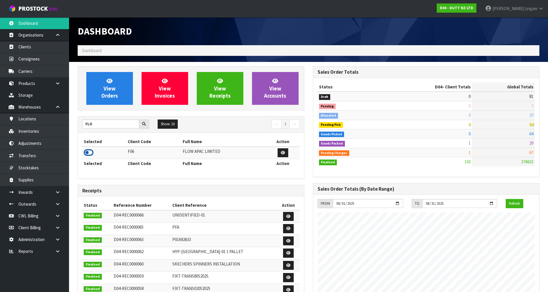
click at [92, 153] on icon at bounding box center [89, 152] width 10 height 9
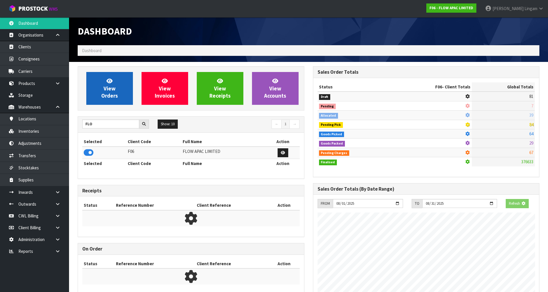
scroll to position [287534, 287657]
click at [111, 93] on span "View Orders" at bounding box center [109, 88] width 17 height 22
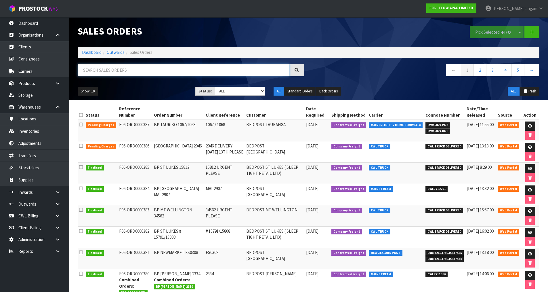
click at [138, 72] on input "text" at bounding box center [184, 70] width 212 height 12
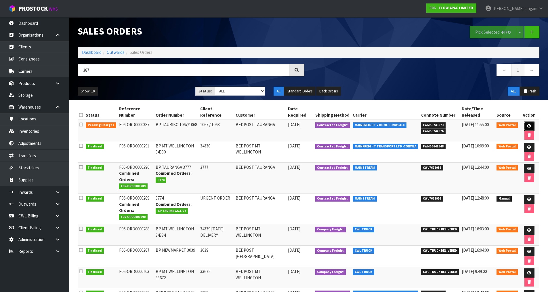
click at [529, 129] on link at bounding box center [529, 125] width 11 height 9
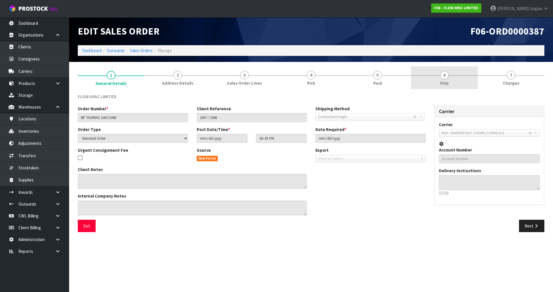
click at [455, 83] on link "6 Ship" at bounding box center [444, 77] width 67 height 23
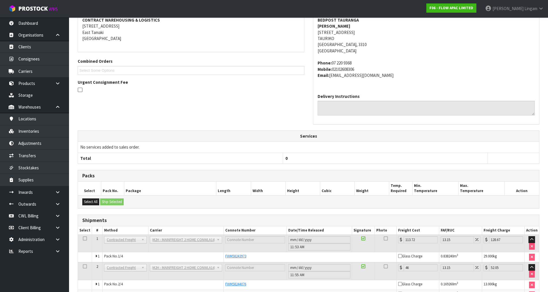
scroll to position [138, 0]
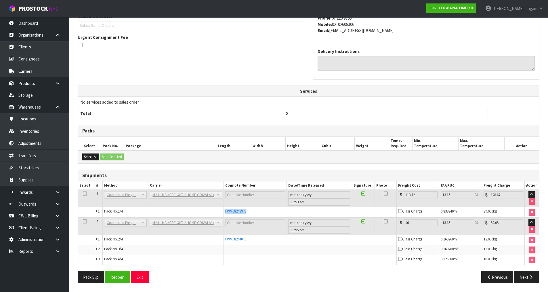
drag, startPoint x: 253, startPoint y: 211, endPoint x: 225, endPoint y: 214, distance: 28.3
click at [225, 214] on td "FWM58243973" at bounding box center [310, 212] width 173 height 10
click at [274, 259] on td at bounding box center [310, 260] width 173 height 10
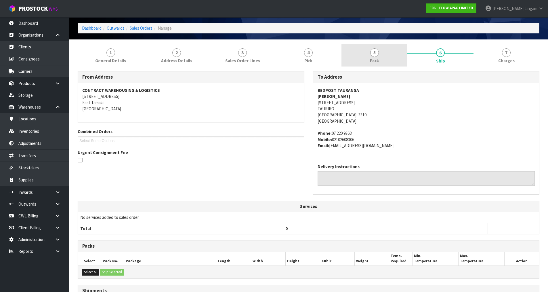
click at [369, 57] on link "5 Pack" at bounding box center [375, 55] width 66 height 23
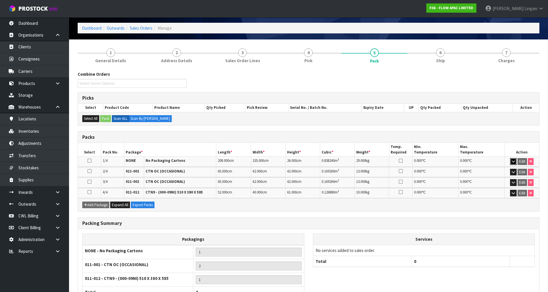
click at [514, 160] on icon "button" at bounding box center [513, 161] width 3 height 4
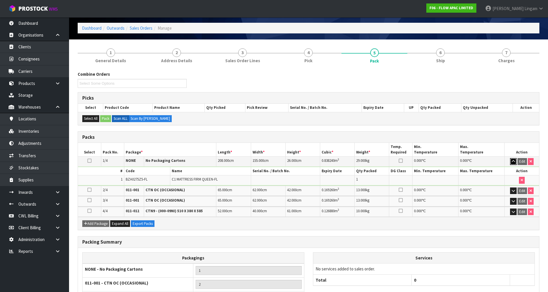
click at [514, 160] on icon "button" at bounding box center [513, 161] width 3 height 4
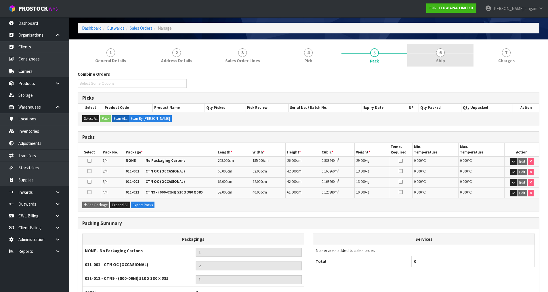
click at [446, 60] on link "6 Ship" at bounding box center [441, 55] width 66 height 23
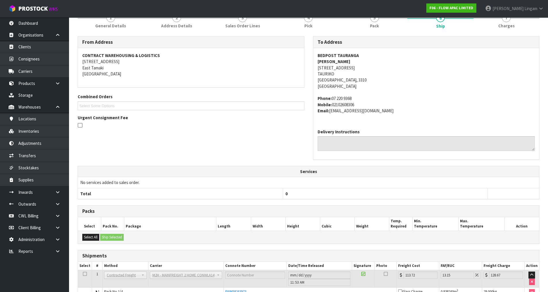
scroll to position [138, 0]
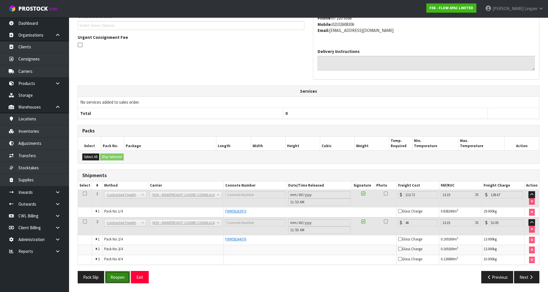
click at [122, 275] on button "Reopen" at bounding box center [117, 277] width 25 height 12
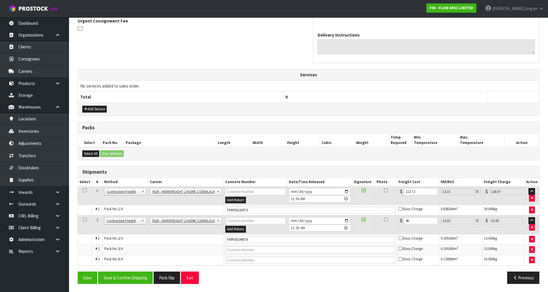
scroll to position [175, 0]
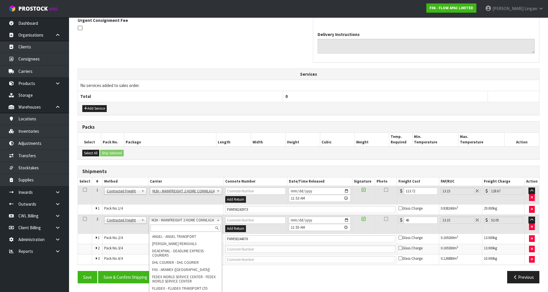
click at [188, 228] on input "text" at bounding box center [186, 228] width 70 height 7
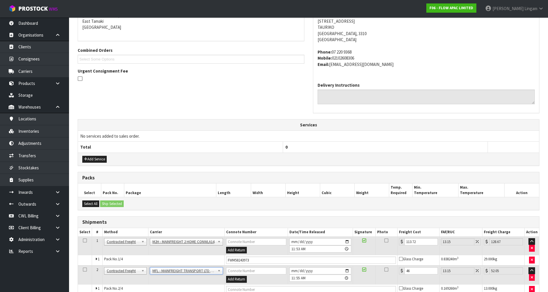
scroll to position [31, 0]
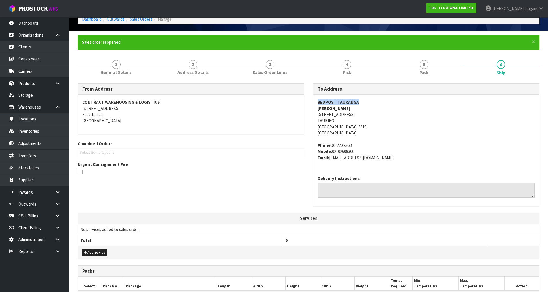
drag, startPoint x: 316, startPoint y: 102, endPoint x: 361, endPoint y: 101, distance: 44.6
click at [361, 101] on div "BEDPOST TAURANGA [PERSON_NAME] [STREET_ADDRESS] Phone: [PHONE_NUMBER] Mobile: 0…" at bounding box center [427, 133] width 226 height 76
copy strong "BEDPOST TAURANGA"
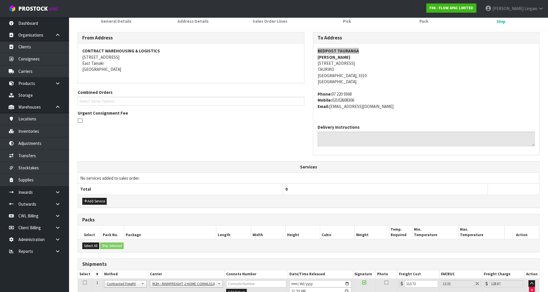
scroll to position [175, 0]
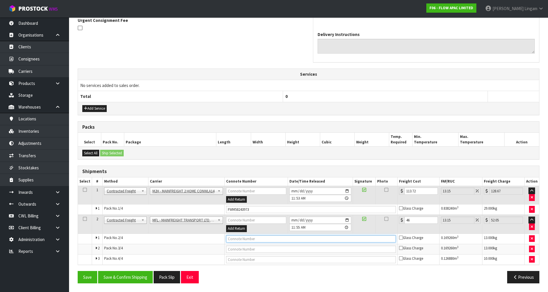
click at [239, 240] on input "text" at bounding box center [311, 238] width 170 height 7
paste input "FWM58243973"
click at [140, 279] on button "Save & Confirm Shipping" at bounding box center [125, 277] width 55 height 12
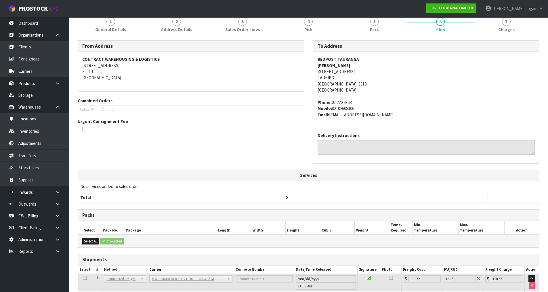
scroll to position [159, 0]
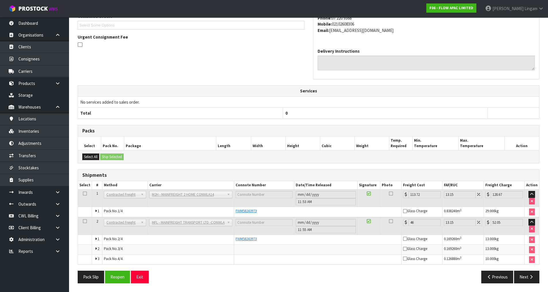
click at [269, 69] on div "From Address CONTRACT WAREHOUSING & LOGISTICS [STREET_ADDRESS] Combined Orders …" at bounding box center [308, 21] width 471 height 130
click at [120, 276] on button "Reopen" at bounding box center [117, 277] width 25 height 12
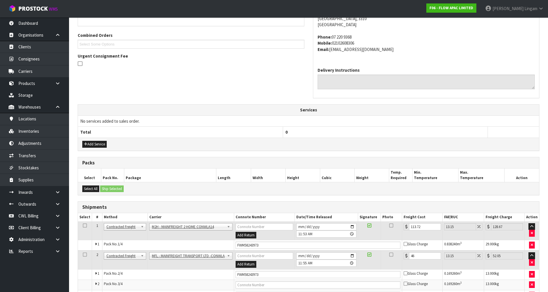
scroll to position [175, 0]
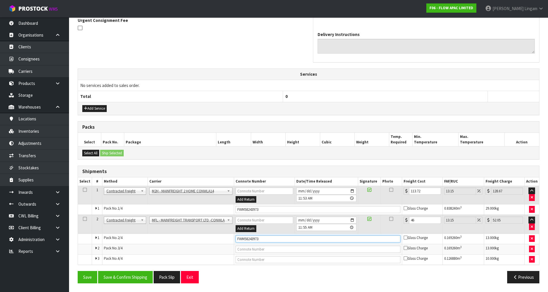
drag, startPoint x: 262, startPoint y: 237, endPoint x: 230, endPoint y: 242, distance: 32.8
click at [230, 242] on tr "1 Pack No. 2/4 FWM58243973 Glass Charge 0.169260 m 3 13.000 kg" at bounding box center [308, 238] width 461 height 10
paste input "4076"
click at [145, 278] on button "Save & Confirm Shipping" at bounding box center [125, 277] width 55 height 12
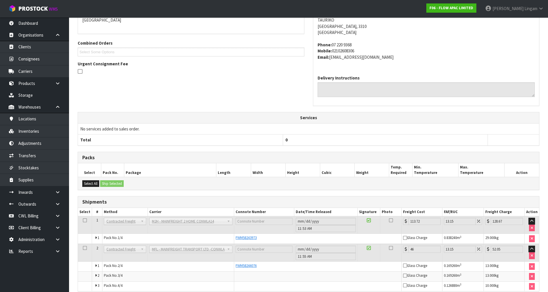
scroll to position [159, 0]
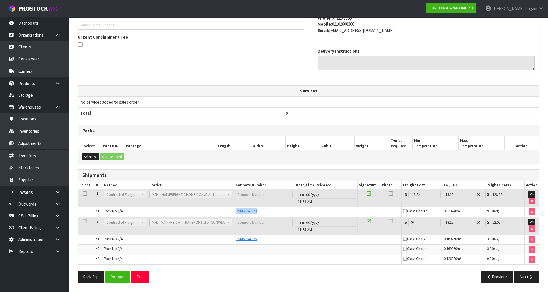
drag, startPoint x: 259, startPoint y: 211, endPoint x: 234, endPoint y: 210, distance: 25.6
click at [234, 210] on td "FWM58243973" at bounding box center [318, 212] width 168 height 10
copy span "FWM58243973"
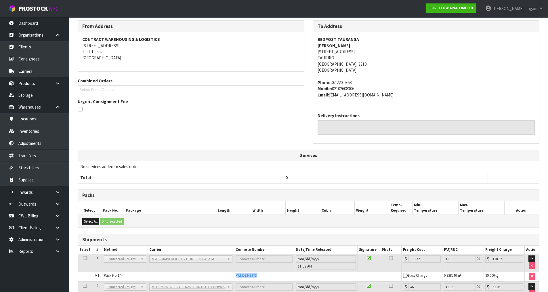
scroll to position [0, 0]
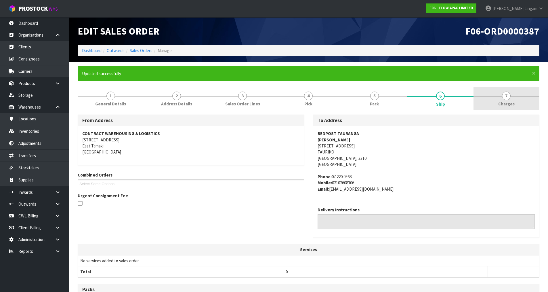
click at [504, 100] on link "7 [GEOGRAPHIC_DATA]" at bounding box center [507, 98] width 66 height 23
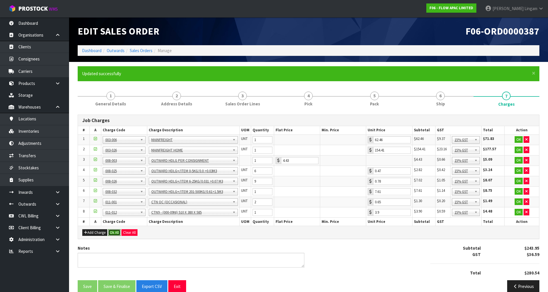
click at [115, 234] on button "Ok All" at bounding box center [114, 232] width 12 height 7
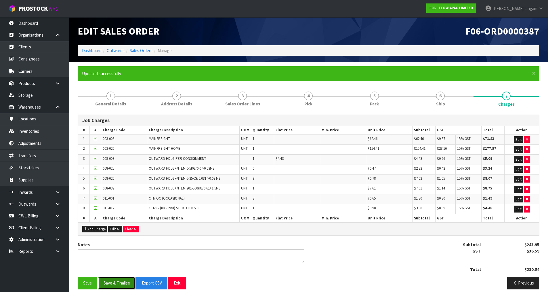
click at [115, 284] on button "Save & Finalise" at bounding box center [116, 283] width 37 height 12
click at [94, 50] on link "Dashboard" at bounding box center [92, 50] width 20 height 5
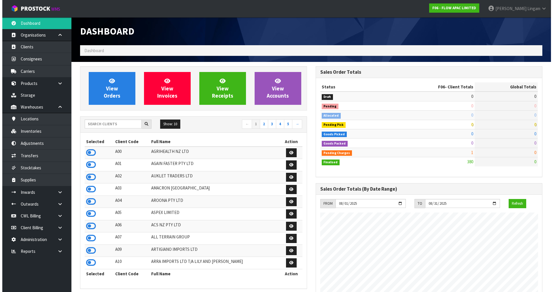
scroll to position [436, 235]
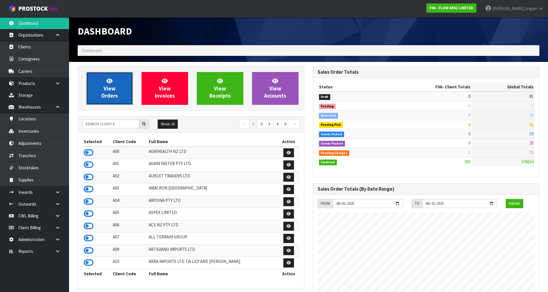
click at [114, 90] on span "View Orders" at bounding box center [109, 88] width 17 height 22
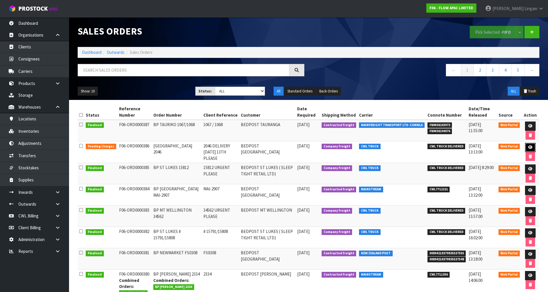
click at [530, 148] on icon at bounding box center [531, 147] width 4 height 4
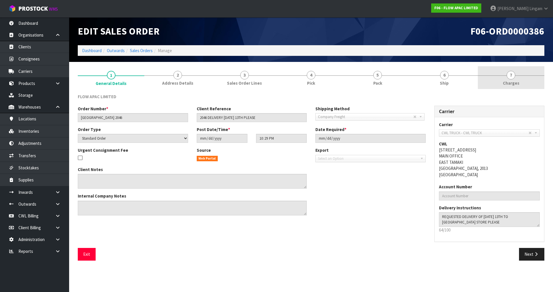
click at [527, 83] on link "7 [GEOGRAPHIC_DATA]" at bounding box center [511, 77] width 67 height 23
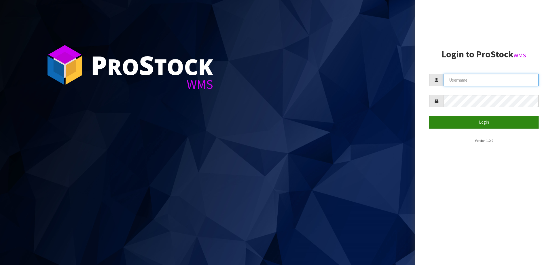
type input "vineeta@cwl.co.nz"
click at [484, 125] on button "Login" at bounding box center [483, 122] width 109 height 12
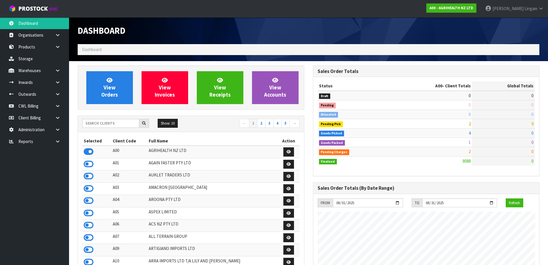
scroll to position [436, 235]
click at [102, 124] on input "text" at bounding box center [110, 123] width 57 height 9
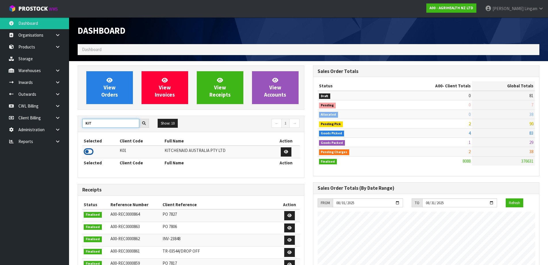
type input "KIT"
click at [87, 153] on icon at bounding box center [89, 151] width 10 height 9
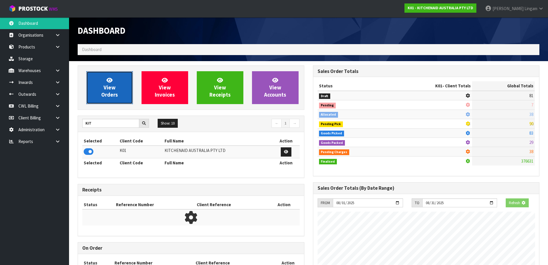
click at [112, 99] on link "View Orders" at bounding box center [109, 87] width 47 height 33
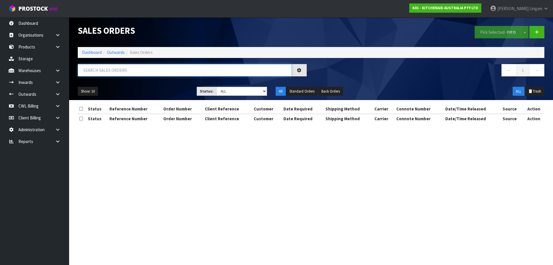
click at [134, 71] on input "text" at bounding box center [185, 70] width 214 height 12
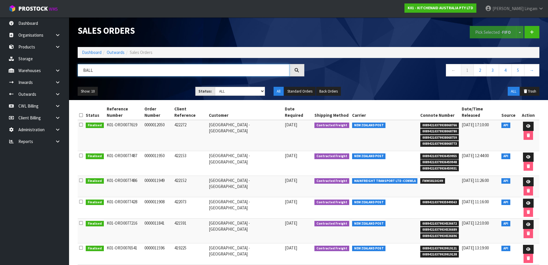
type input "BALL"
drag, startPoint x: 218, startPoint y: 244, endPoint x: 265, endPoint y: 244, distance: 46.9
copy td "Ballantynes - Christchurch"
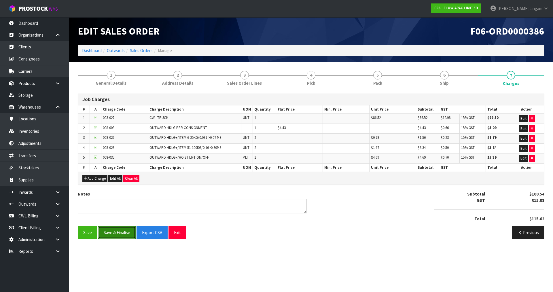
click at [126, 235] on button "Save & Finalise" at bounding box center [116, 232] width 37 height 12
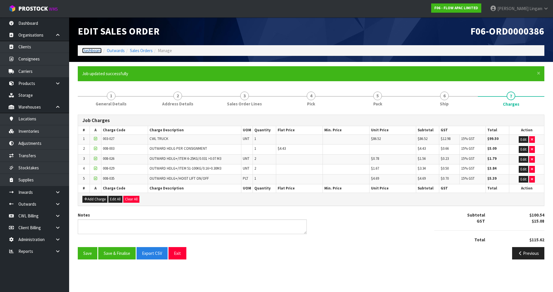
click at [92, 50] on link "Dashboard" at bounding box center [92, 50] width 20 height 5
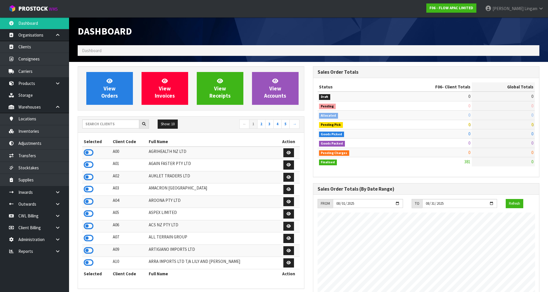
scroll to position [436, 235]
click at [116, 127] on input "text" at bounding box center [110, 123] width 57 height 9
click at [126, 127] on input "text" at bounding box center [110, 123] width 57 height 9
click at [114, 123] on input "text" at bounding box center [110, 123] width 57 height 9
click at [130, 124] on input "text" at bounding box center [110, 123] width 57 height 9
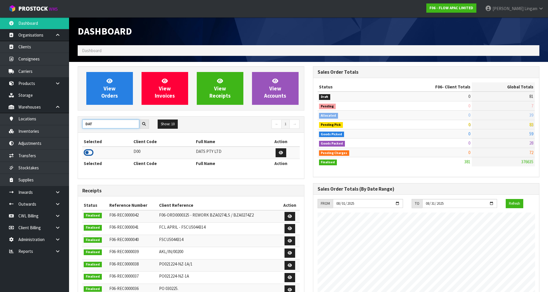
type input "DAT"
click at [90, 151] on icon at bounding box center [89, 152] width 10 height 9
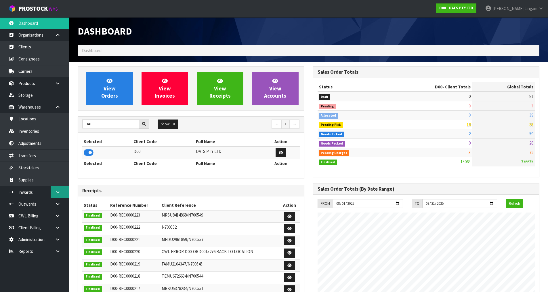
click at [58, 194] on icon at bounding box center [57, 192] width 5 height 4
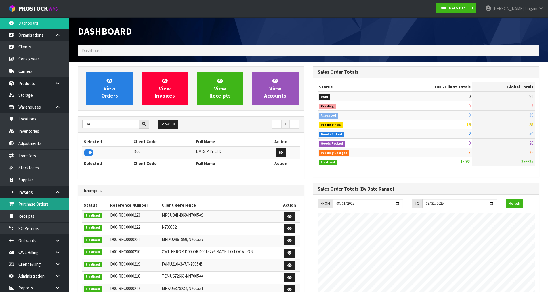
click at [38, 204] on link "Purchase Orders" at bounding box center [34, 204] width 69 height 12
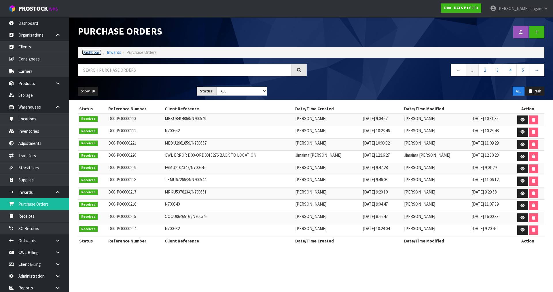
click at [86, 51] on link "Dashboard" at bounding box center [92, 52] width 20 height 5
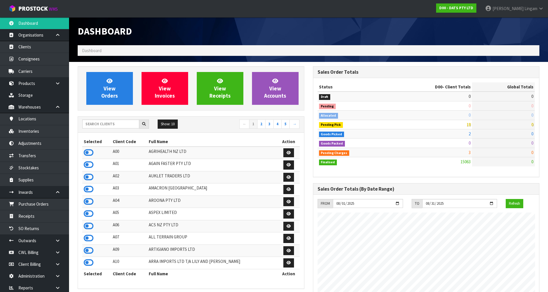
scroll to position [436, 235]
click at [99, 124] on input "text" at bounding box center [110, 123] width 57 height 9
type input "CO"
click at [88, 236] on icon at bounding box center [89, 238] width 10 height 9
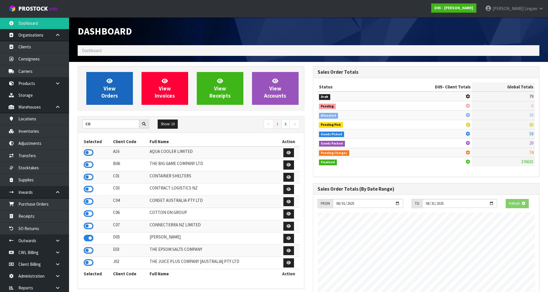
scroll to position [504, 235]
click at [111, 89] on span "View Orders" at bounding box center [109, 88] width 17 height 22
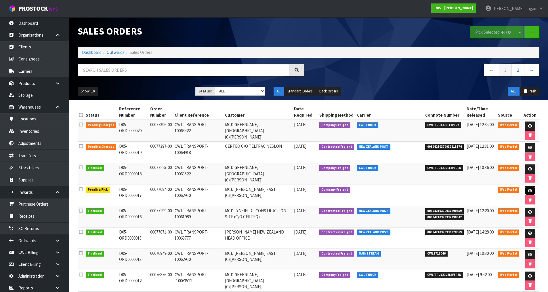
click at [532, 189] on icon at bounding box center [530, 191] width 4 height 4
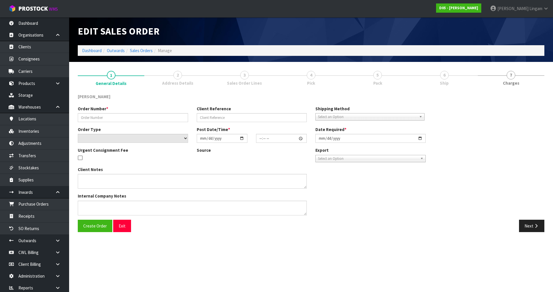
type input "00077094-00"
type input "CWL TRANSPORT-10062950"
select select "number:0"
type input "2025-08-08"
type input "12:28:00.000"
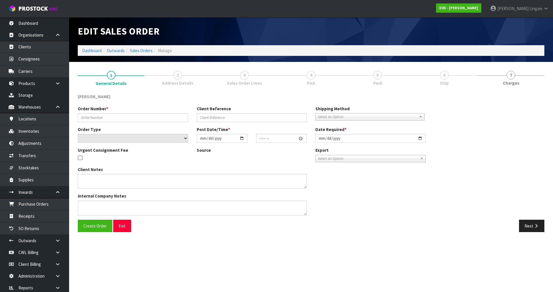
type input "2025-08-15"
type textarea "PLEASE DELIVER BY 15/08 NO FORKLIFT ON SITE - DDD 15/8"
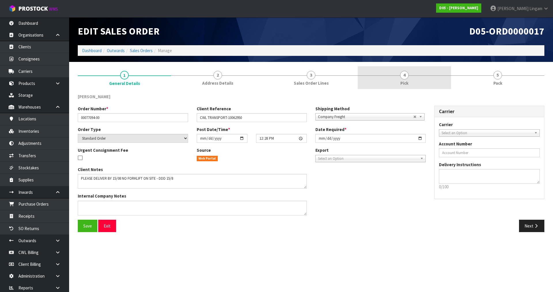
click at [412, 81] on link "4 Pick" at bounding box center [404, 77] width 93 height 23
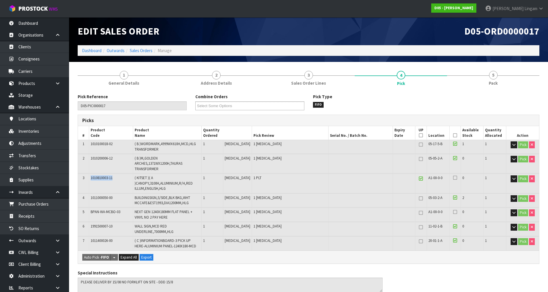
drag, startPoint x: 117, startPoint y: 178, endPoint x: 88, endPoint y: 180, distance: 29.1
click at [88, 180] on tr "3 1010810003-11 ( KITSET )( A )CANOPY,3100H,ALUMINIUM,R/H,RED ILLUM,ENGLISH,HLG…" at bounding box center [308, 183] width 461 height 19
copy tr "1010810003-11"
drag, startPoint x: 124, startPoint y: 211, endPoint x: 91, endPoint y: 211, distance: 32.8
click at [91, 211] on td "BPAN-WA-MCBO-03" at bounding box center [111, 215] width 44 height 14
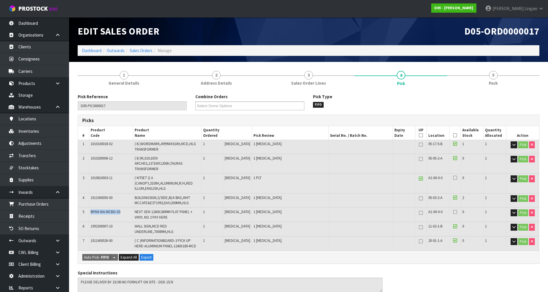
copy span "BPAN-WA-MCBO-03"
click at [89, 50] on link "Dashboard" at bounding box center [92, 50] width 20 height 5
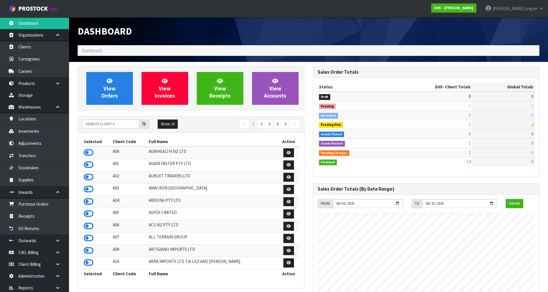
scroll to position [461, 235]
click at [106, 124] on input "text" at bounding box center [110, 123] width 57 height 9
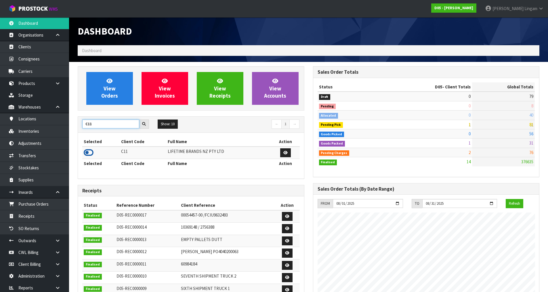
type input "C11"
drag, startPoint x: 87, startPoint y: 153, endPoint x: 96, endPoint y: 143, distance: 13.8
click at [87, 153] on icon at bounding box center [89, 152] width 10 height 9
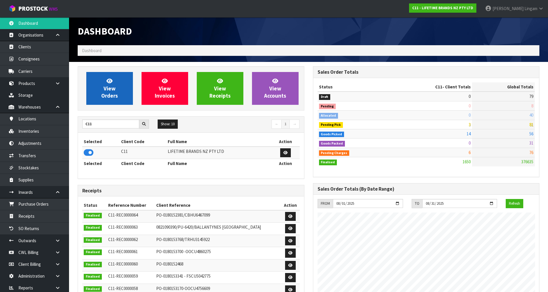
scroll to position [436, 235]
click at [112, 92] on span "View Orders" at bounding box center [109, 88] width 17 height 22
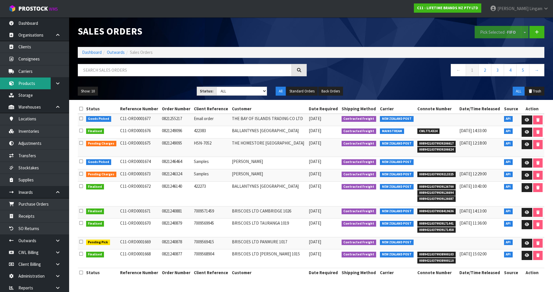
click at [26, 84] on link "Products" at bounding box center [34, 83] width 69 height 12
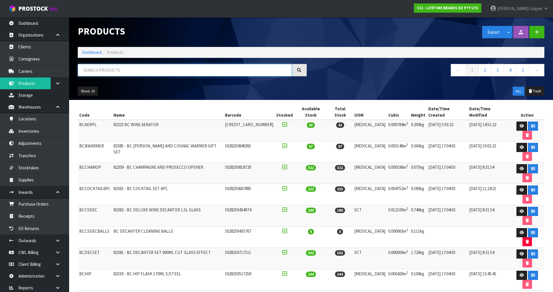
click at [156, 70] on input "text" at bounding box center [185, 70] width 214 height 12
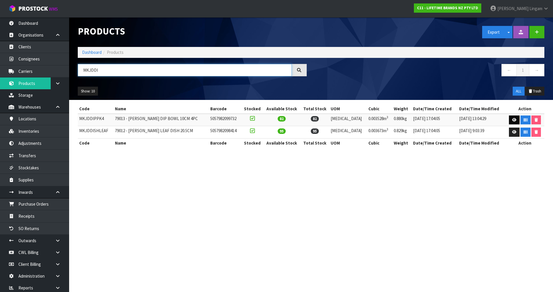
type input "MKJDDI"
click at [512, 119] on icon at bounding box center [514, 120] width 4 height 4
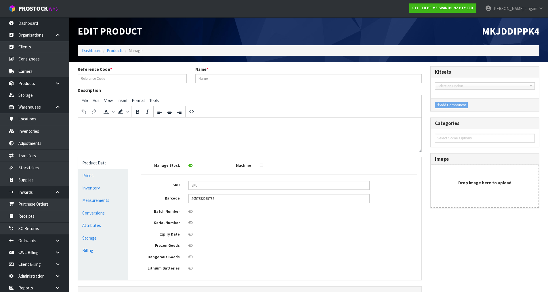
type input "MKJDDIPPK4"
type input "79013 - MK JARDIN DIP BOWL 10CM 4PC"
click at [111, 214] on link "Conversions" at bounding box center [103, 213] width 50 height 12
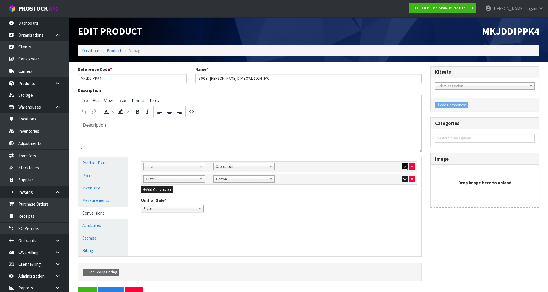
click at [404, 165] on icon "button" at bounding box center [405, 167] width 3 height 4
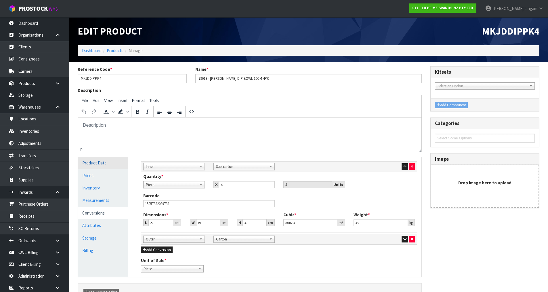
click at [100, 162] on link "Product Data" at bounding box center [103, 163] width 50 height 12
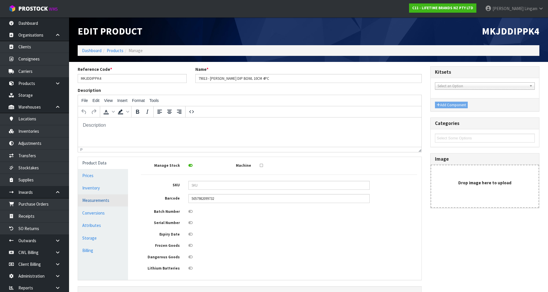
click at [106, 202] on link "Measurements" at bounding box center [103, 200] width 50 height 12
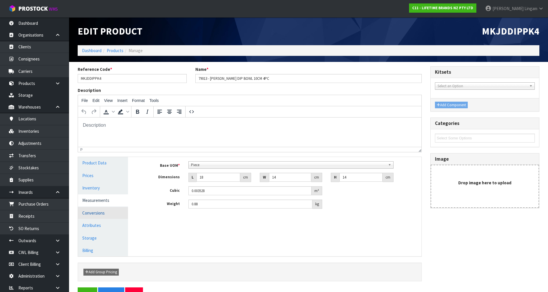
click at [109, 210] on link "Conversions" at bounding box center [103, 213] width 50 height 12
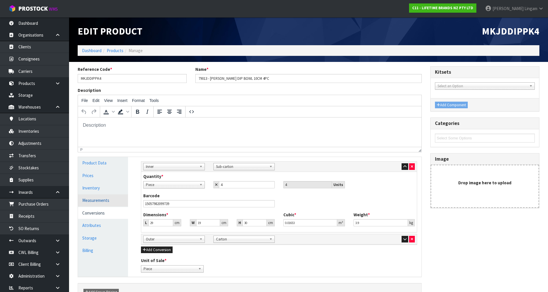
click at [104, 200] on link "Measurements" at bounding box center [103, 200] width 50 height 12
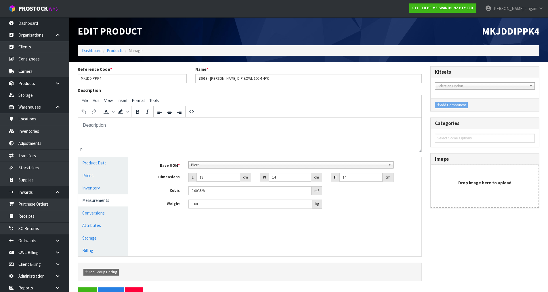
click at [212, 165] on span "Piece" at bounding box center [288, 165] width 195 height 7
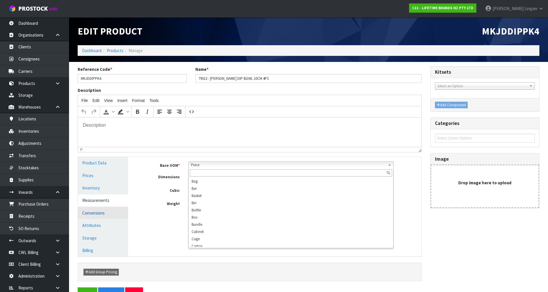
click at [109, 216] on link "Conversions" at bounding box center [103, 213] width 50 height 12
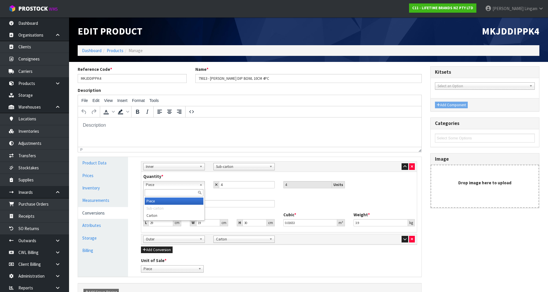
click at [178, 186] on span "Piece" at bounding box center [171, 184] width 51 height 7
click at [303, 125] on p at bounding box center [250, 125] width 335 height 6
drag, startPoint x: 95, startPoint y: 199, endPoint x: 99, endPoint y: 196, distance: 4.6
click at [97, 197] on link "Measurements" at bounding box center [103, 200] width 50 height 12
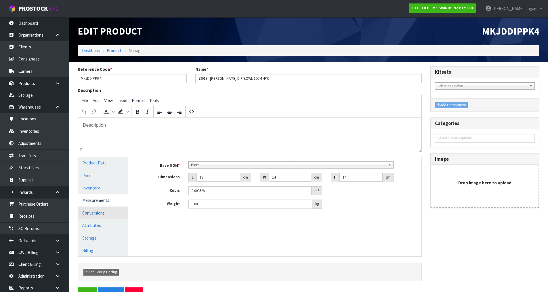
click at [98, 210] on link "Conversions" at bounding box center [103, 213] width 50 height 12
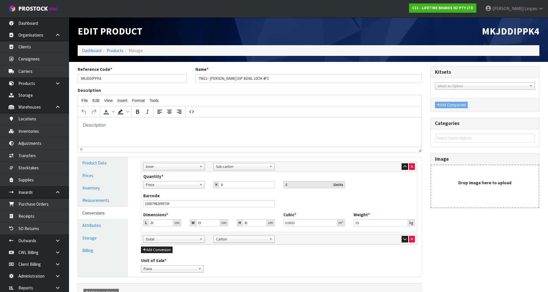
click at [181, 168] on span "Inner" at bounding box center [171, 166] width 51 height 7
click at [343, 130] on html at bounding box center [250, 125] width 344 height 16
click at [92, 52] on link "Dashboard" at bounding box center [92, 50] width 20 height 5
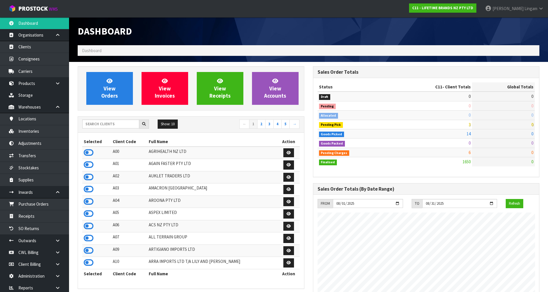
scroll to position [436, 235]
click at [106, 97] on span "View Orders" at bounding box center [109, 88] width 17 height 22
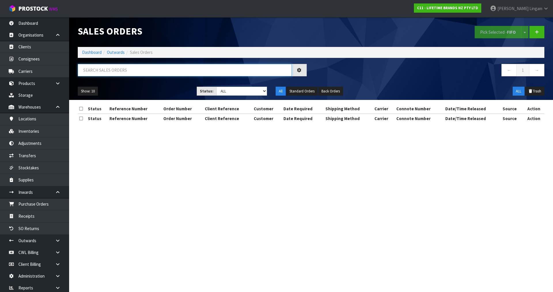
click at [137, 68] on input "text" at bounding box center [185, 70] width 214 height 12
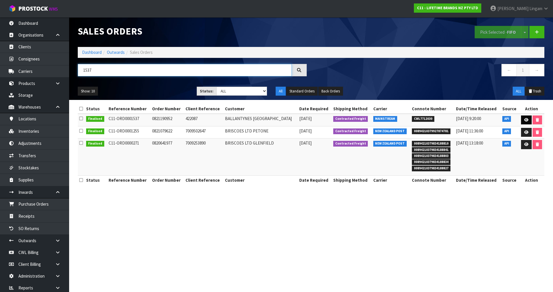
type input "1537"
click at [526, 121] on icon at bounding box center [526, 120] width 4 height 4
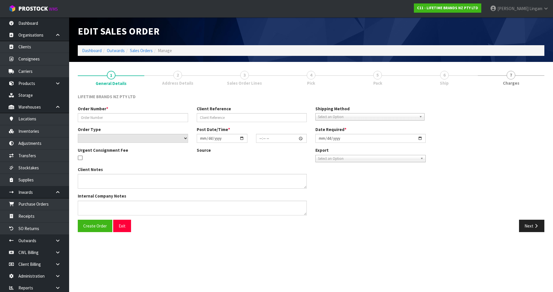
type input "0821190952"
type input "422087"
select select "number:0"
type input "2025-07-31"
type input "19:47:58.000"
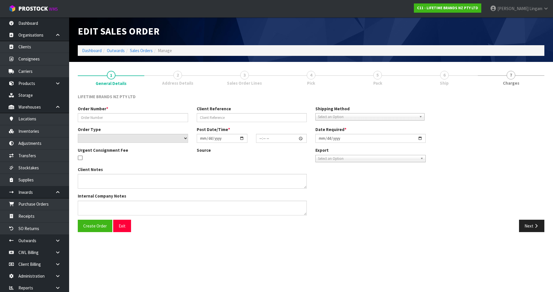
type input "2025-08-01"
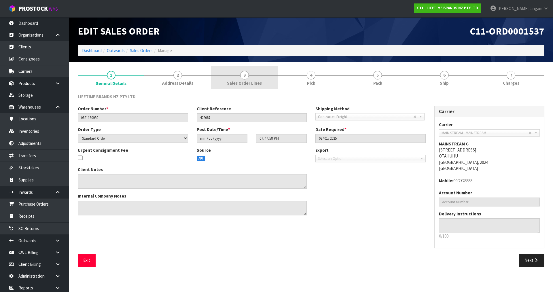
click at [251, 76] on link "3 Sales Order Lines" at bounding box center [244, 77] width 67 height 23
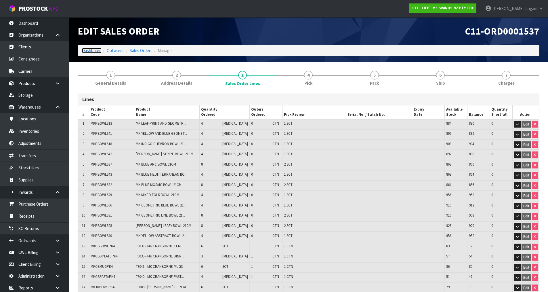
click at [96, 52] on link "Dashboard" at bounding box center [92, 50] width 20 height 5
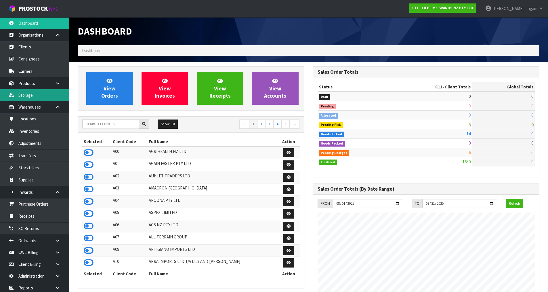
scroll to position [436, 235]
click at [120, 125] on input "text" at bounding box center [110, 123] width 57 height 9
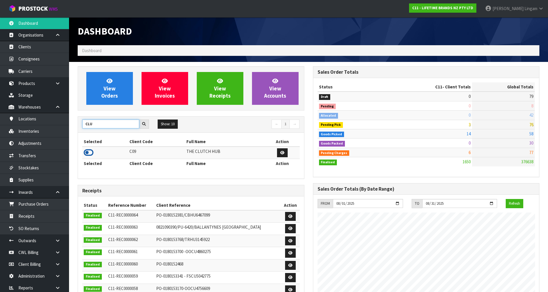
type input "CLU"
click at [88, 152] on icon at bounding box center [89, 152] width 10 height 9
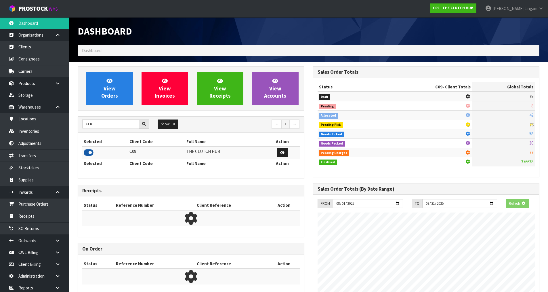
scroll to position [417, 235]
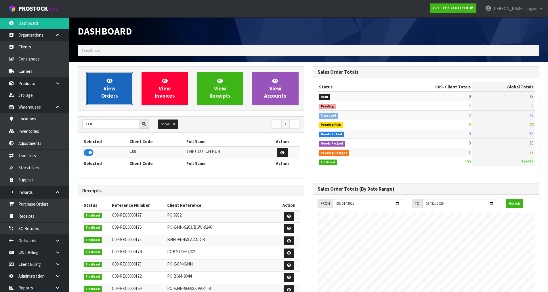
click at [113, 97] on span "View Orders" at bounding box center [109, 88] width 17 height 22
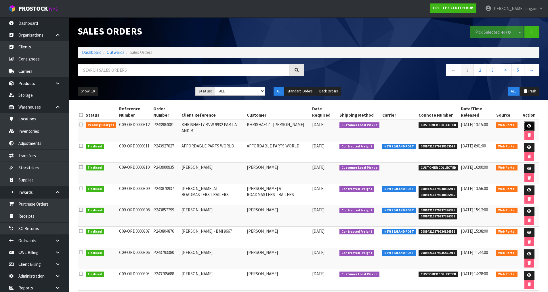
click at [526, 124] on link at bounding box center [529, 125] width 11 height 9
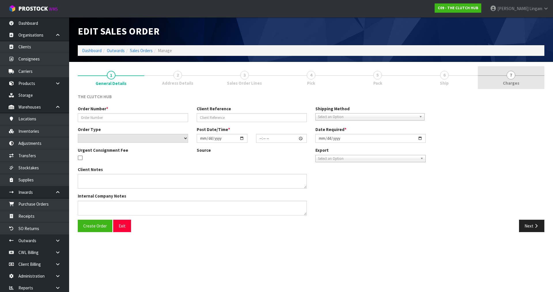
type input "P243984081"
type input "KHRISHAE17 BVW 9932 PART A AND B"
select select "number:0"
type input "[DATE]"
type input "01:13:00.000"
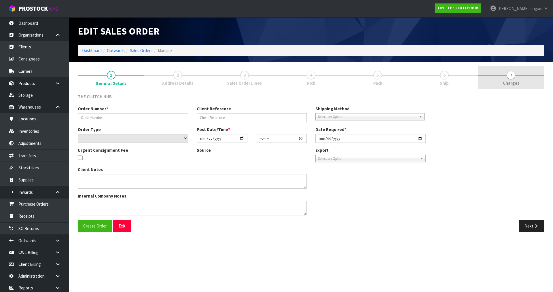
type input "[DATE]"
type textarea "CUSTOMER WILL PICK UP, EMAIL CUSTOMER ASAP WHEN PRODUCTS ARRIVE INTO WAREHOUSE.…"
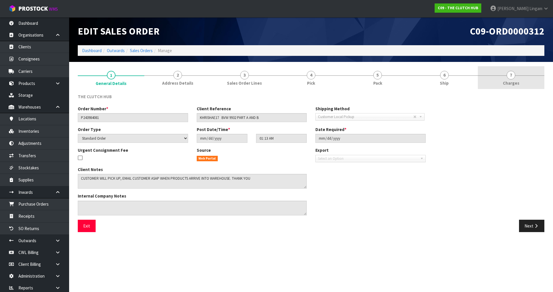
click at [529, 83] on link "7 [GEOGRAPHIC_DATA]" at bounding box center [511, 77] width 67 height 23
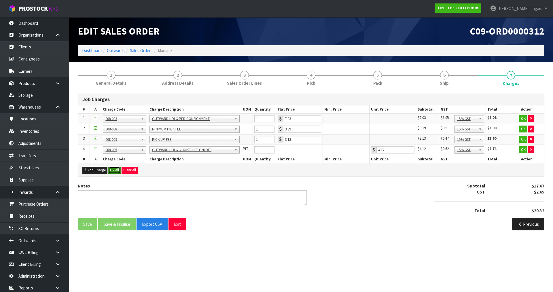
click at [115, 170] on button "Ok All" at bounding box center [114, 170] width 12 height 7
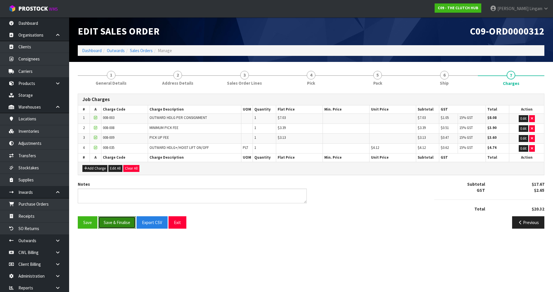
click at [121, 218] on button "Save & Finalise" at bounding box center [116, 222] width 37 height 12
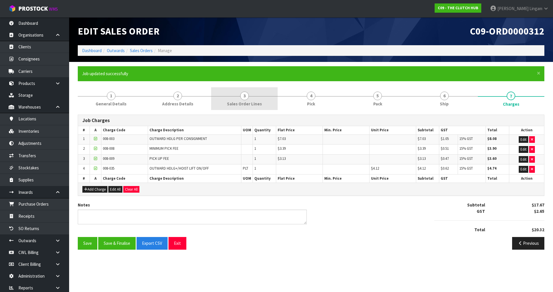
click at [271, 100] on link "3 Sales Order Lines" at bounding box center [244, 98] width 67 height 23
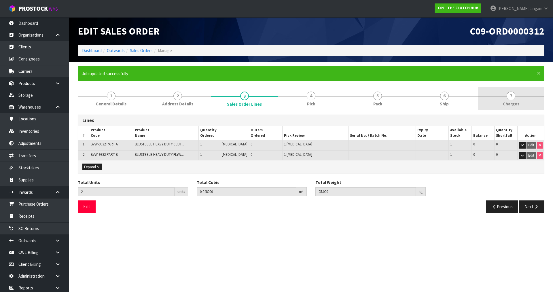
click at [522, 104] on link "7 [GEOGRAPHIC_DATA]" at bounding box center [511, 98] width 67 height 23
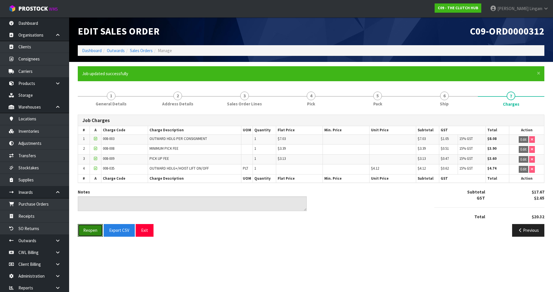
drag, startPoint x: 94, startPoint y: 232, endPoint x: 293, endPoint y: 211, distance: 200.3
click at [94, 232] on button "Reopen" at bounding box center [90, 230] width 25 height 12
click at [87, 231] on button "Reopen" at bounding box center [90, 230] width 25 height 12
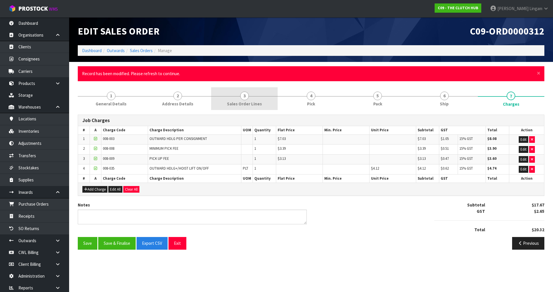
click at [266, 105] on link "3 Sales Order Lines" at bounding box center [244, 98] width 67 height 23
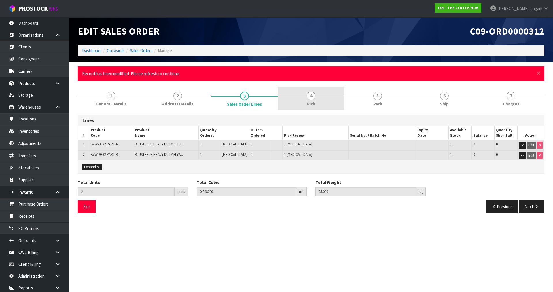
click at [322, 102] on link "4 Pick" at bounding box center [311, 98] width 67 height 23
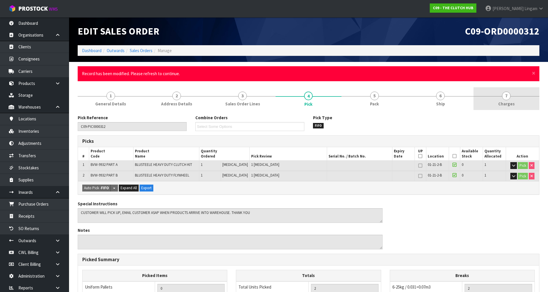
click at [495, 102] on link "7 [GEOGRAPHIC_DATA]" at bounding box center [507, 98] width 66 height 23
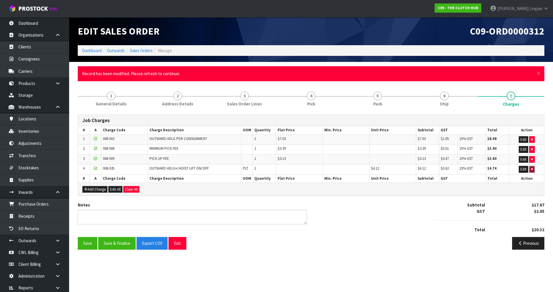
click at [531, 168] on icon "button" at bounding box center [532, 169] width 2 height 4
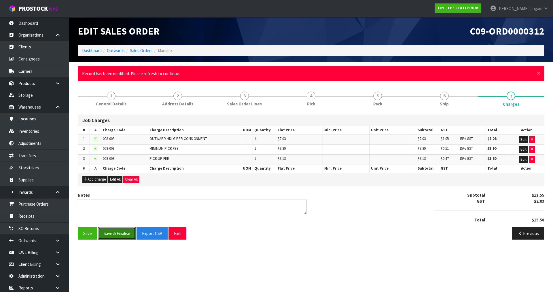
click at [120, 233] on button "Save & Finalise" at bounding box center [116, 233] width 37 height 12
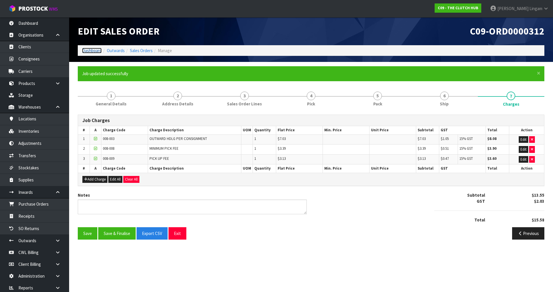
click at [90, 49] on link "Dashboard" at bounding box center [92, 50] width 20 height 5
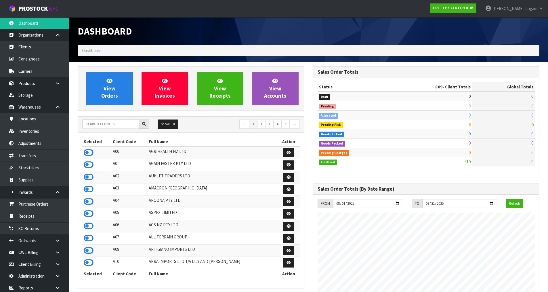
scroll to position [417, 235]
click at [116, 123] on input "text" at bounding box center [110, 123] width 57 height 9
click at [92, 164] on icon at bounding box center [89, 164] width 10 height 9
click at [98, 124] on input "text" at bounding box center [110, 123] width 57 height 9
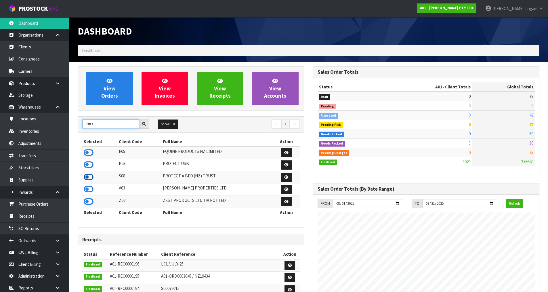
type input "PRO"
click at [88, 177] on icon at bounding box center [89, 177] width 10 height 9
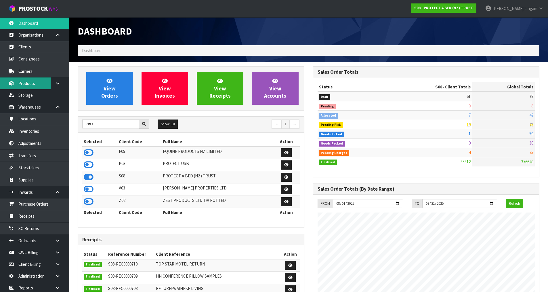
scroll to position [436, 235]
click at [24, 85] on link "Products" at bounding box center [34, 83] width 69 height 12
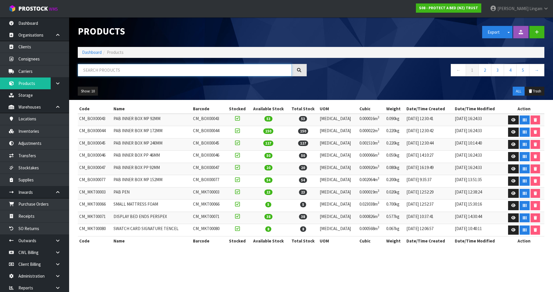
click at [160, 68] on input "text" at bounding box center [185, 70] width 214 height 12
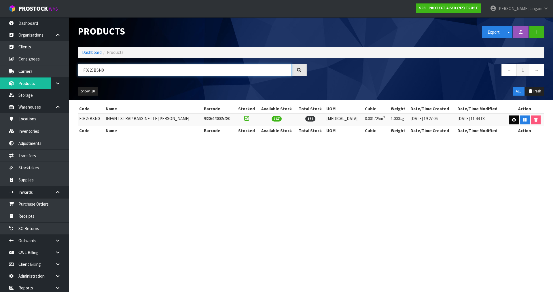
type input "F0325BSN0"
click at [512, 119] on icon at bounding box center [514, 120] width 4 height 4
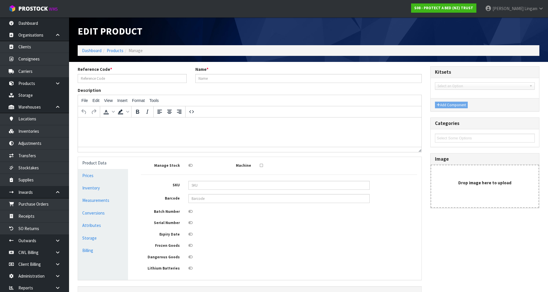
type input "F0325BSN0"
type input "INFANT STRAP BASSINETTE COTTON TERRY"
type input "9633"
type input "9336473005480"
click at [112, 202] on link "Measurements" at bounding box center [103, 200] width 50 height 12
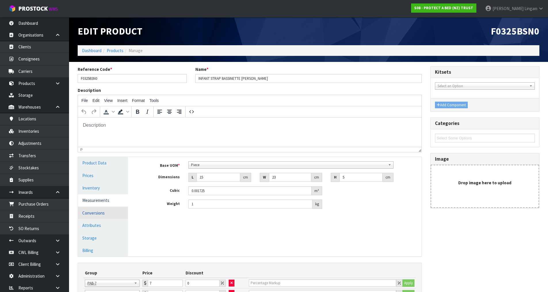
click at [111, 214] on link "Conversions" at bounding box center [103, 213] width 50 height 12
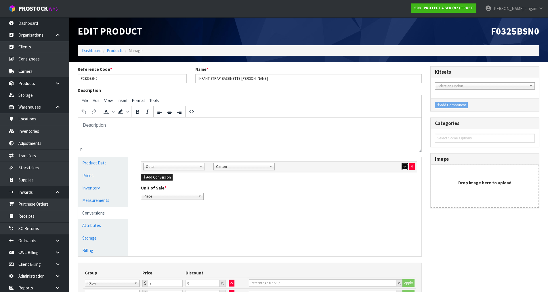
click at [406, 168] on icon "button" at bounding box center [405, 167] width 3 height 4
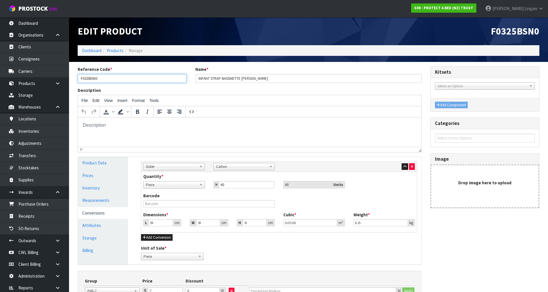
drag, startPoint x: 105, startPoint y: 79, endPoint x: 78, endPoint y: 77, distance: 27.4
click at [79, 78] on input "F0325BSN0" at bounding box center [132, 78] width 109 height 9
click at [498, 241] on div "Reference Code * F0325BSN0 Name * INFANT STRAP BASSINETTE COTTON TERRY Descript…" at bounding box center [308, 198] width 471 height 265
click at [101, 202] on link "Measurements" at bounding box center [103, 200] width 50 height 12
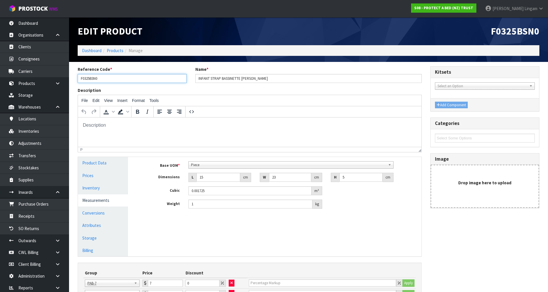
drag, startPoint x: 117, startPoint y: 81, endPoint x: 109, endPoint y: 81, distance: 7.5
click at [117, 81] on input "F0325BSN0" at bounding box center [132, 78] width 109 height 9
drag, startPoint x: 105, startPoint y: 78, endPoint x: 79, endPoint y: 80, distance: 25.7
click at [79, 80] on input "F0325BSN0" at bounding box center [132, 78] width 109 height 9
click at [28, 83] on link "Products" at bounding box center [34, 83] width 69 height 12
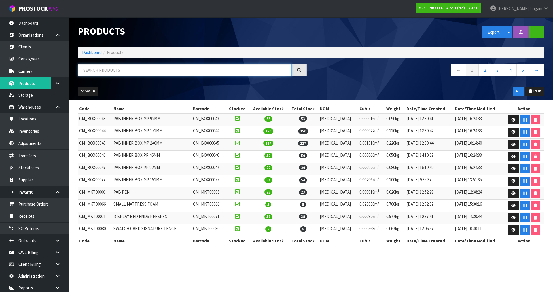
click at [139, 70] on input "text" at bounding box center [185, 70] width 214 height 12
paste input "F0325BSN0"
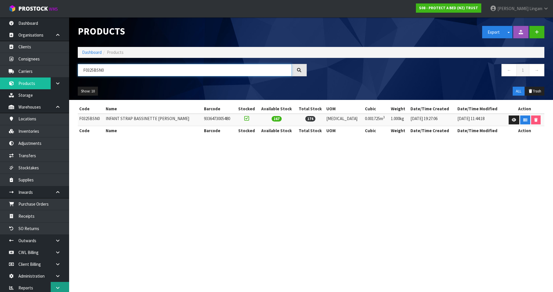
type input "F0325BSN0"
click at [269, 189] on section "Products Export Split button! SOH Summary Measurements Dangerous Goods Import P…" at bounding box center [276, 146] width 553 height 292
click at [93, 52] on link "Dashboard" at bounding box center [92, 52] width 20 height 5
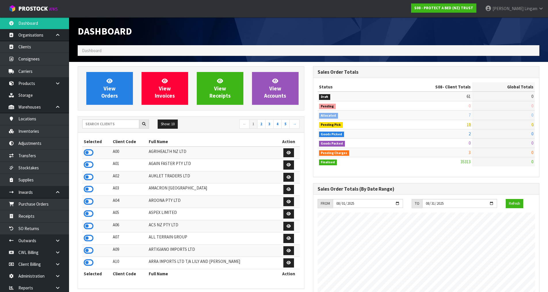
scroll to position [436, 235]
click at [126, 125] on input "text" at bounding box center [110, 123] width 57 height 9
click at [96, 125] on input "text" at bounding box center [110, 123] width 57 height 9
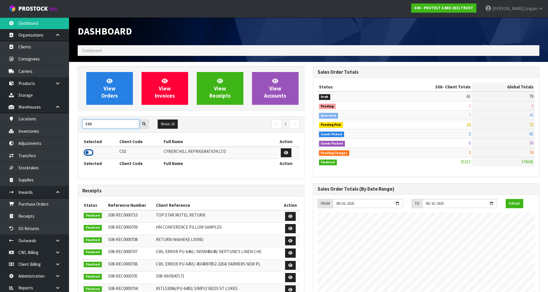
type input "C02"
click at [88, 152] on icon at bounding box center [89, 152] width 10 height 9
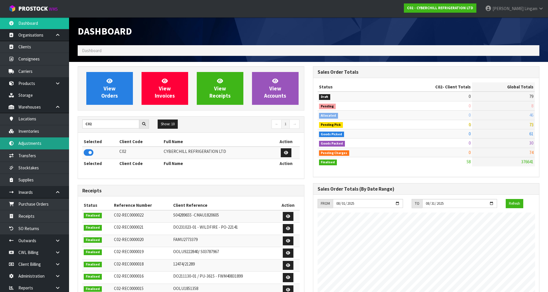
scroll to position [352, 235]
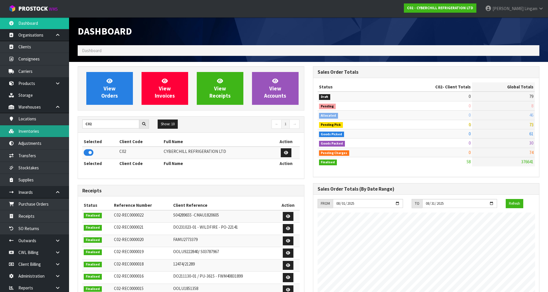
click at [30, 132] on link "Inventories" at bounding box center [34, 131] width 69 height 12
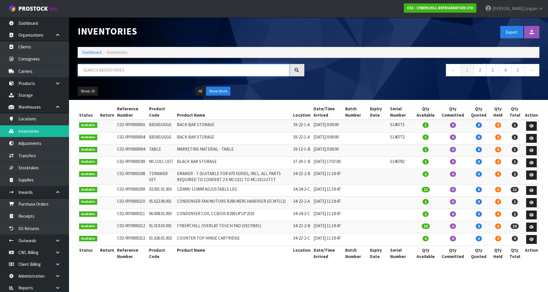
click at [154, 72] on input "text" at bounding box center [184, 70] width 212 height 12
paste input "LPT1401-DD"
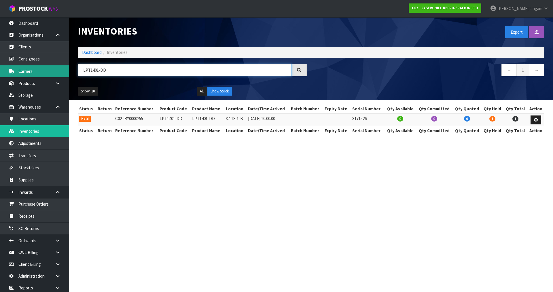
type input "LPT1401-DD"
click at [87, 51] on link "Dashboard" at bounding box center [92, 52] width 20 height 5
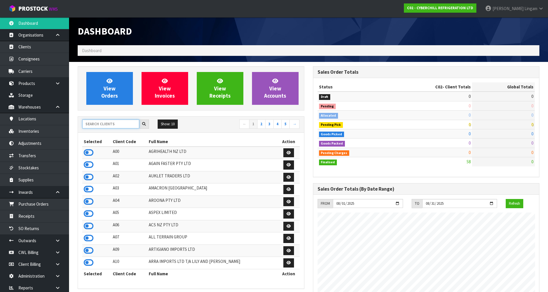
click at [120, 124] on input "text" at bounding box center [110, 123] width 57 height 9
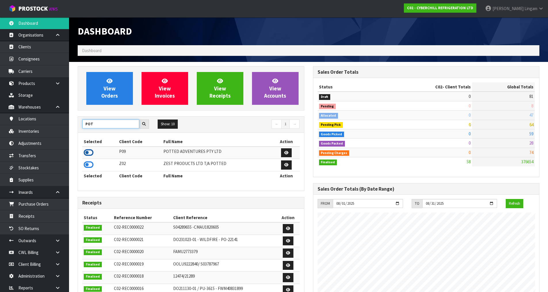
type input "POT"
click at [89, 152] on icon at bounding box center [89, 152] width 10 height 9
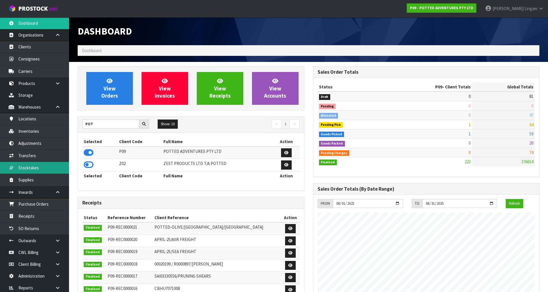
scroll to position [436, 235]
click at [29, 157] on link "Transfers" at bounding box center [34, 156] width 69 height 12
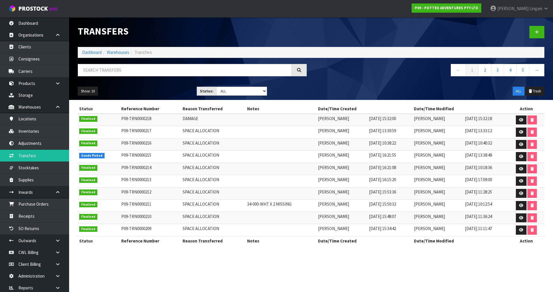
drag, startPoint x: 241, startPoint y: 265, endPoint x: 225, endPoint y: 247, distance: 24.2
click at [241, 265] on section "Transfers Dashboard Warehouses Transfers ← 1 2 3 4 5 → Show: 10 5 10 25 50 Stat…" at bounding box center [276, 146] width 553 height 292
click at [39, 144] on link "Adjustments" at bounding box center [34, 143] width 69 height 12
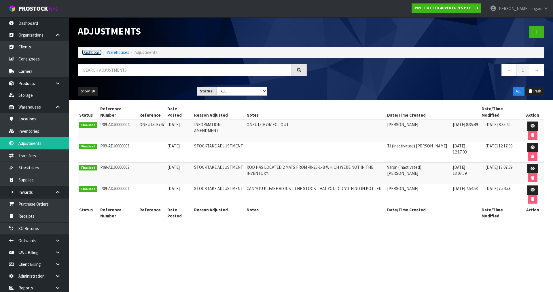
click at [91, 52] on link "Dashboard" at bounding box center [92, 52] width 20 height 5
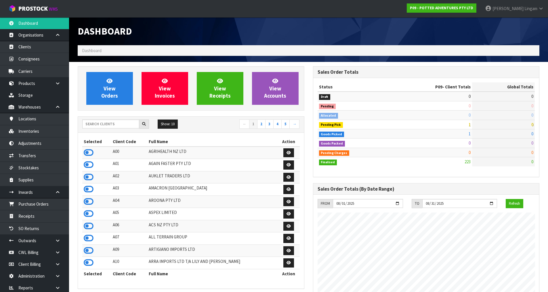
scroll to position [436, 235]
click at [106, 124] on input "text" at bounding box center [110, 123] width 57 height 9
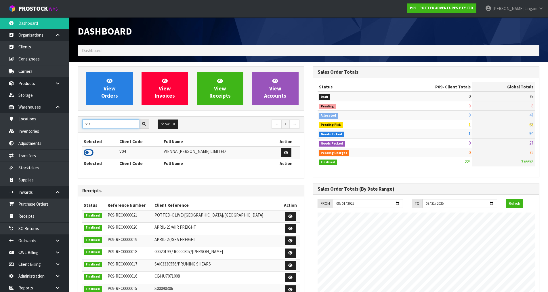
type input "VIE"
click at [92, 151] on icon at bounding box center [89, 152] width 10 height 9
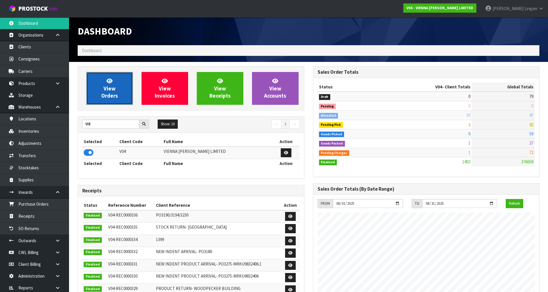
click at [104, 95] on span "View Orders" at bounding box center [109, 88] width 17 height 22
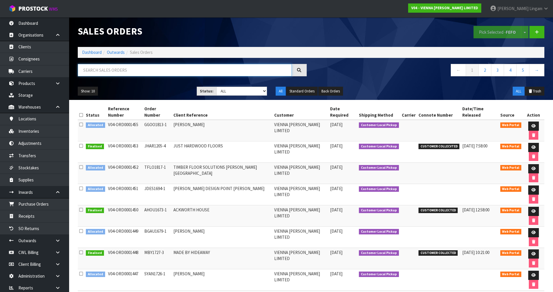
click at [115, 73] on input "text" at bounding box center [185, 70] width 214 height 12
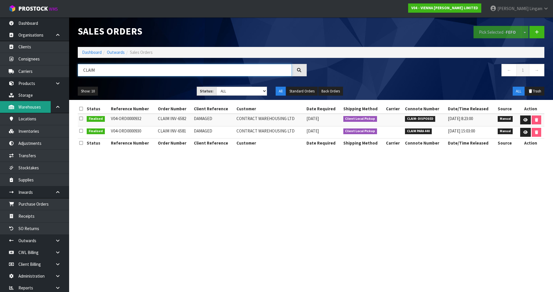
type input "CLAIM"
click at [96, 54] on link "Dashboard" at bounding box center [92, 52] width 20 height 5
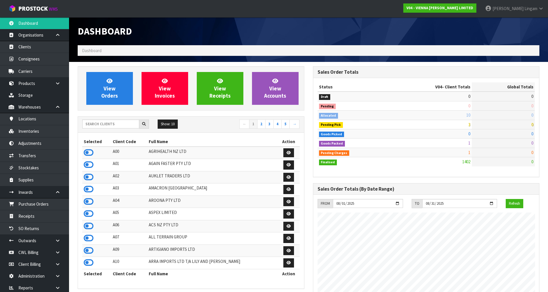
scroll to position [449, 235]
click at [113, 123] on input "text" at bounding box center [110, 123] width 57 height 9
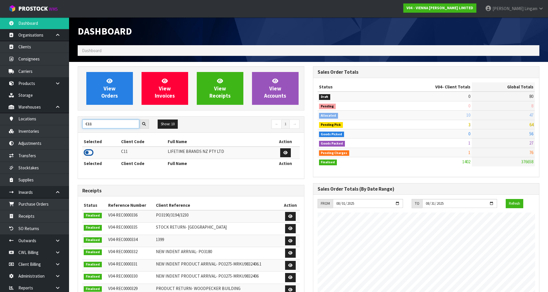
type input "C11"
click at [88, 152] on icon at bounding box center [89, 152] width 10 height 9
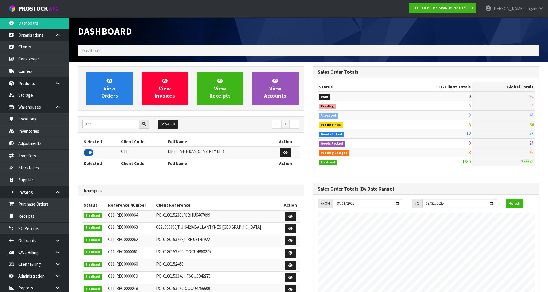
scroll to position [436, 235]
click at [38, 131] on link "Inventories" at bounding box center [34, 131] width 69 height 12
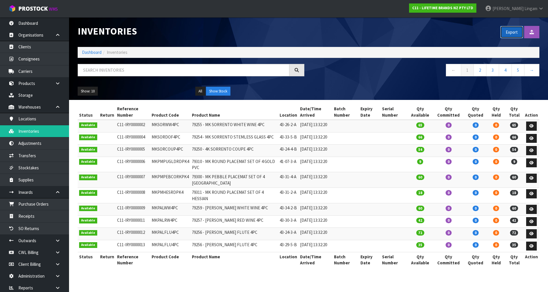
click at [508, 34] on button "Export" at bounding box center [512, 32] width 23 height 12
click at [93, 53] on link "Dashboard" at bounding box center [92, 52] width 20 height 5
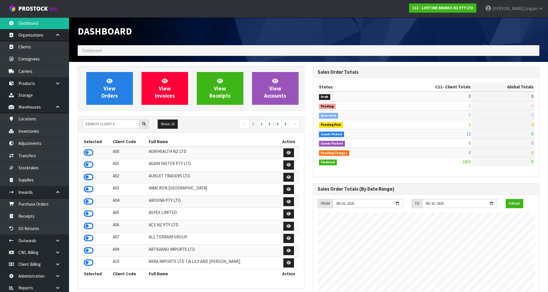
scroll to position [436, 235]
click at [109, 123] on input "text" at bounding box center [110, 123] width 57 height 9
click at [117, 87] on link "View Orders" at bounding box center [109, 88] width 47 height 33
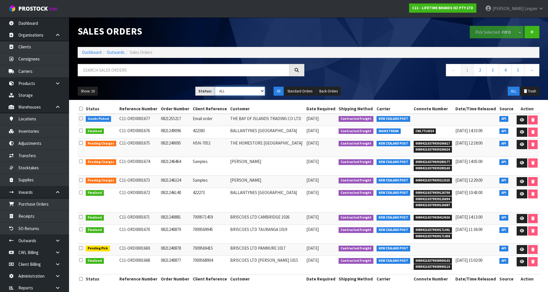
click at [252, 91] on select "Draft Pending Allocated Pending Pick Goods Picked Goods Packed Pending Charges …" at bounding box center [240, 91] width 50 height 9
select select "string:6"
click at [215, 87] on select "Draft Pending Allocated Pending Pick Goods Picked Goods Packed Pending Charges …" at bounding box center [240, 91] width 50 height 9
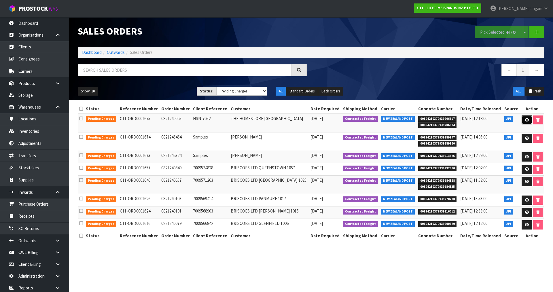
click at [525, 120] on icon at bounding box center [527, 120] width 4 height 4
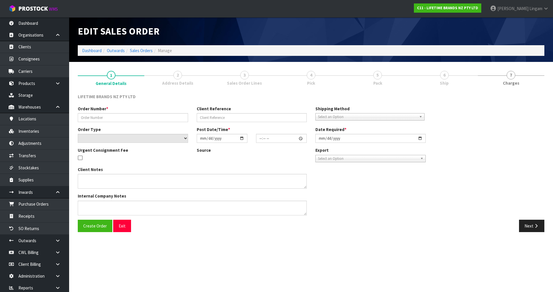
type input "0821249095"
type input "HSN-7052"
select select "number:0"
type input "[DATE]"
type input "08:03:22.000"
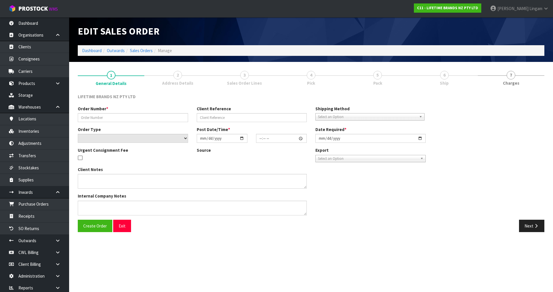
type input "[DATE]"
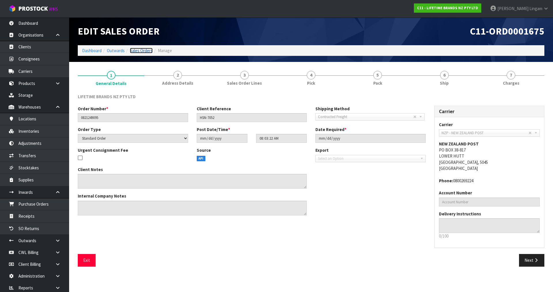
click at [142, 50] on link "Sales Orders" at bounding box center [141, 50] width 23 height 5
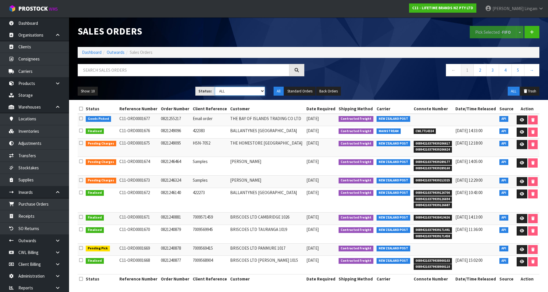
click at [252, 92] on select "Draft Pending Allocated Pending Pick Goods Picked Goods Packed Pending Charges …" at bounding box center [240, 91] width 50 height 9
select select "string:6"
click at [215, 87] on select "Draft Pending Allocated Pending Pick Goods Picked Goods Packed Pending Charges …" at bounding box center [240, 91] width 50 height 9
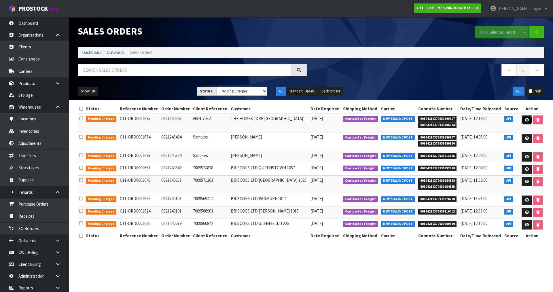
click at [523, 120] on link at bounding box center [526, 119] width 11 height 9
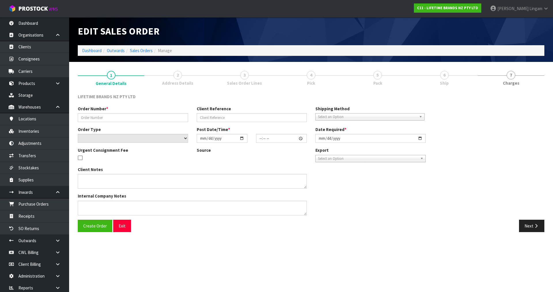
type input "0821249095"
type input "HSN-7052"
select select "number:0"
type input "[DATE]"
type input "08:03:22.000"
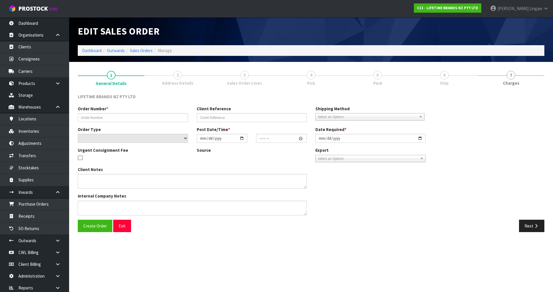
type input "[DATE]"
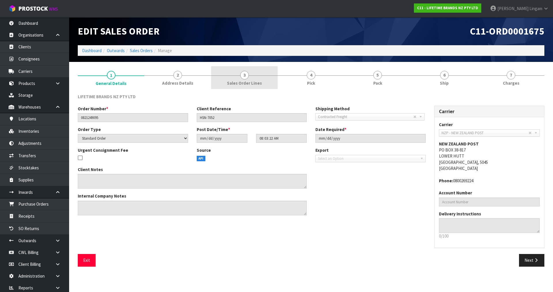
click at [258, 84] on span "Sales Order Lines" at bounding box center [244, 83] width 35 height 6
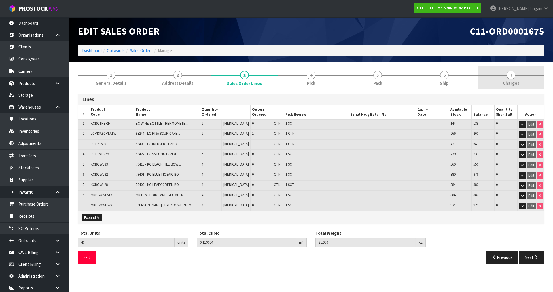
click at [516, 77] on link "7 [GEOGRAPHIC_DATA]" at bounding box center [511, 77] width 67 height 23
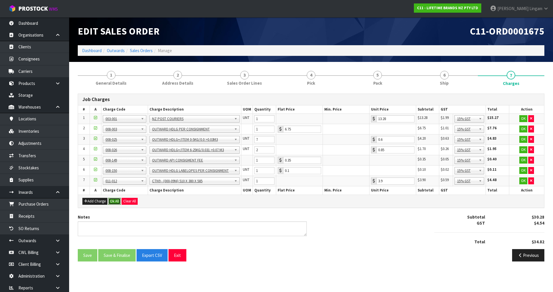
click at [115, 199] on button "Ok All" at bounding box center [114, 201] width 12 height 7
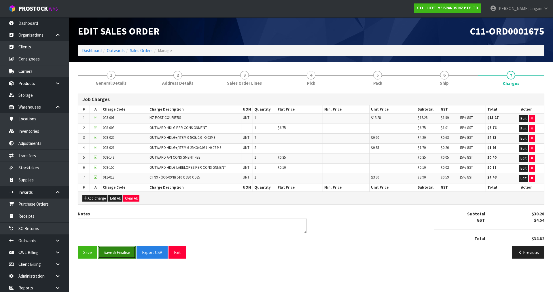
click at [115, 252] on button "Save & Finalise" at bounding box center [116, 252] width 37 height 12
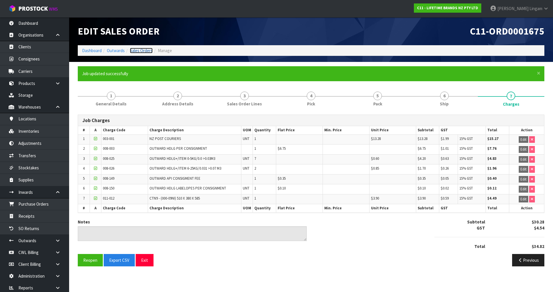
click at [148, 50] on link "Sales Orders" at bounding box center [141, 50] width 23 height 5
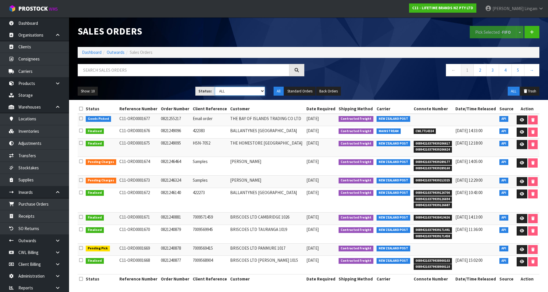
click at [257, 89] on select "Draft Pending Allocated Pending Pick Goods Picked Goods Packed Pending Charges …" at bounding box center [240, 91] width 50 height 9
select select "string:6"
click at [215, 87] on select "Draft Pending Allocated Pending Pick Goods Picked Goods Packed Pending Charges …" at bounding box center [240, 91] width 50 height 9
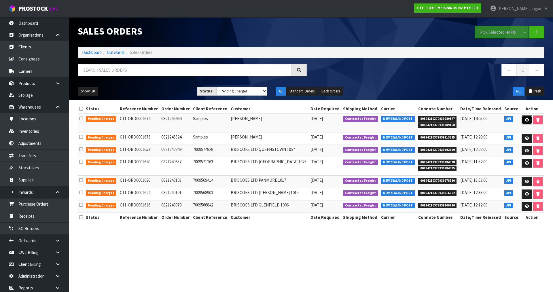
click at [525, 121] on icon at bounding box center [527, 120] width 4 height 4
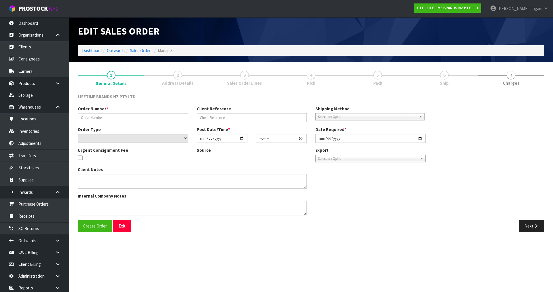
type input "0821246464"
type input "Samples"
select select "number:0"
type input "[DATE]"
type input "13:48:20.000"
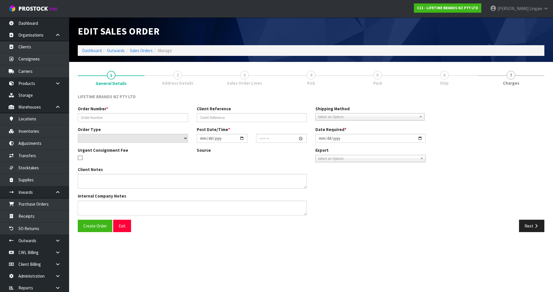
type input "[DATE]"
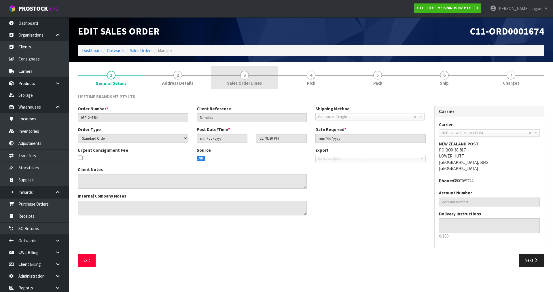
click at [257, 81] on span "Sales Order Lines" at bounding box center [244, 83] width 35 height 6
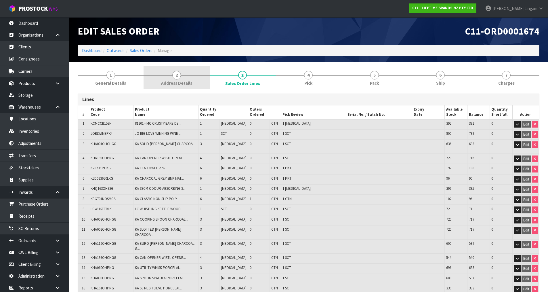
click at [196, 81] on link "2 Address Details" at bounding box center [177, 77] width 66 height 23
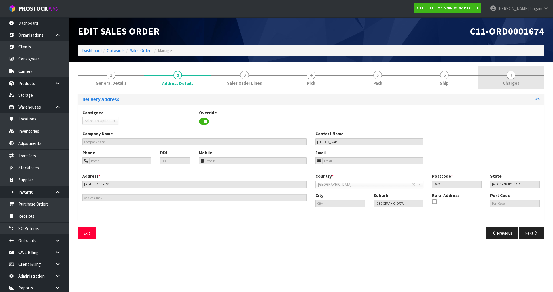
click at [513, 82] on span "Charges" at bounding box center [511, 83] width 16 height 6
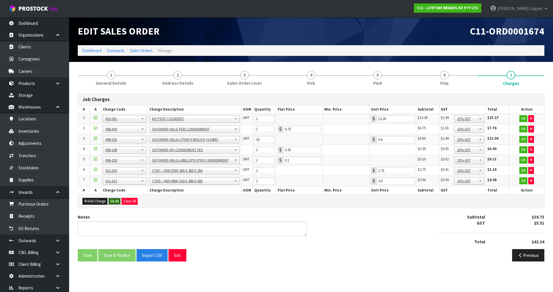
click at [116, 202] on button "Ok All" at bounding box center [114, 201] width 12 height 7
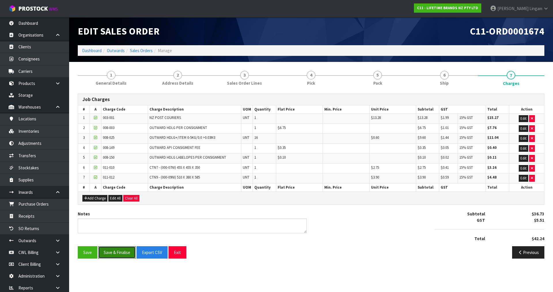
click at [116, 252] on button "Save & Finalise" at bounding box center [116, 252] width 37 height 12
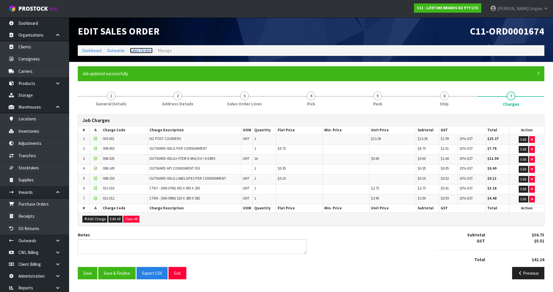
click at [143, 50] on link "Sales Orders" at bounding box center [141, 50] width 23 height 5
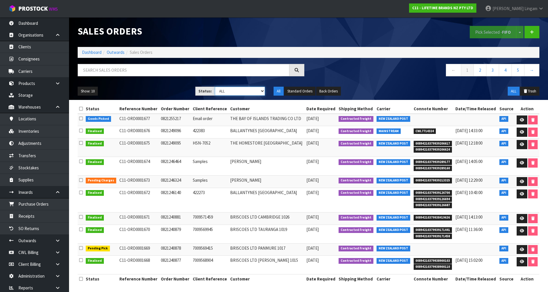
click at [257, 91] on select "Draft Pending Allocated Pending Pick Goods Picked Goods Packed Pending Charges …" at bounding box center [240, 91] width 50 height 9
select select "string:6"
click at [215, 87] on select "Draft Pending Allocated Pending Pick Goods Picked Goods Packed Pending Charges …" at bounding box center [240, 91] width 50 height 9
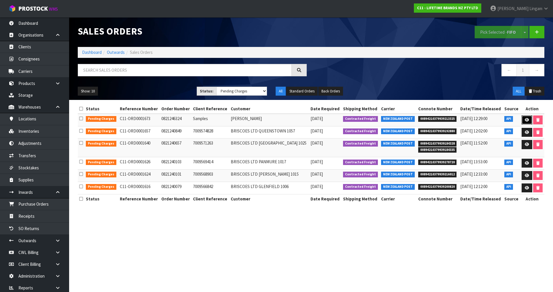
click at [526, 118] on icon at bounding box center [527, 120] width 4 height 4
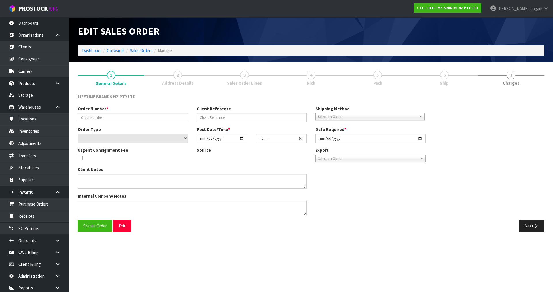
type input "0821246324"
type input "Samples"
select select "number:0"
type input "[DATE]"
type input "13:03:16.000"
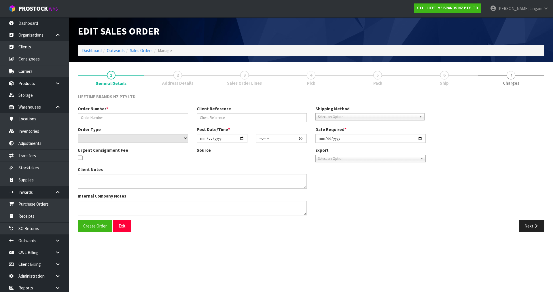
type input "[DATE]"
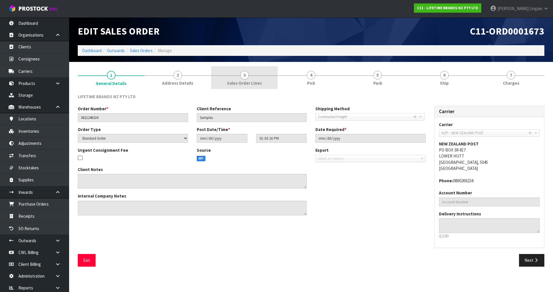
click at [253, 84] on span "Sales Order Lines" at bounding box center [244, 83] width 35 height 6
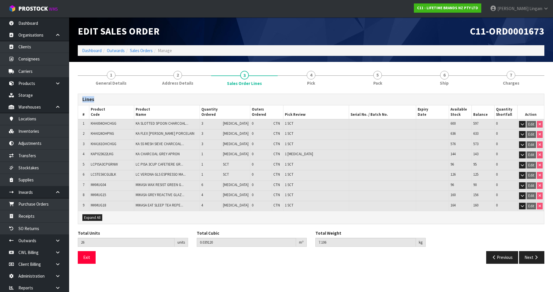
drag, startPoint x: 518, startPoint y: 77, endPoint x: 518, endPoint y: 90, distance: 12.1
click at [518, 90] on div "1 General Details 2 Address Details 3 Sales Order Lines 4 Pick 5 Pack 6 Ship 7 …" at bounding box center [311, 167] width 466 height 202
click at [380, 82] on span "Pack" at bounding box center [377, 83] width 9 height 6
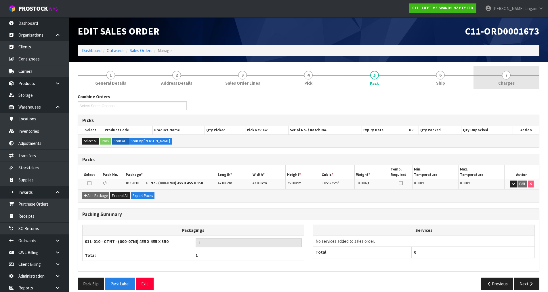
click at [518, 78] on link "7 [GEOGRAPHIC_DATA]" at bounding box center [507, 77] width 66 height 23
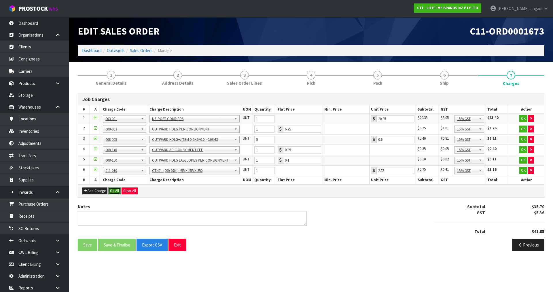
click at [118, 191] on button "Ok All" at bounding box center [114, 190] width 12 height 7
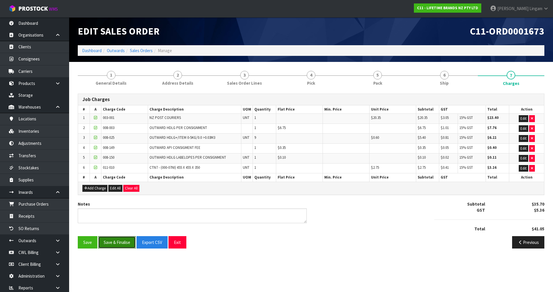
click at [117, 240] on button "Save & Finalise" at bounding box center [116, 242] width 37 height 12
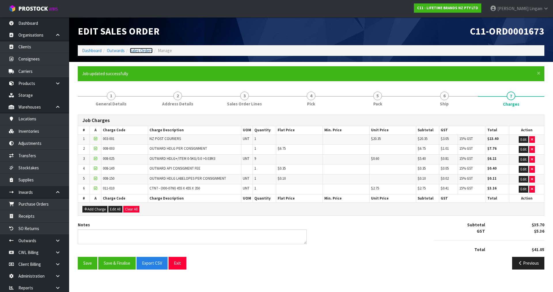
click at [147, 52] on link "Sales Orders" at bounding box center [141, 50] width 23 height 5
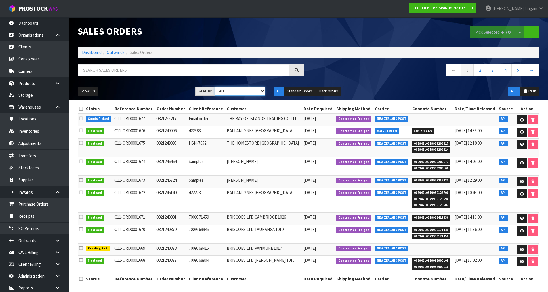
click at [259, 91] on select "Draft Pending Allocated Pending Pick Goods Picked Goods Packed Pending Charges …" at bounding box center [240, 91] width 50 height 9
select select "string:6"
click at [215, 87] on select "Draft Pending Allocated Pending Pick Goods Picked Goods Packed Pending Charges …" at bounding box center [240, 91] width 50 height 9
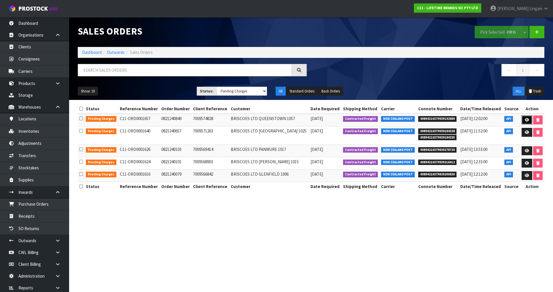
click at [525, 120] on icon at bounding box center [527, 120] width 4 height 4
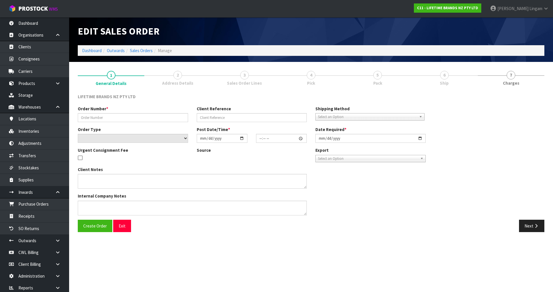
type input "0821240849"
type input "7009574828"
select select "number:0"
type input "[DATE]"
type input "15:38:12.000"
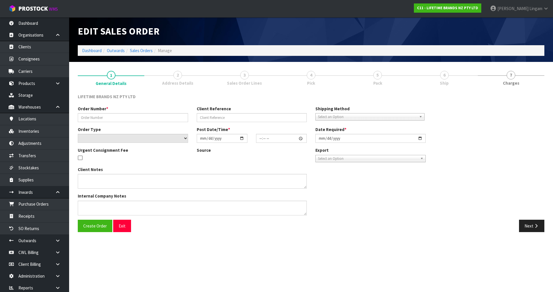
type input "[DATE]"
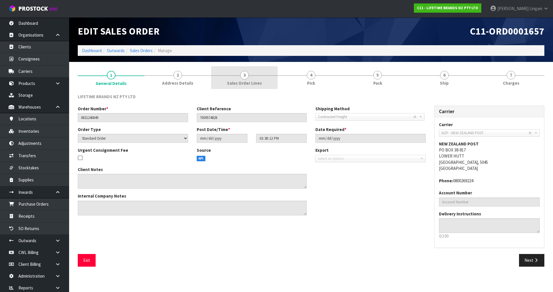
click at [252, 82] on span "Sales Order Lines" at bounding box center [244, 83] width 35 height 6
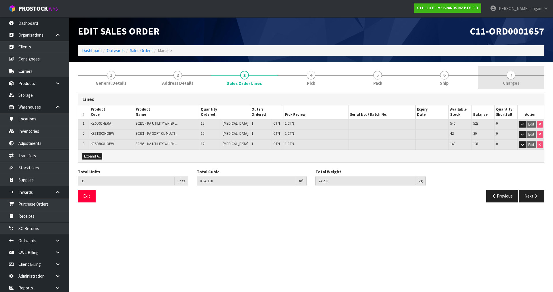
click at [525, 82] on link "7 [GEOGRAPHIC_DATA]" at bounding box center [511, 77] width 67 height 23
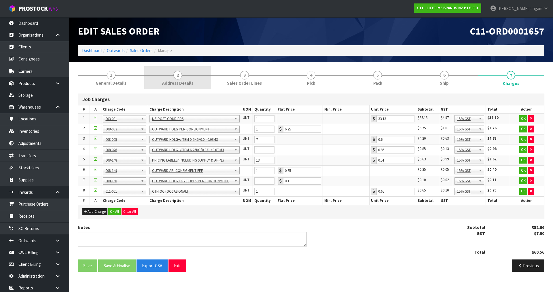
click at [178, 81] on span "Address Details" at bounding box center [177, 83] width 31 height 6
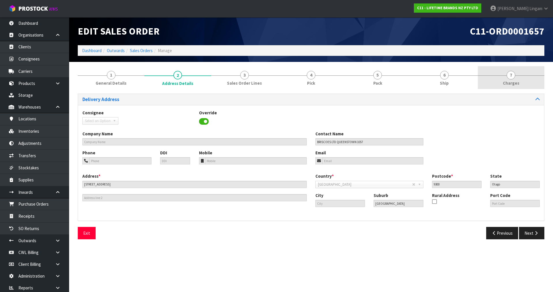
click at [522, 77] on link "7 [GEOGRAPHIC_DATA]" at bounding box center [511, 77] width 67 height 23
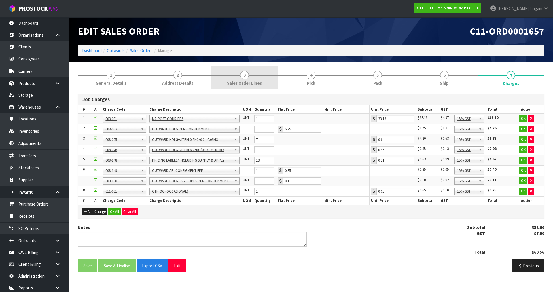
click at [255, 82] on span "Sales Order Lines" at bounding box center [244, 83] width 35 height 6
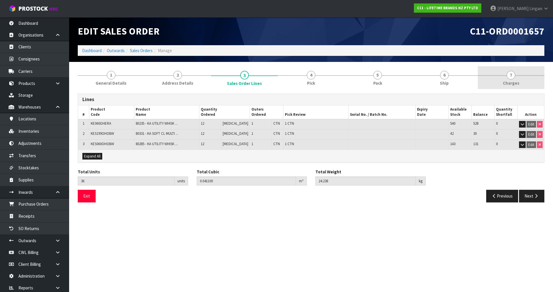
click at [512, 72] on span "7" at bounding box center [510, 75] width 9 height 9
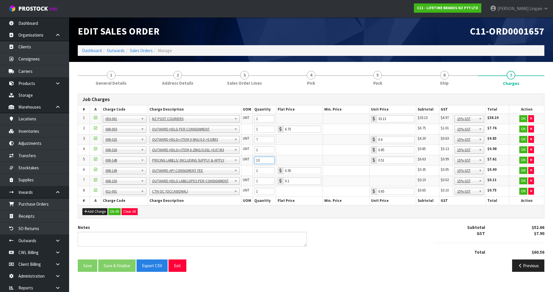
drag, startPoint x: 263, startPoint y: 160, endPoint x: 252, endPoint y: 160, distance: 11.5
click at [252, 160] on tr "5 001-001 001-002 001-003 001-004 001-005 001-006 001-007 001-008 001-009 001-0…" at bounding box center [311, 160] width 466 height 10
type input "24"
click at [113, 212] on button "Ok All" at bounding box center [114, 211] width 12 height 7
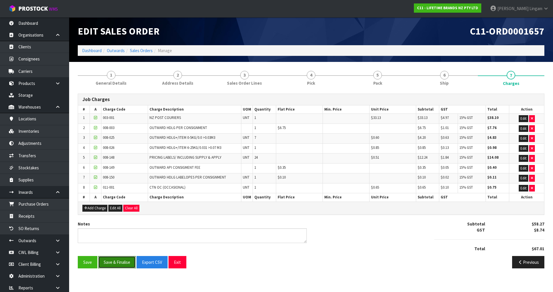
click at [113, 264] on button "Save & Finalise" at bounding box center [116, 262] width 37 height 12
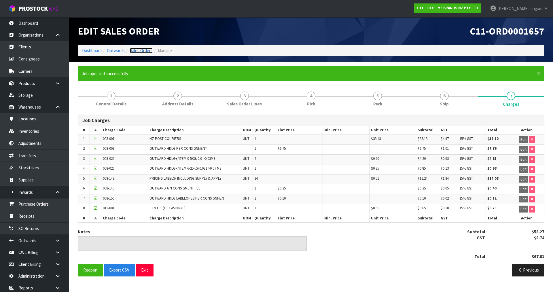
click at [142, 52] on link "Sales Orders" at bounding box center [141, 50] width 23 height 5
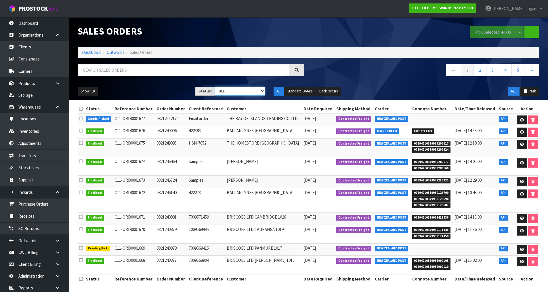
click at [259, 90] on select "Draft Pending Allocated Pending Pick Goods Picked Goods Packed Pending Charges …" at bounding box center [240, 91] width 50 height 9
select select "string:6"
click at [215, 87] on select "Draft Pending Allocated Pending Pick Goods Picked Goods Packed Pending Charges …" at bounding box center [240, 91] width 50 height 9
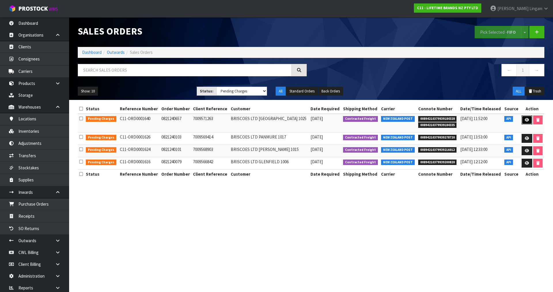
click at [525, 119] on icon at bounding box center [527, 120] width 4 height 4
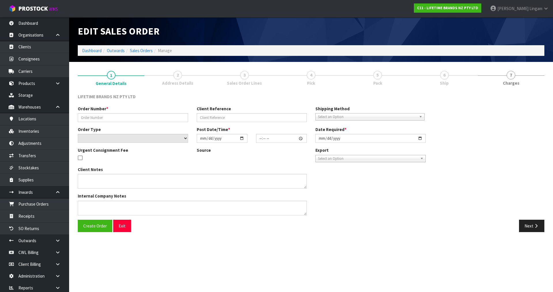
type input "0821240657"
type input "7009571263"
select select "number:0"
type input "[DATE]"
type input "14:58:14.000"
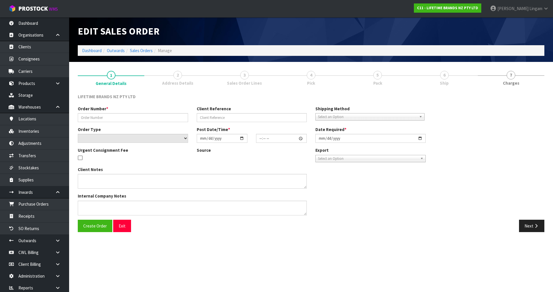
type input "[DATE]"
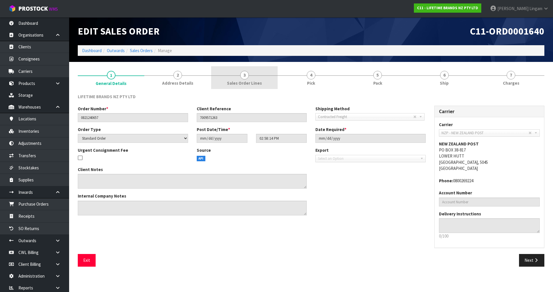
click at [265, 81] on link "3 Sales Order Lines" at bounding box center [244, 77] width 67 height 23
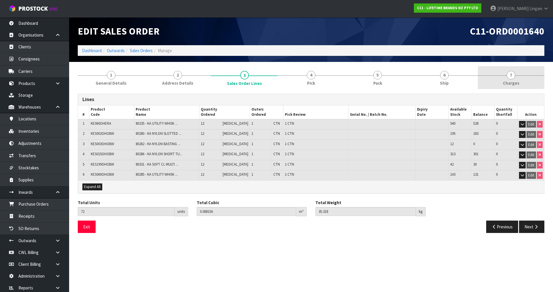
click at [531, 86] on link "7 [GEOGRAPHIC_DATA]" at bounding box center [511, 77] width 67 height 23
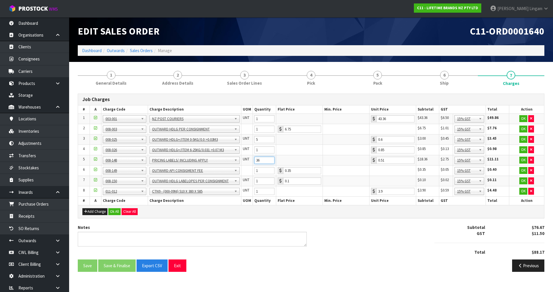
drag, startPoint x: 263, startPoint y: 160, endPoint x: 250, endPoint y: 161, distance: 12.7
click at [250, 161] on tr "5 001-001 001-002 001-003 001-004 001-005 001-006 001-007 001-008 001-009 001-0…" at bounding box center [311, 160] width 466 height 10
type input "48"
click at [116, 212] on button "Ok All" at bounding box center [114, 211] width 12 height 7
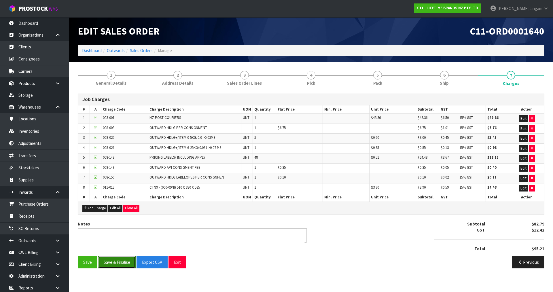
click at [119, 262] on button "Save & Finalise" at bounding box center [116, 262] width 37 height 12
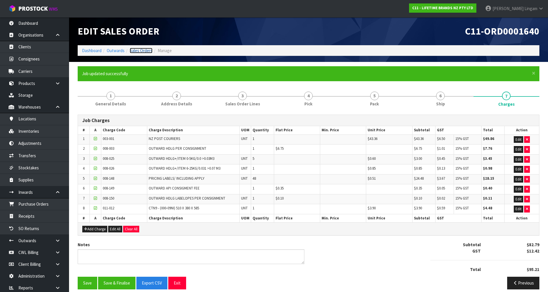
click at [143, 50] on link "Sales Orders" at bounding box center [141, 50] width 23 height 5
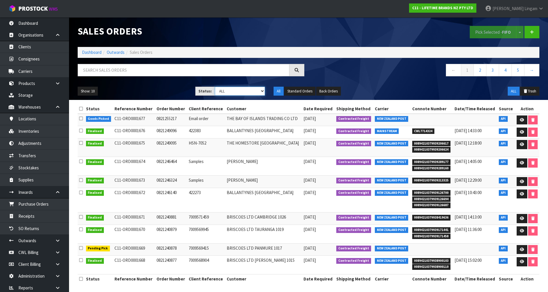
click at [246, 93] on select "Draft Pending Allocated Pending Pick Goods Picked Goods Packed Pending Charges …" at bounding box center [240, 91] width 50 height 9
select select "string:6"
click at [215, 87] on select "Draft Pending Allocated Pending Pick Goods Picked Goods Packed Pending Charges …" at bounding box center [240, 91] width 50 height 9
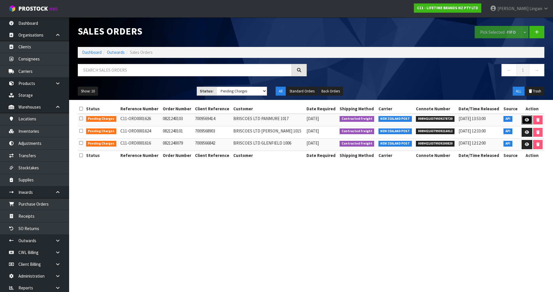
click at [523, 120] on link at bounding box center [526, 119] width 11 height 9
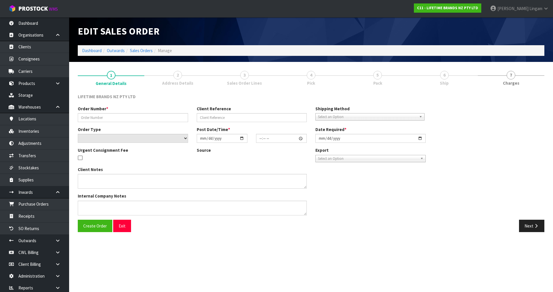
type input "0821240103"
type input "7009569414"
select select "number:0"
type input "[DATE]"
type input "13:28:11.000"
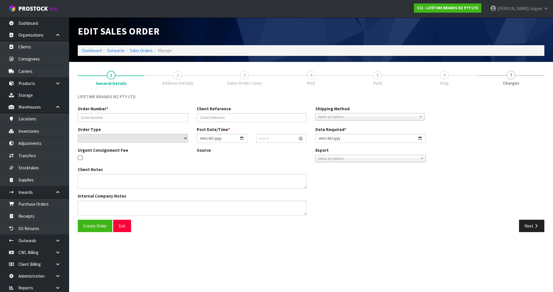
type input "[DATE]"
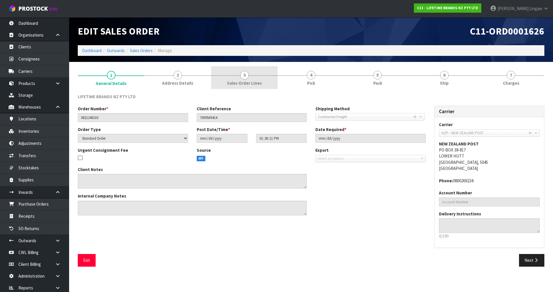
click at [250, 81] on span "Sales Order Lines" at bounding box center [244, 83] width 35 height 6
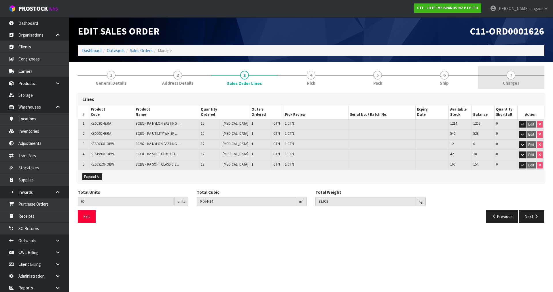
click at [523, 82] on link "7 [GEOGRAPHIC_DATA]" at bounding box center [511, 77] width 67 height 23
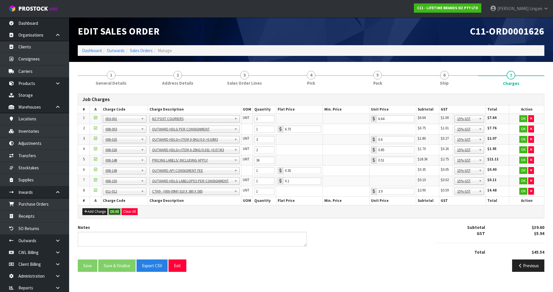
click at [112, 212] on button "Ok All" at bounding box center [114, 211] width 12 height 7
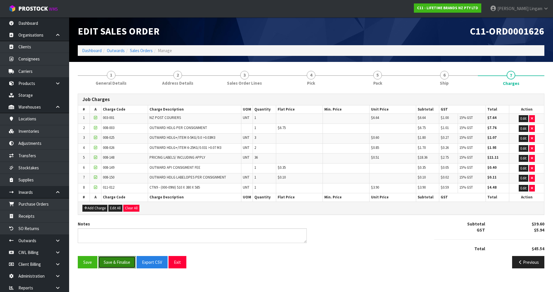
click at [112, 262] on button "Save & Finalise" at bounding box center [116, 262] width 37 height 12
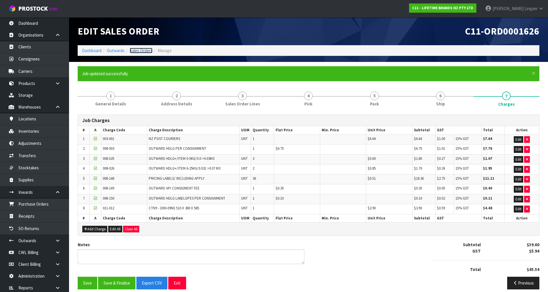
click at [141, 50] on link "Sales Orders" at bounding box center [141, 50] width 23 height 5
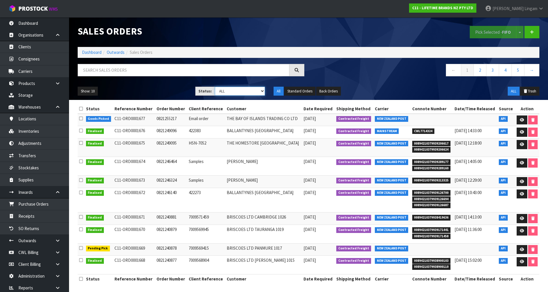
click at [252, 92] on select "Draft Pending Allocated Pending Pick Goods Picked Goods Packed Pending Charges …" at bounding box center [240, 91] width 50 height 9
select select "string:6"
click at [215, 87] on select "Draft Pending Allocated Pending Pick Goods Picked Goods Packed Pending Charges …" at bounding box center [240, 91] width 50 height 9
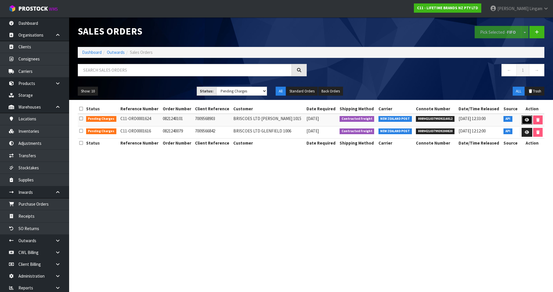
click at [525, 122] on link at bounding box center [526, 119] width 11 height 9
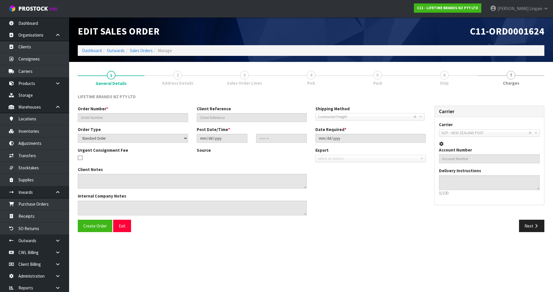
type input "0821240101"
type input "7009568903"
select select "number:0"
type input "[DATE]"
type input "13:23:20.000"
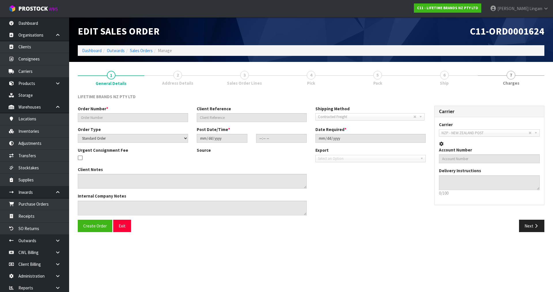
type input "[DATE]"
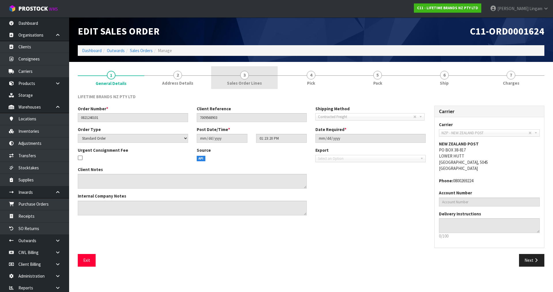
click at [256, 78] on link "3 Sales Order Lines" at bounding box center [244, 77] width 67 height 23
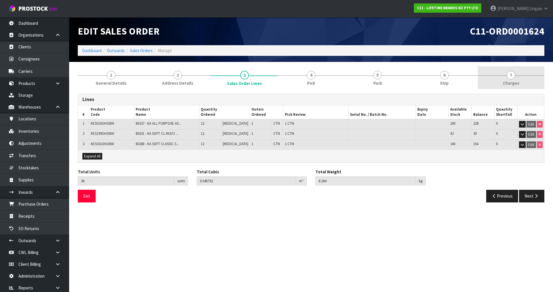
click at [513, 82] on span "Charges" at bounding box center [511, 83] width 16 height 6
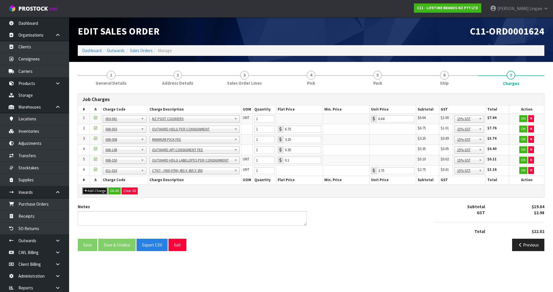
click at [95, 190] on button "Add Charge" at bounding box center [94, 190] width 25 height 7
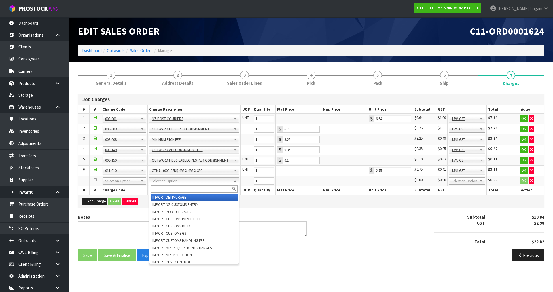
click at [158, 188] on input "text" at bounding box center [194, 188] width 87 height 7
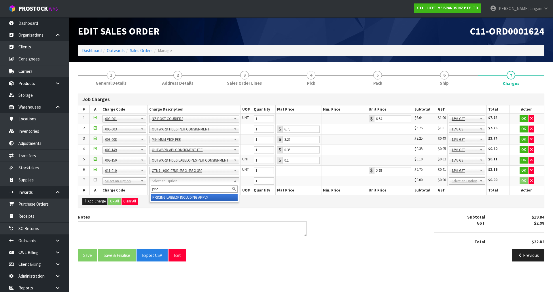
type input "pric"
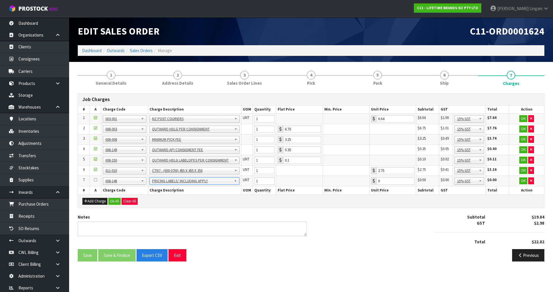
type input "0.51"
click at [259, 180] on input "1" at bounding box center [264, 180] width 20 height 7
type input "12"
click at [111, 203] on button "Ok All" at bounding box center [114, 201] width 12 height 7
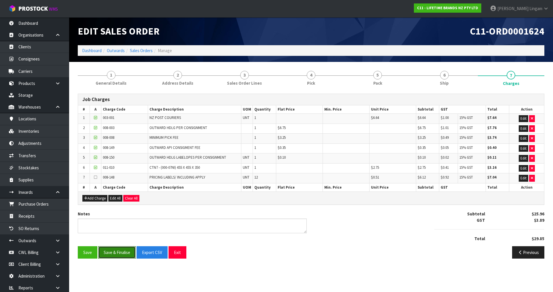
click at [122, 252] on button "Save & Finalise" at bounding box center [116, 252] width 37 height 12
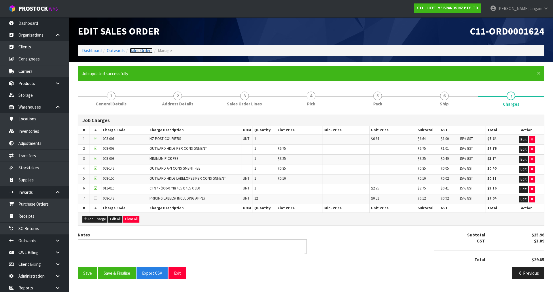
click at [137, 52] on link "Sales Orders" at bounding box center [141, 50] width 23 height 5
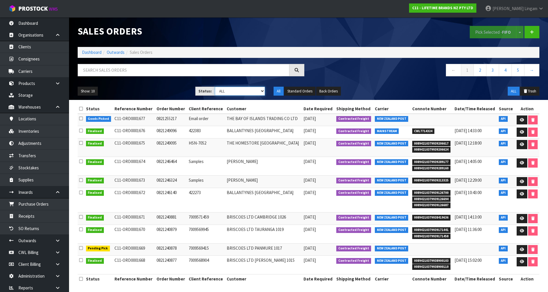
click at [250, 90] on select "Draft Pending Allocated Pending Pick Goods Picked Goods Packed Pending Charges …" at bounding box center [240, 91] width 50 height 9
select select "string:6"
click at [215, 87] on select "Draft Pending Allocated Pending Pick Goods Picked Goods Packed Pending Charges …" at bounding box center [240, 91] width 50 height 9
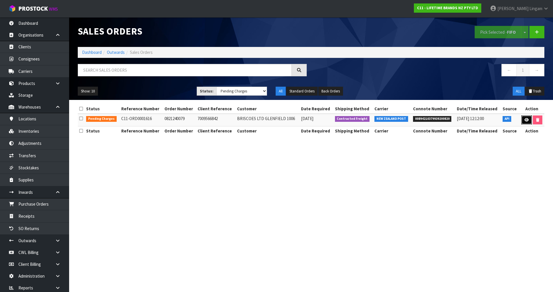
click at [526, 120] on icon at bounding box center [526, 120] width 4 height 4
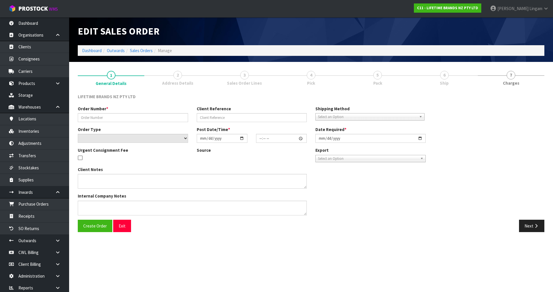
type input "0821240079"
type input "7009566842"
select select "number:0"
type input "[DATE]"
type input "13:03:17.000"
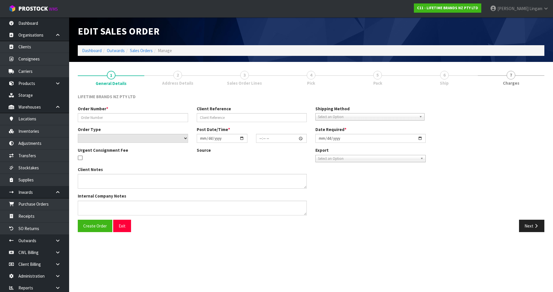
type input "[DATE]"
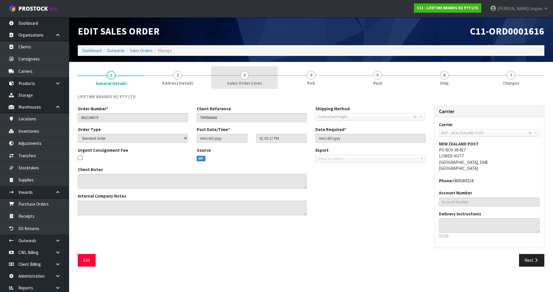
click at [265, 83] on link "3 Sales Order Lines" at bounding box center [244, 77] width 67 height 23
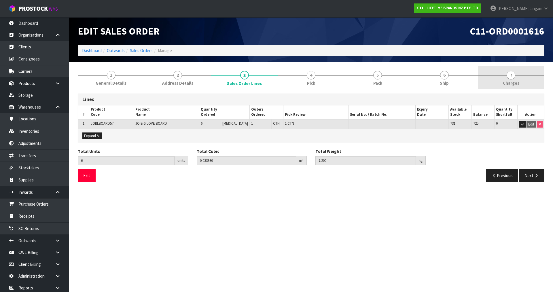
click at [515, 83] on span "Charges" at bounding box center [511, 83] width 16 height 6
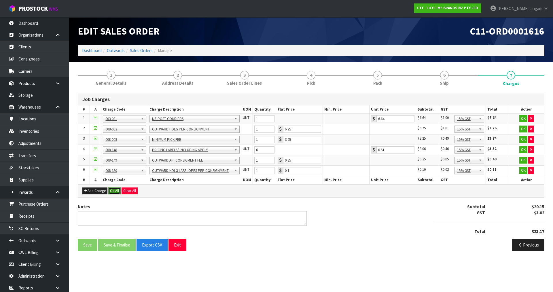
click at [115, 189] on button "Ok All" at bounding box center [114, 190] width 12 height 7
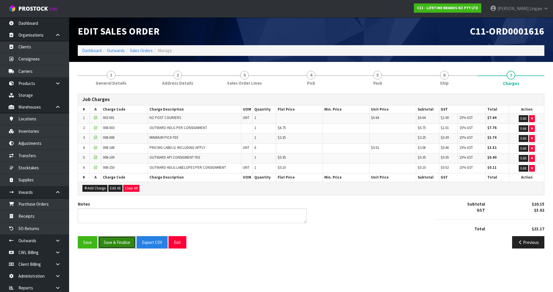
click at [114, 246] on button "Save & Finalise" at bounding box center [116, 242] width 37 height 12
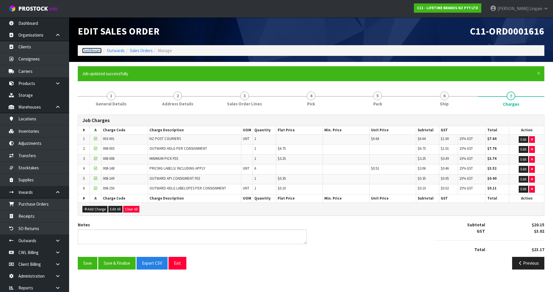
click at [91, 51] on link "Dashboard" at bounding box center [92, 50] width 20 height 5
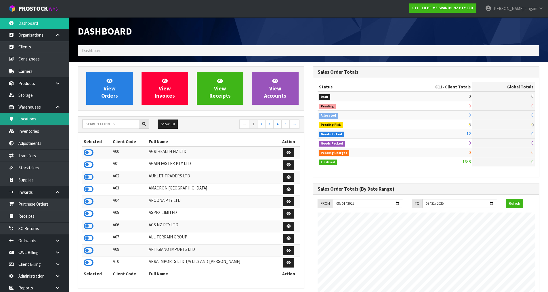
scroll to position [436, 235]
click at [98, 123] on input "text" at bounding box center [110, 123] width 57 height 9
click at [119, 123] on input "text" at bounding box center [110, 123] width 57 height 9
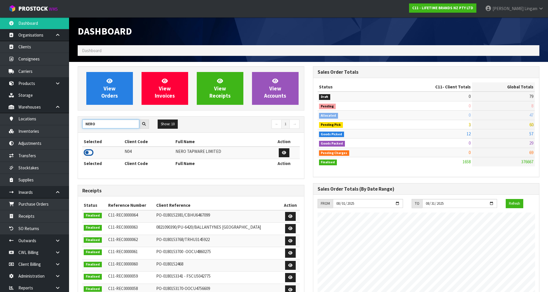
type input "NERO"
click at [92, 151] on icon at bounding box center [89, 152] width 10 height 9
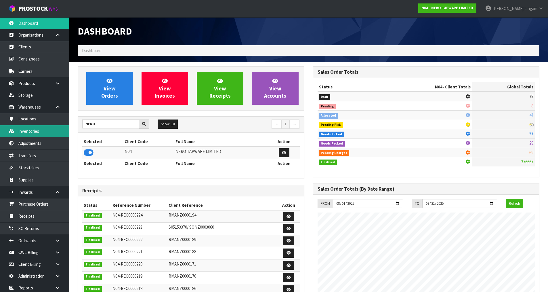
scroll to position [461, 235]
click at [31, 132] on link "Inventories" at bounding box center [34, 131] width 69 height 12
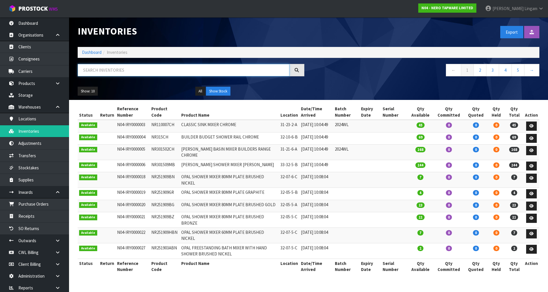
click at [142, 71] on input "text" at bounding box center [184, 70] width 212 height 12
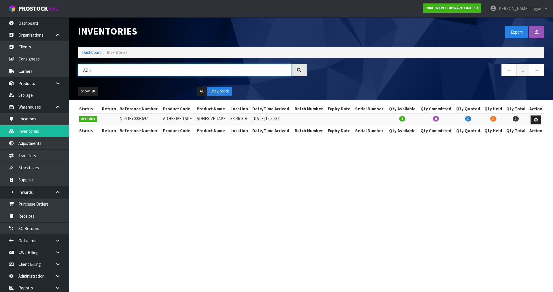
type input "ADH"
click at [345, 189] on section "Inventories Export Import Inventory Drop file here to import csv template Dashb…" at bounding box center [276, 146] width 553 height 292
click at [89, 51] on link "Dashboard" at bounding box center [92, 52] width 20 height 5
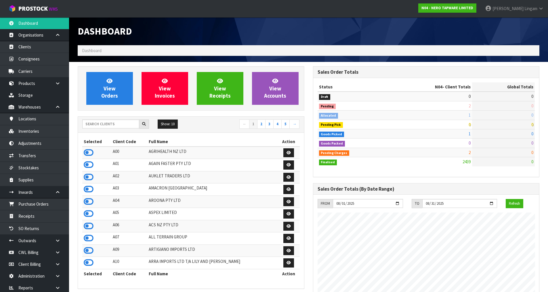
scroll to position [461, 235]
click at [104, 122] on input "text" at bounding box center [110, 123] width 57 height 9
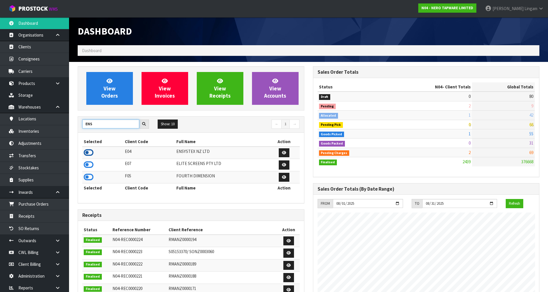
type input "ENS"
click at [88, 152] on icon at bounding box center [89, 152] width 10 height 9
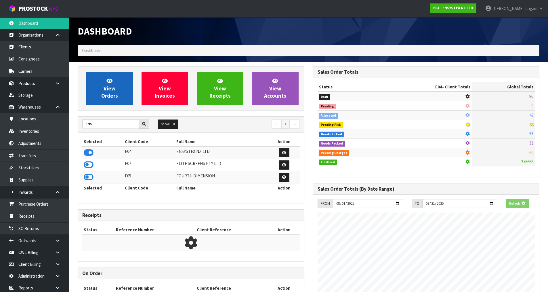
scroll to position [359, 235]
click at [110, 96] on span "View Orders" at bounding box center [109, 88] width 17 height 22
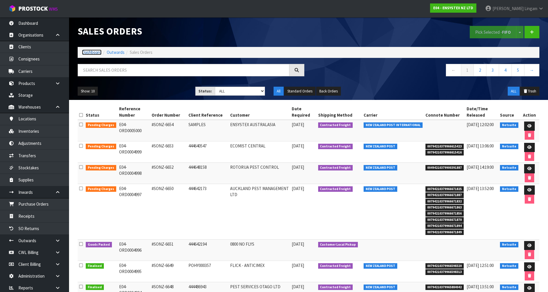
click at [87, 52] on link "Dashboard" at bounding box center [92, 52] width 20 height 5
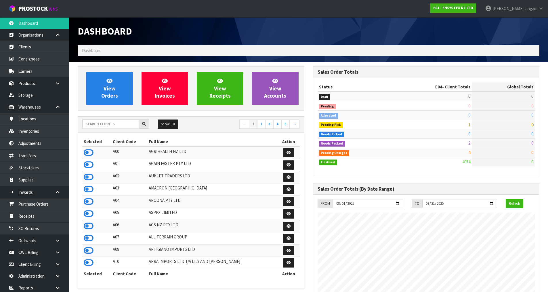
scroll to position [436, 235]
click at [115, 90] on link "View Orders" at bounding box center [109, 88] width 47 height 33
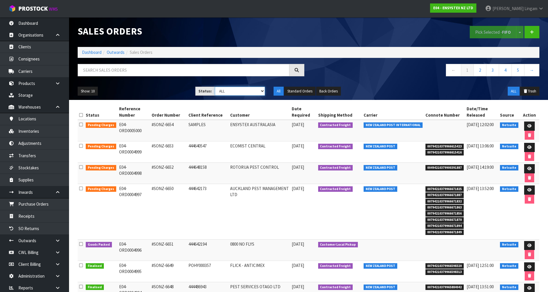
click at [258, 90] on select "Draft Pending Allocated Pending Pick Goods Picked Goods Packed Pending Charges …" at bounding box center [240, 91] width 50 height 9
select select "string:6"
click at [215, 87] on select "Draft Pending Allocated Pending Pick Goods Picked Goods Packed Pending Charges …" at bounding box center [240, 91] width 50 height 9
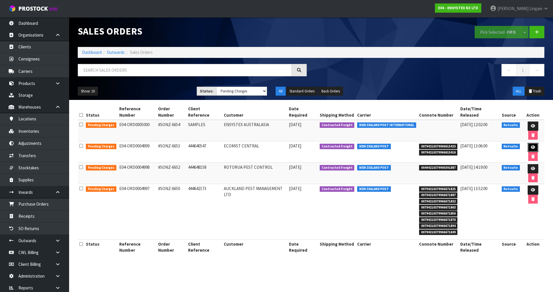
click at [531, 145] on icon at bounding box center [533, 147] width 4 height 4
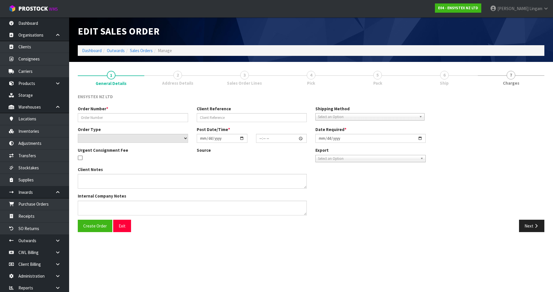
type input "#SONZ-6653"
type input "444640547"
select select "number:0"
type input "[DATE]"
type input "15:00:09.000"
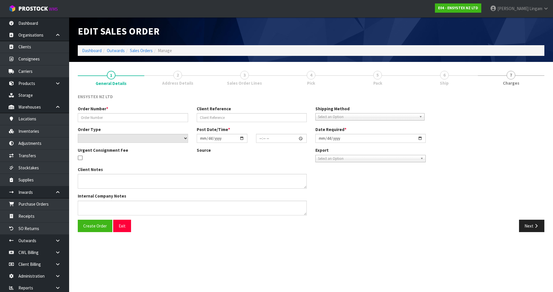
type input "[DATE]"
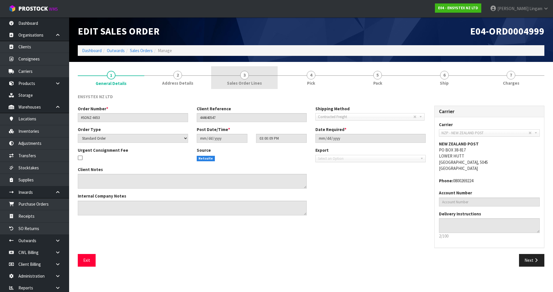
click at [269, 82] on link "3 Sales Order Lines" at bounding box center [244, 77] width 67 height 23
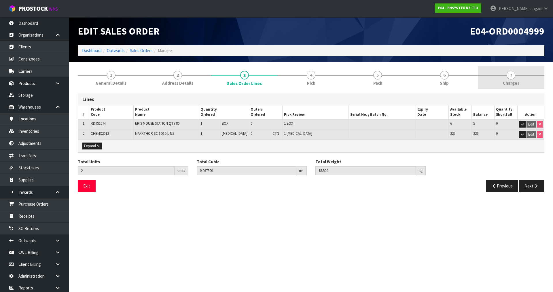
click at [517, 84] on span "Charges" at bounding box center [511, 83] width 16 height 6
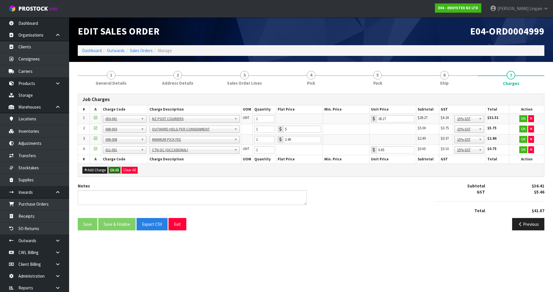
click at [113, 170] on button "Ok All" at bounding box center [114, 170] width 12 height 7
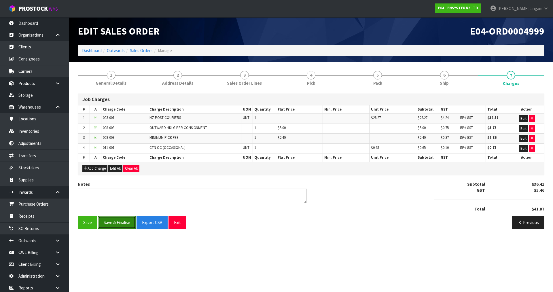
click at [113, 223] on button "Save & Finalise" at bounding box center [116, 222] width 37 height 12
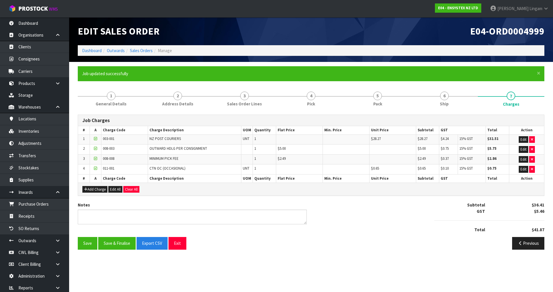
click at [147, 54] on li "Sales Orders" at bounding box center [139, 51] width 28 height 6
click at [146, 50] on link "Sales Orders" at bounding box center [141, 50] width 23 height 5
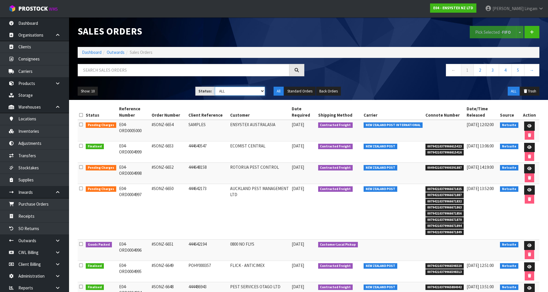
click at [258, 91] on select "Draft Pending Allocated Pending Pick Goods Picked Goods Packed Pending Charges …" at bounding box center [240, 91] width 50 height 9
select select "string:6"
click at [215, 87] on select "Draft Pending Allocated Pending Pick Goods Picked Goods Packed Pending Charges …" at bounding box center [240, 91] width 50 height 9
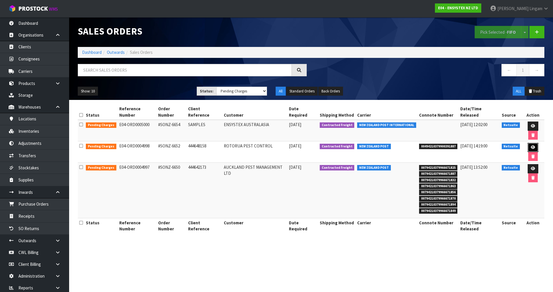
click at [531, 145] on icon at bounding box center [533, 147] width 4 height 4
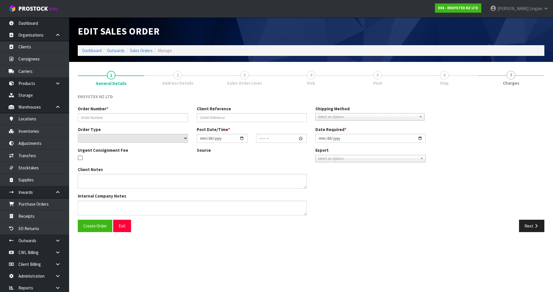
type input "#SONZ-6652"
type input "444648158"
select select "number:0"
type input "[DATE]"
type input "14:45:11.000"
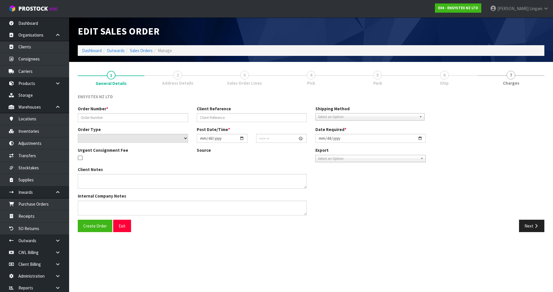
type input "[DATE]"
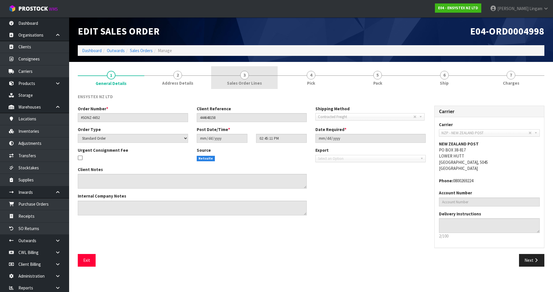
click at [257, 83] on span "Sales Order Lines" at bounding box center [244, 83] width 35 height 6
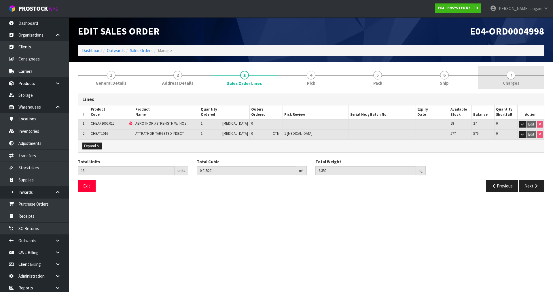
click at [519, 77] on link "7 [GEOGRAPHIC_DATA]" at bounding box center [511, 77] width 67 height 23
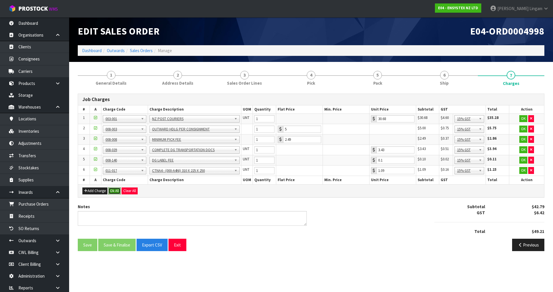
click at [113, 189] on button "Ok All" at bounding box center [114, 190] width 12 height 7
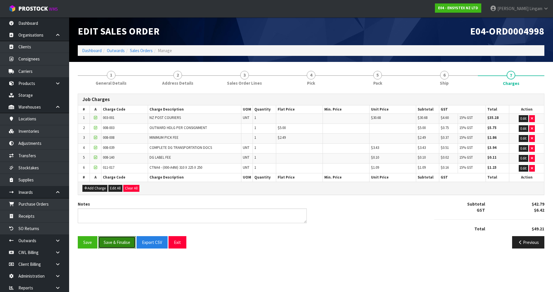
click at [117, 244] on button "Save & Finalise" at bounding box center [116, 242] width 37 height 12
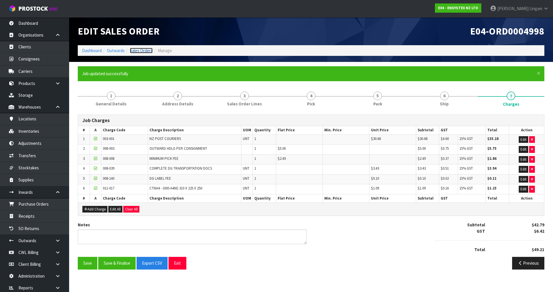
click at [149, 51] on link "Sales Orders" at bounding box center [141, 50] width 23 height 5
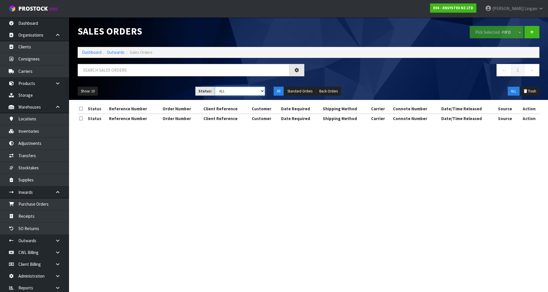
click at [257, 92] on select "Draft Pending Allocated Pending Pick Goods Picked Goods Packed Pending Charges …" at bounding box center [240, 91] width 50 height 9
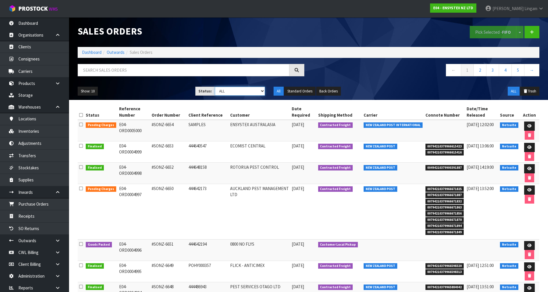
select select "string:6"
click at [215, 87] on select "Draft Pending Allocated Pending Pick Goods Picked Goods Packed Pending Charges …" at bounding box center [240, 91] width 50 height 9
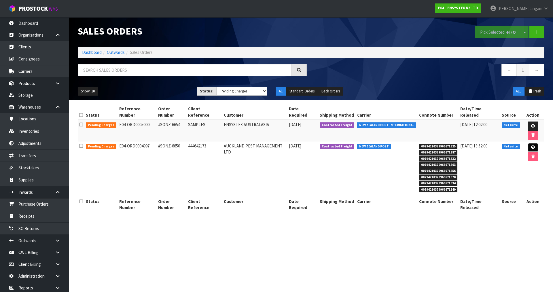
click at [531, 145] on icon at bounding box center [533, 147] width 4 height 4
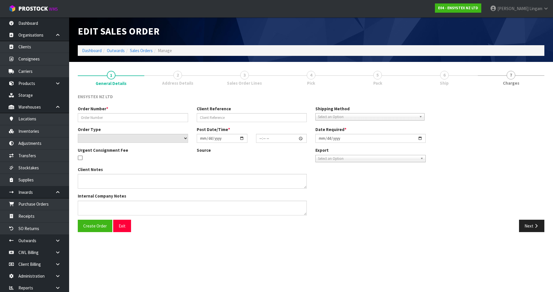
type input "#SONZ-6650"
type input "444642173"
select select "number:0"
type input "[DATE]"
type input "14:15:14.000"
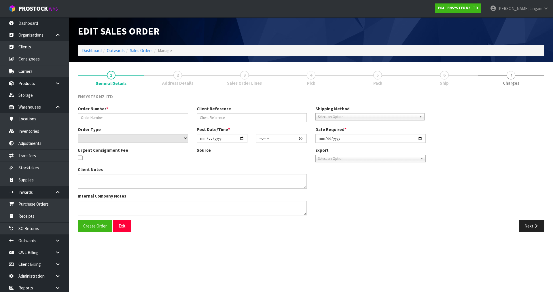
type input "[DATE]"
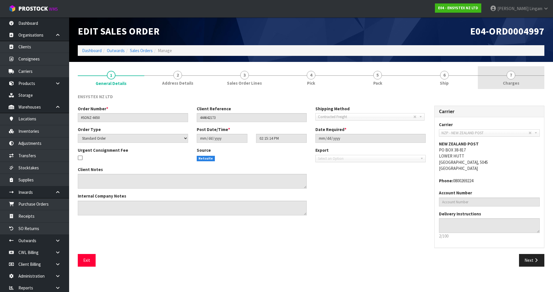
click at [511, 85] on span "Charges" at bounding box center [511, 83] width 16 height 6
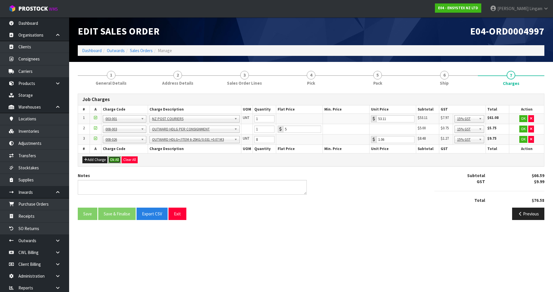
click at [119, 159] on button "Ok All" at bounding box center [114, 159] width 12 height 7
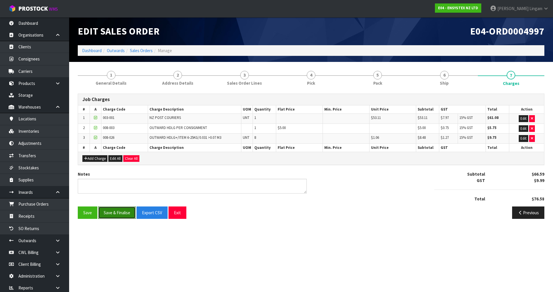
click at [114, 216] on button "Save & Finalise" at bounding box center [116, 212] width 37 height 12
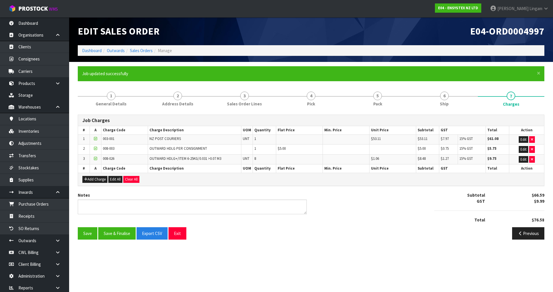
click at [347, 202] on div "Notes Subtotal $66.59 GST $9.99 Total $76.58" at bounding box center [310, 209] width 475 height 35
click at [93, 50] on link "Dashboard" at bounding box center [92, 50] width 20 height 5
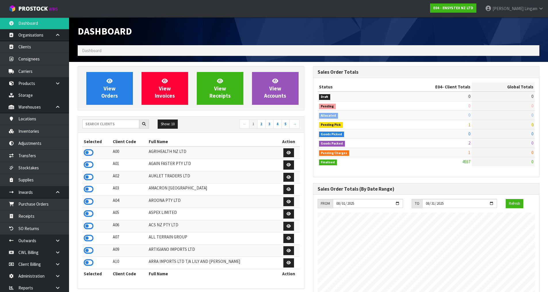
scroll to position [436, 235]
click at [105, 124] on input "text" at bounding box center [110, 123] width 57 height 9
click at [114, 92] on span "View Orders" at bounding box center [109, 88] width 17 height 22
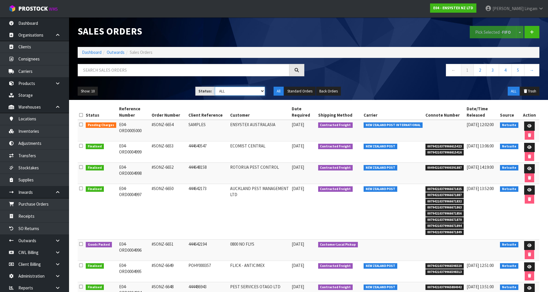
click at [250, 92] on select "Draft Pending Allocated Pending Pick Goods Picked Goods Packed Pending Charges …" at bounding box center [240, 91] width 50 height 9
select select "string:6"
click at [215, 87] on select "Draft Pending Allocated Pending Pick Goods Picked Goods Packed Pending Charges …" at bounding box center [240, 91] width 50 height 9
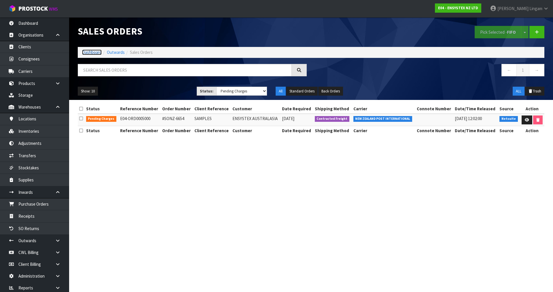
click at [88, 53] on link "Dashboard" at bounding box center [92, 52] width 20 height 5
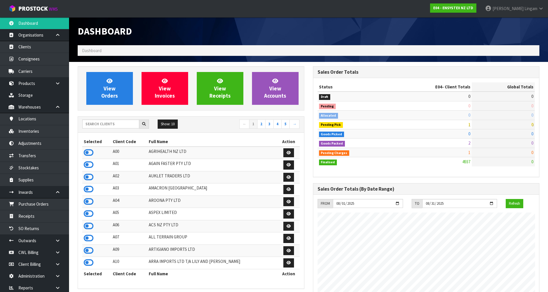
scroll to position [436, 235]
click at [268, 35] on h1 "Dashboard" at bounding box center [191, 31] width 227 height 11
click at [113, 124] on input "text" at bounding box center [110, 123] width 57 height 9
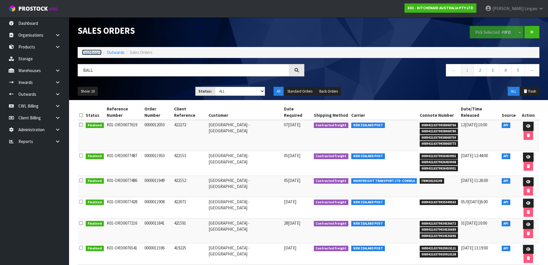
click at [88, 54] on link "Dashboard" at bounding box center [92, 52] width 20 height 5
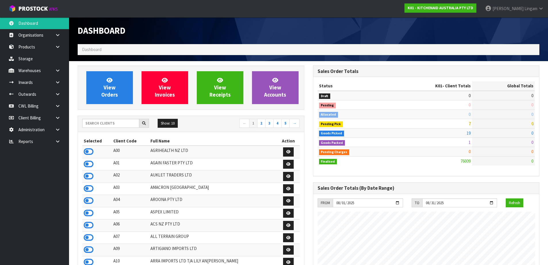
scroll to position [436, 235]
click at [120, 126] on input "text" at bounding box center [110, 123] width 57 height 9
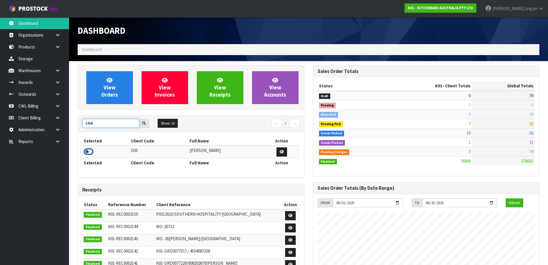
type input "COA"
click at [90, 152] on icon at bounding box center [89, 151] width 10 height 9
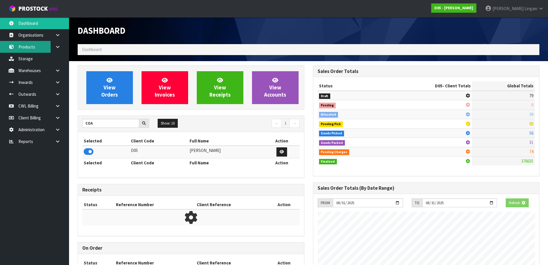
scroll to position [359, 235]
click at [36, 49] on link "Products" at bounding box center [34, 47] width 69 height 12
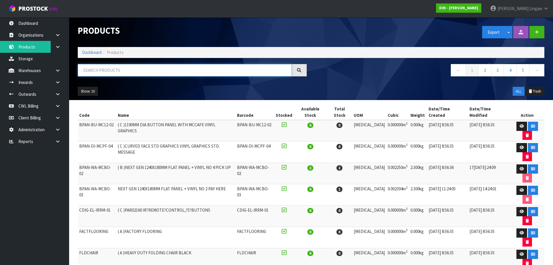
click at [134, 70] on input "text" at bounding box center [185, 70] width 214 height 12
paste input "1010810003-11"
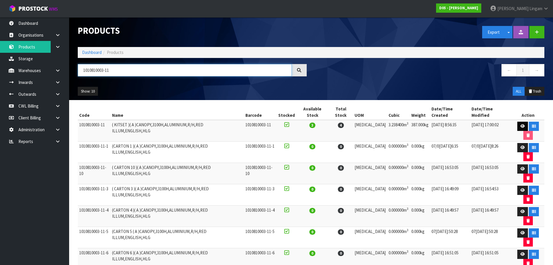
type input "1010810003-11"
click at [520, 124] on icon at bounding box center [522, 126] width 4 height 4
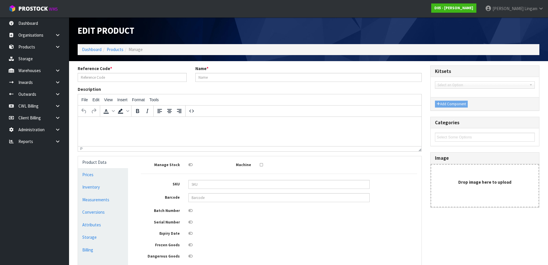
type input "1010810003-11"
type input "( KITSET )( A )CANOPY,3100H,ALUMINIUM,R/H,RED ILLUM,ENGLISH,HLG"
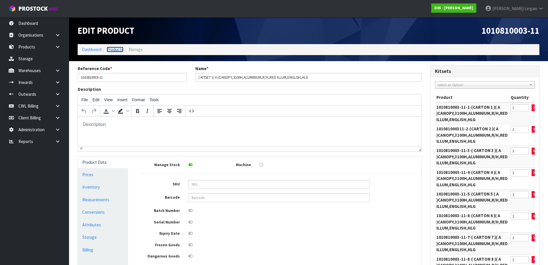
click at [114, 50] on link "Products" at bounding box center [115, 49] width 17 height 5
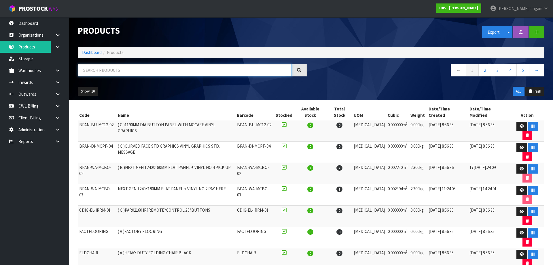
click at [151, 70] on input "text" at bounding box center [185, 70] width 214 height 12
paste input "BPAN-WA-MCBO-03"
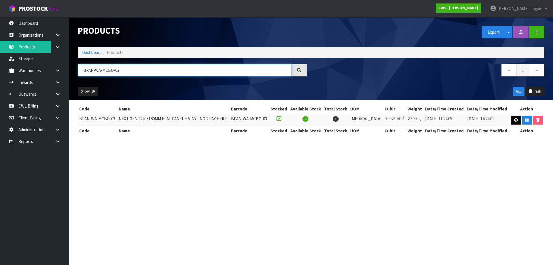
type input "BPAN-WA-MCBO-03"
click at [511, 120] on link at bounding box center [515, 119] width 11 height 9
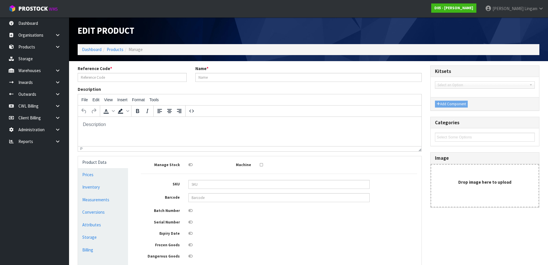
type input "BPAN-WA-MCBO-03"
type input "NEXT GEN 1240X180MM FLAT PANEL + VINYL NO 2 PAY HERE"
click at [58, 71] on icon at bounding box center [57, 70] width 5 height 4
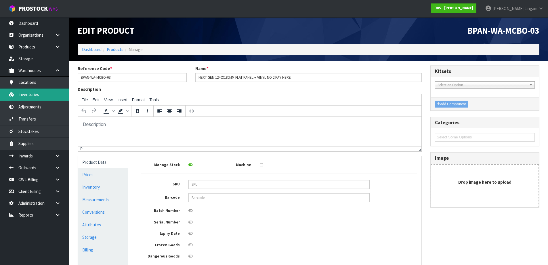
click at [39, 96] on link "Inventories" at bounding box center [34, 94] width 69 height 12
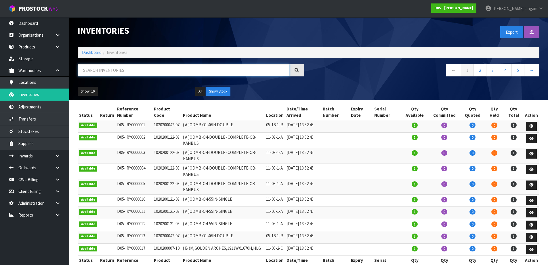
click at [153, 72] on input "text" at bounding box center [184, 70] width 212 height 12
paste input "BPAN-WA-MCBO-03"
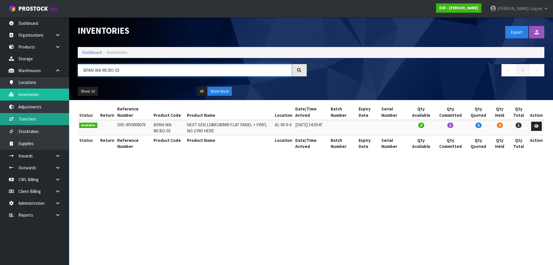
type input "BPAN-WA-MCBO-03"
click at [36, 120] on link "Transfers" at bounding box center [34, 119] width 69 height 12
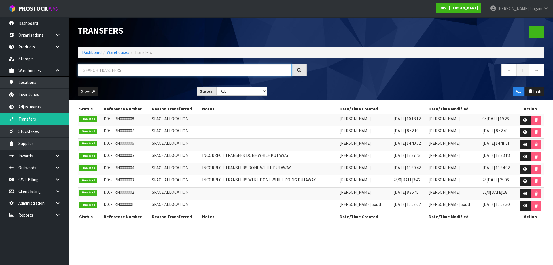
click at [127, 71] on input "text" at bounding box center [185, 70] width 214 height 12
paste input "BPAN-WA-MCBO-03"
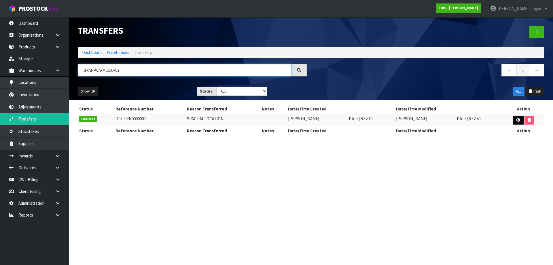
type input "BPAN-WA-MCBO-03"
click at [515, 120] on link at bounding box center [518, 119] width 11 height 9
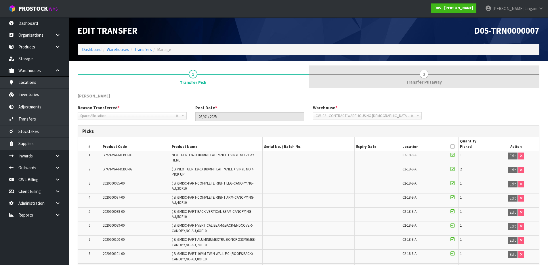
click at [430, 83] on span "Transfer Putaway" at bounding box center [424, 82] width 36 height 6
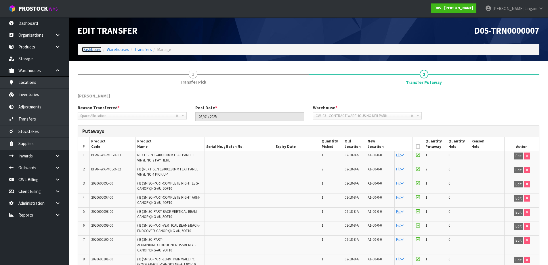
click at [89, 50] on link "Dashboard" at bounding box center [92, 49] width 20 height 5
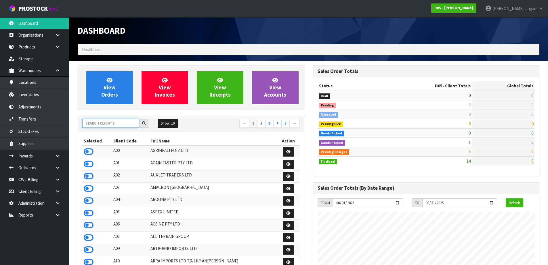
click at [93, 123] on input "text" at bounding box center [110, 123] width 57 height 9
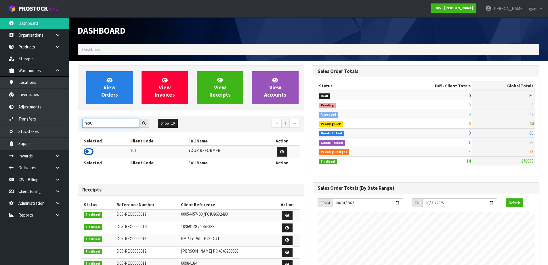
type input "YOU"
click at [86, 152] on icon at bounding box center [89, 151] width 10 height 9
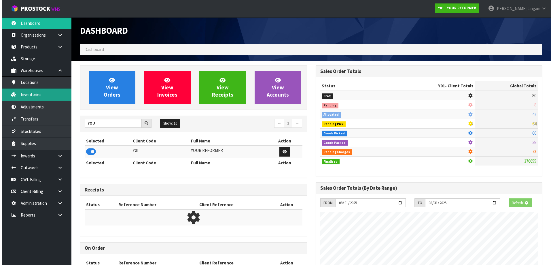
scroll to position [287534, 287657]
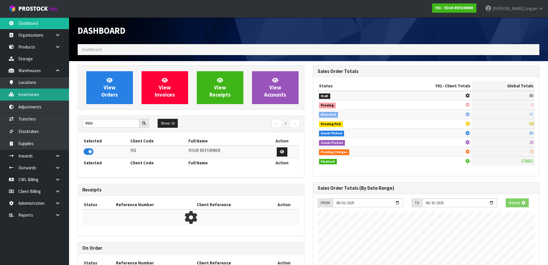
click at [31, 98] on link "Inventories" at bounding box center [34, 94] width 69 height 12
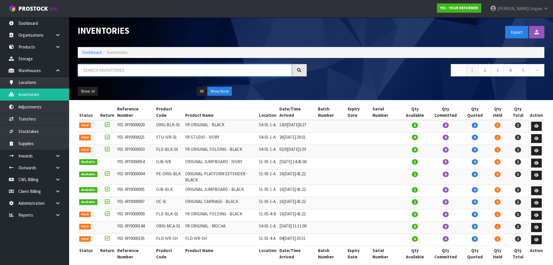
click at [183, 69] on input "text" at bounding box center [185, 70] width 214 height 12
paste input "FLD-IVR-01"
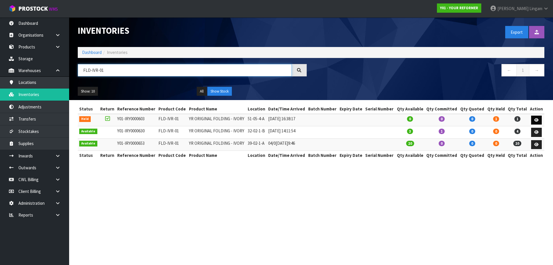
type input "FLD-IVR-01"
click at [536, 121] on icon at bounding box center [536, 120] width 4 height 4
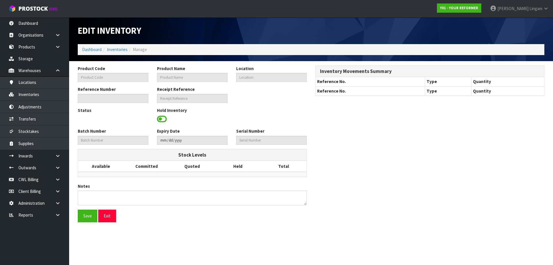
type input "FLD-IVR-01"
type input "YR ORIGINAL FOLDING - IVORY"
type input "51-05-4-A"
type input "Y01-IRY0000603"
type input "Y01-REC0000103"
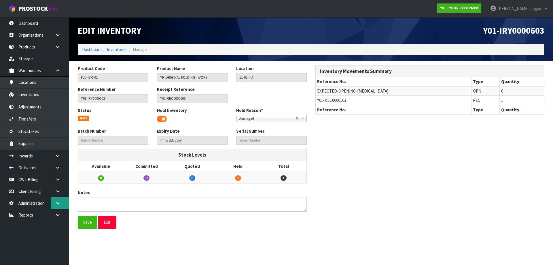
click at [57, 202] on icon at bounding box center [57, 203] width 5 height 4
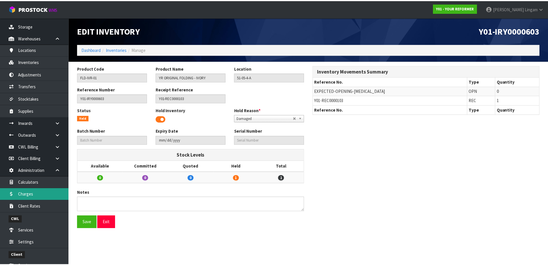
scroll to position [64, 0]
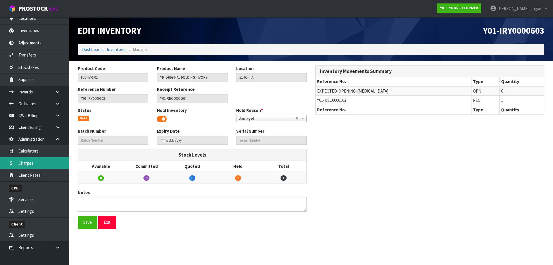
click at [35, 164] on link "Charges" at bounding box center [34, 163] width 69 height 12
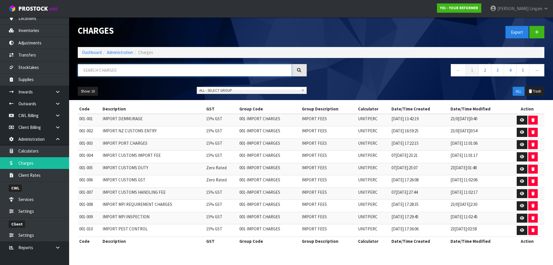
click at [177, 72] on input "text" at bounding box center [185, 70] width 214 height 12
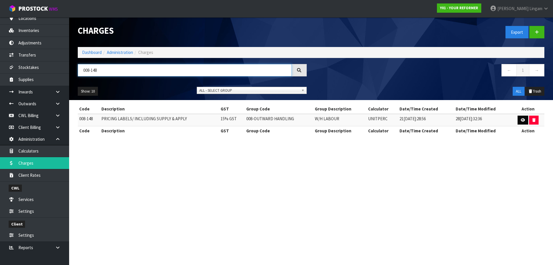
type input "008-148"
click at [522, 120] on icon at bounding box center [523, 120] width 4 height 4
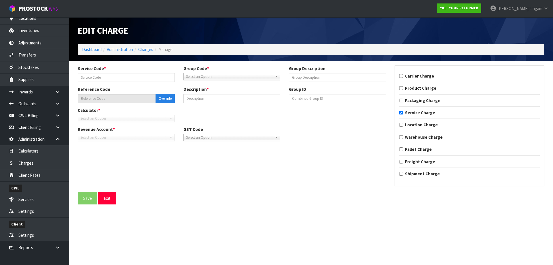
type input "148"
type input "W/H LABOUR"
type input "008-148"
type input "PRICING LABELS/ INCLUDING SUPPLY & APPLY"
checkbox input "true"
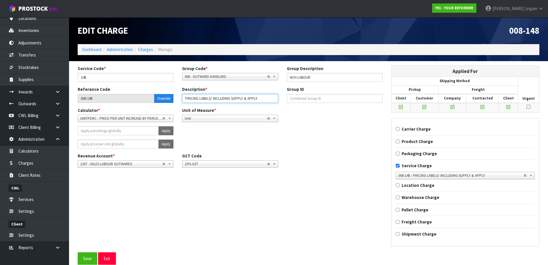
click at [246, 98] on input "PRICING LABELS/ INCLUDING SUPPLY & APPLY" at bounding box center [230, 98] width 96 height 9
type input "PRICING LABELS/ INCLUDING APPLY"
click at [87, 257] on button "Save" at bounding box center [88, 258] width 20 height 12
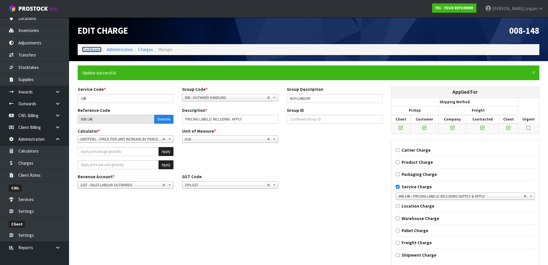
click at [93, 50] on link "Dashboard" at bounding box center [92, 49] width 20 height 5
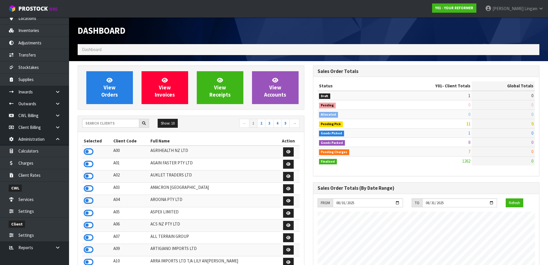
scroll to position [436, 235]
